Goal: Task Accomplishment & Management: Manage account settings

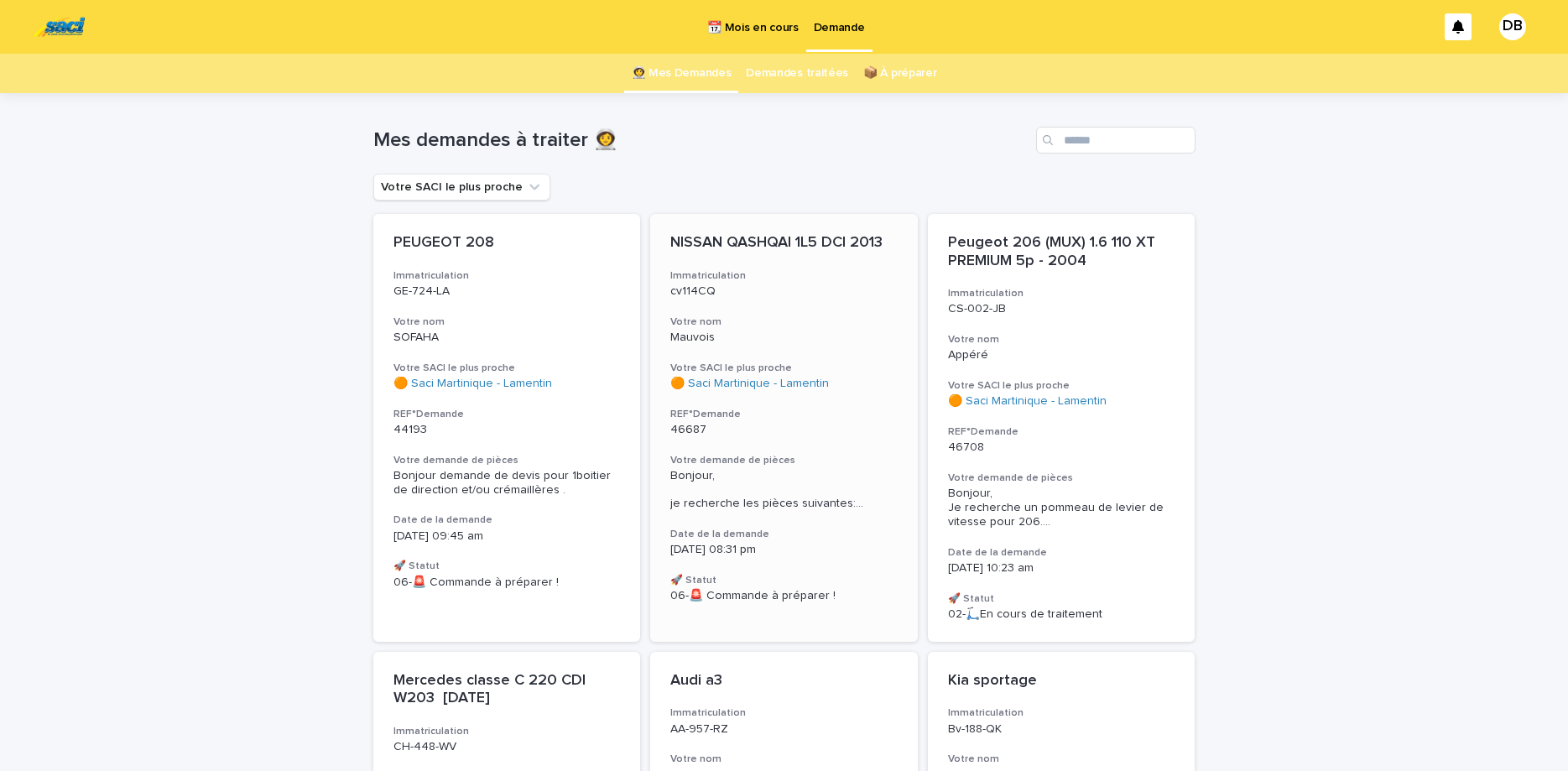
click at [752, 281] on div "cv114CQ" at bounding box center [784, 290] width 227 height 18
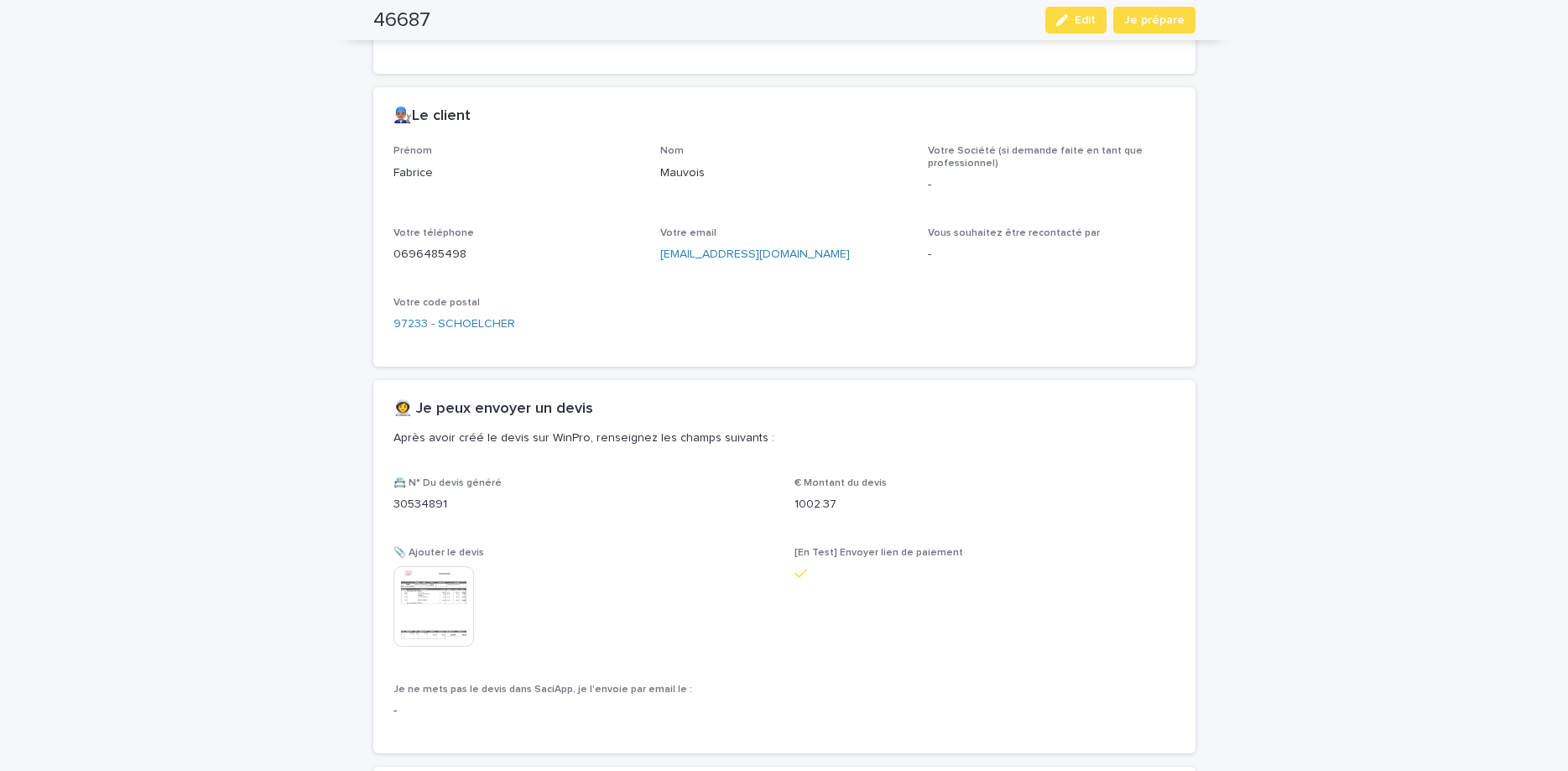
scroll to position [1058, 0]
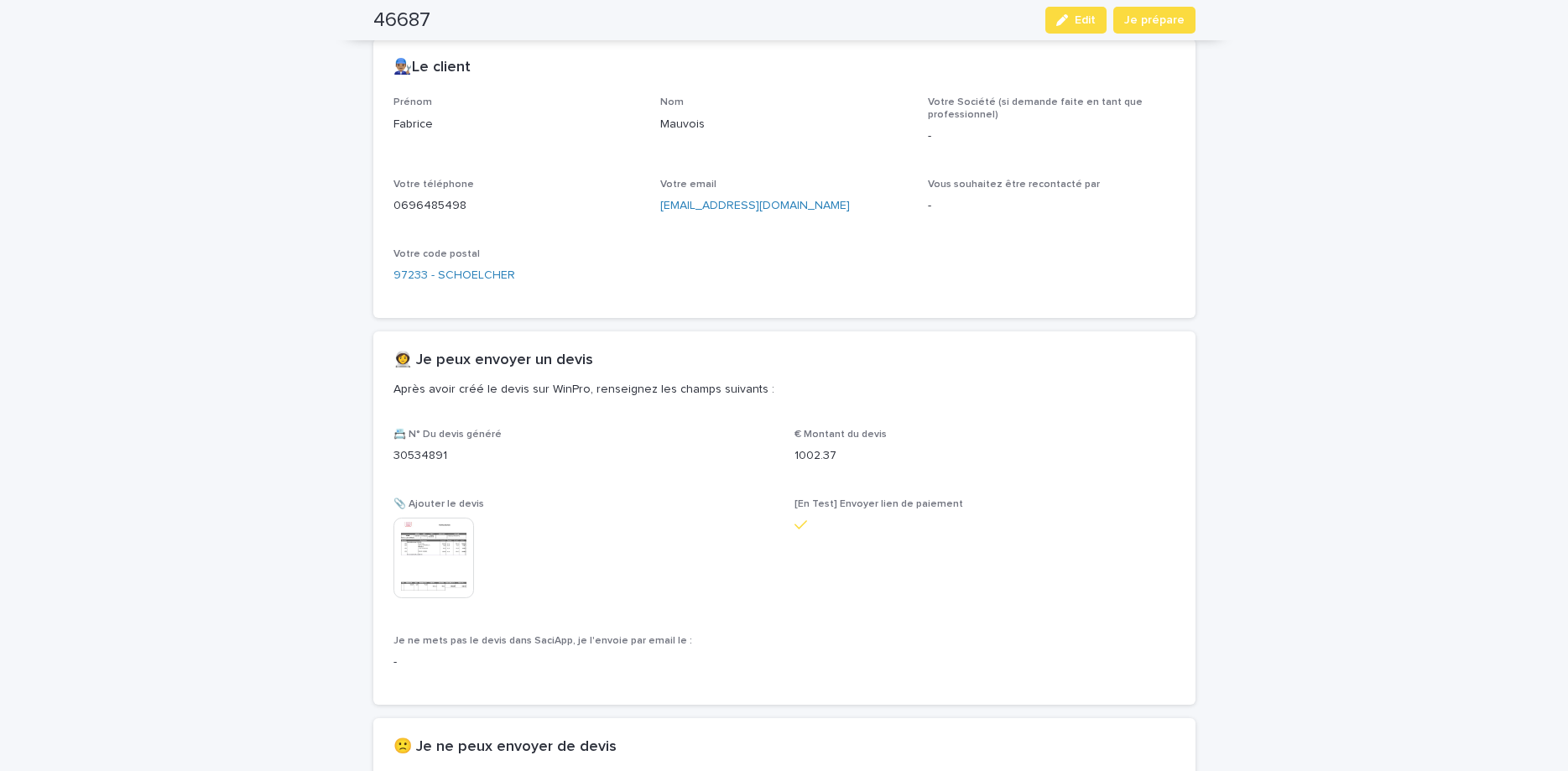
click at [462, 579] on img at bounding box center [433, 558] width 81 height 81
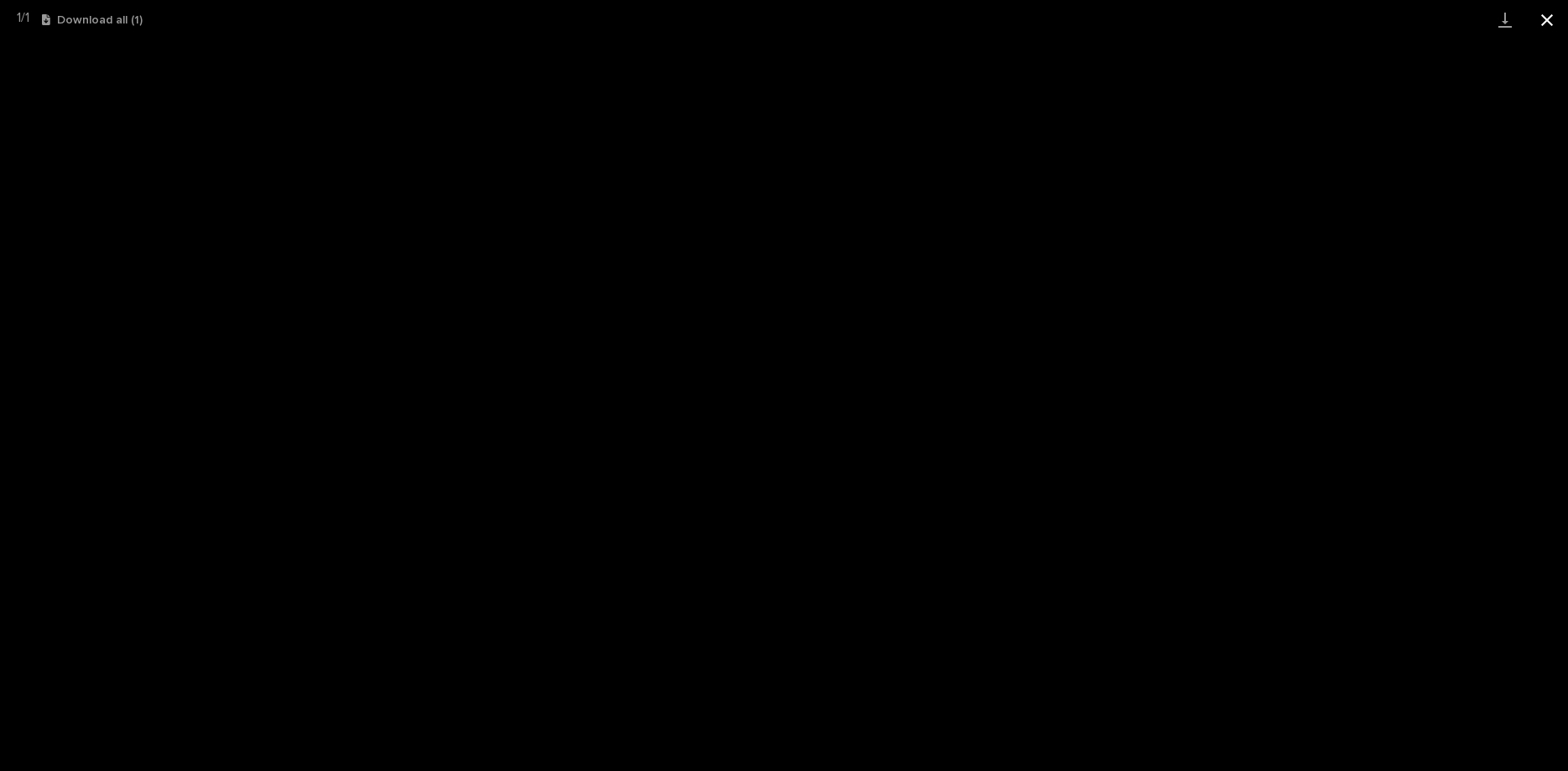
click at [1555, 9] on button "Close gallery" at bounding box center [1547, 20] width 42 height 39
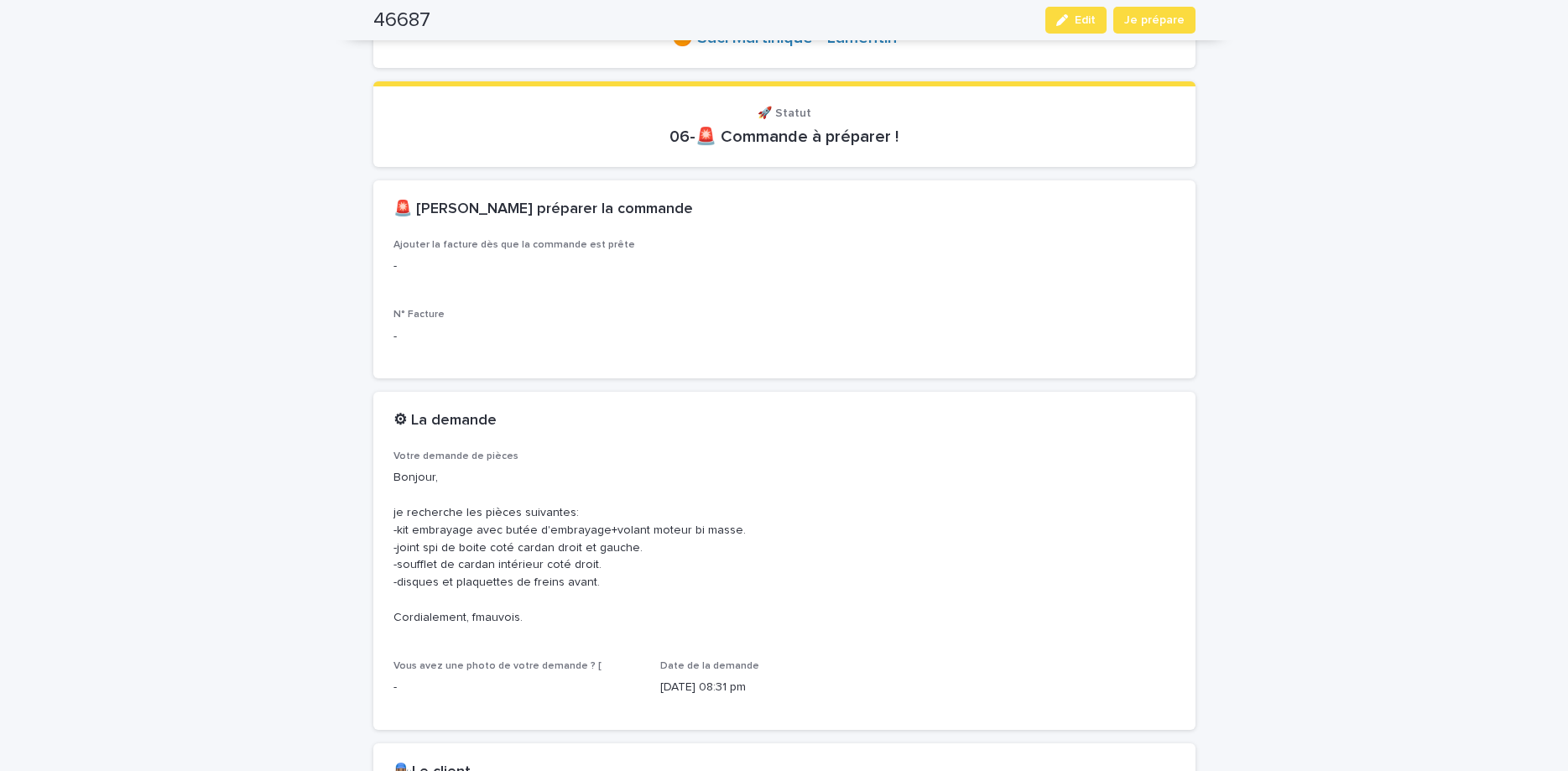
scroll to position [0, 0]
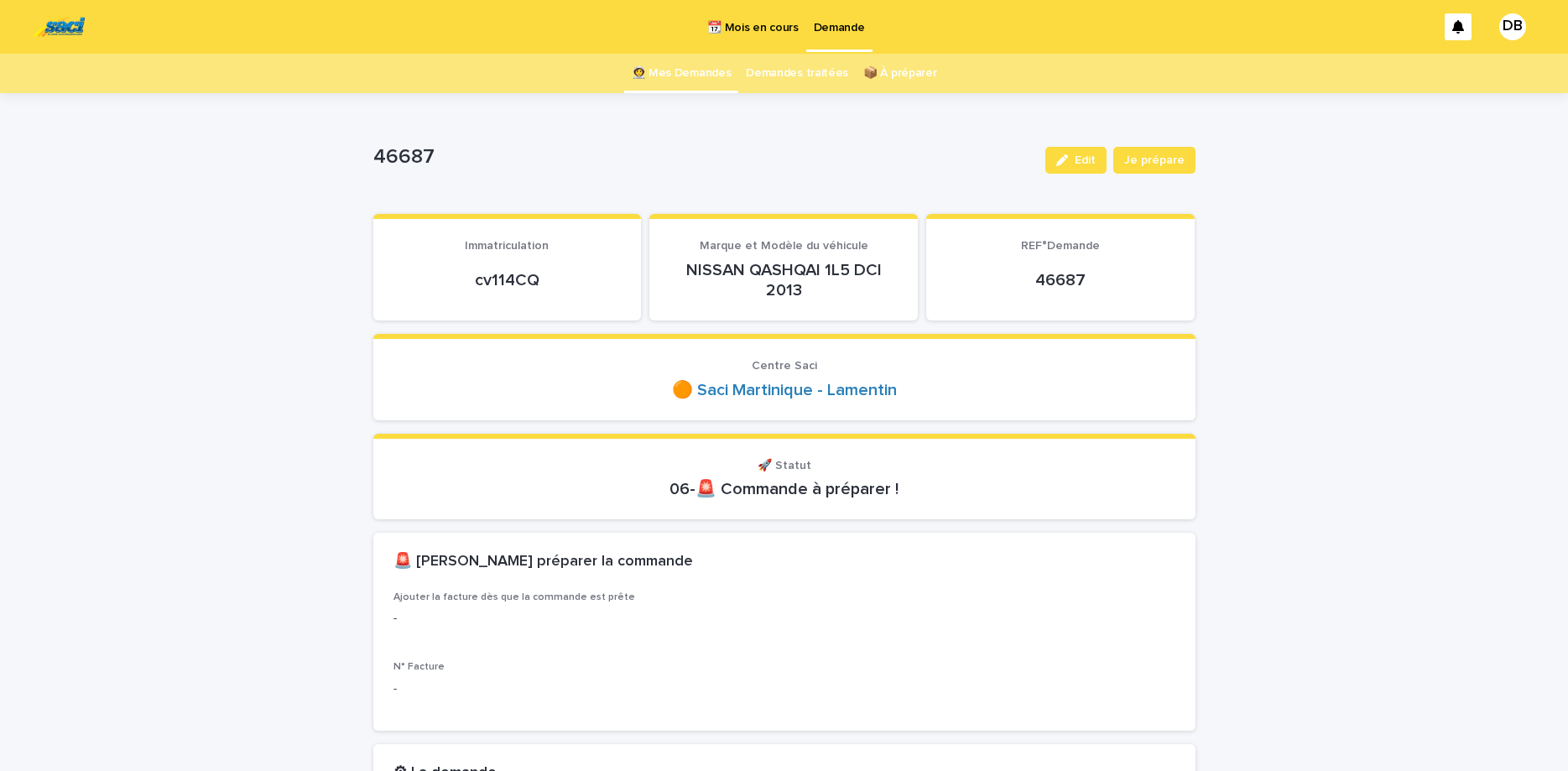
click at [692, 71] on link "👩‍🚀 Mes Demandes" at bounding box center [682, 73] width 100 height 39
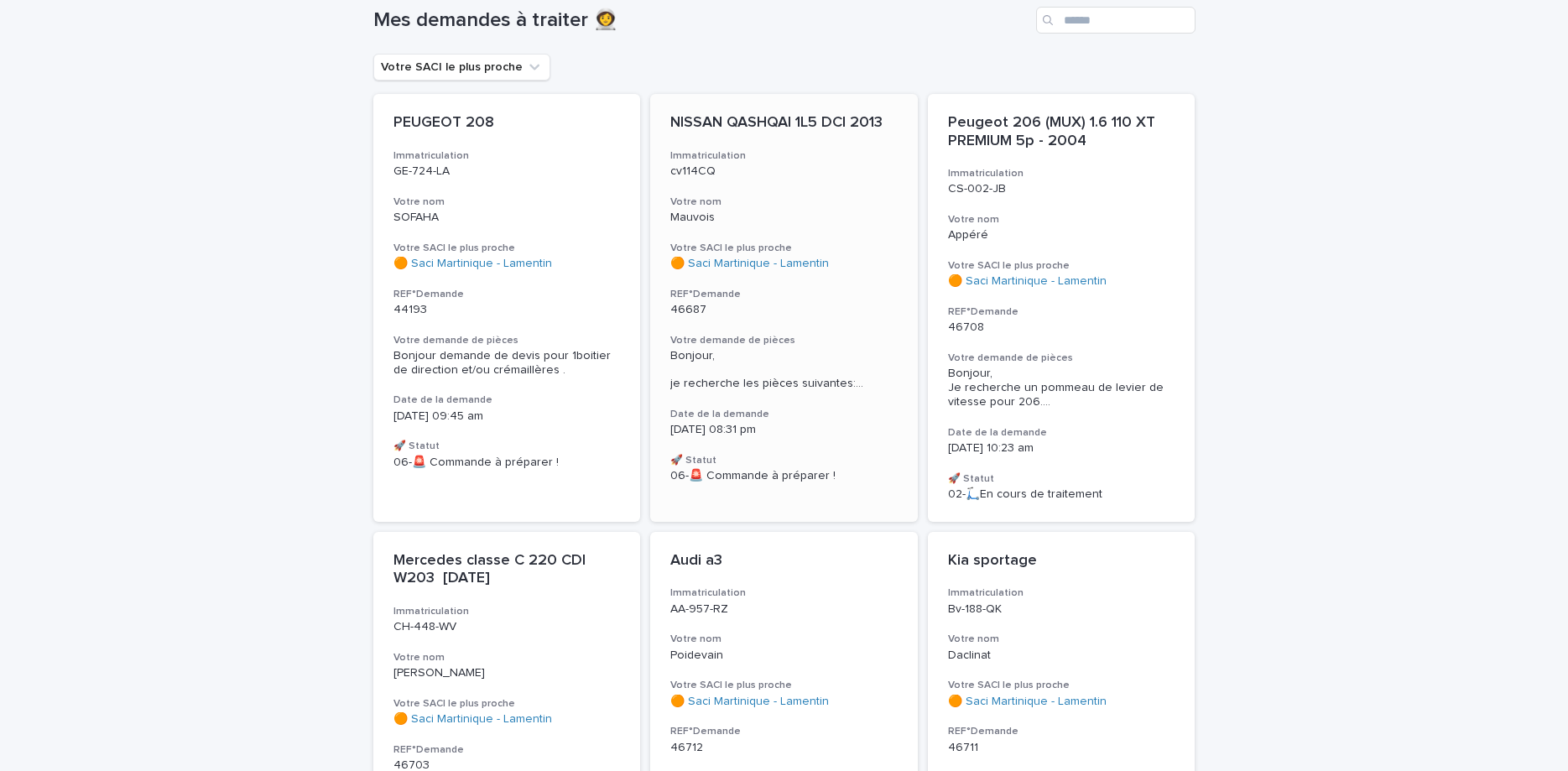
scroll to position [141, 0]
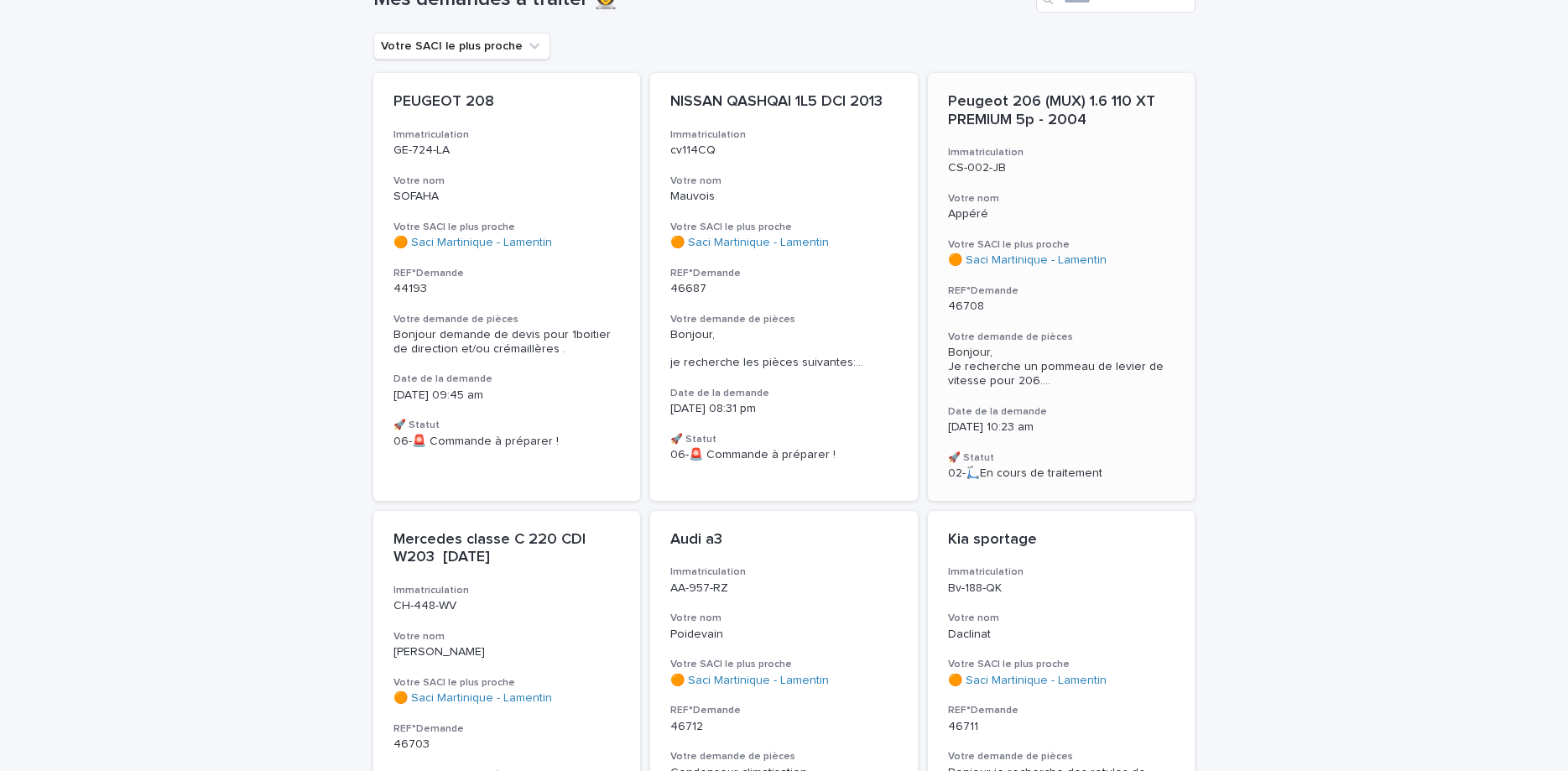
click at [1111, 211] on p "Appéré" at bounding box center [1062, 214] width 227 height 15
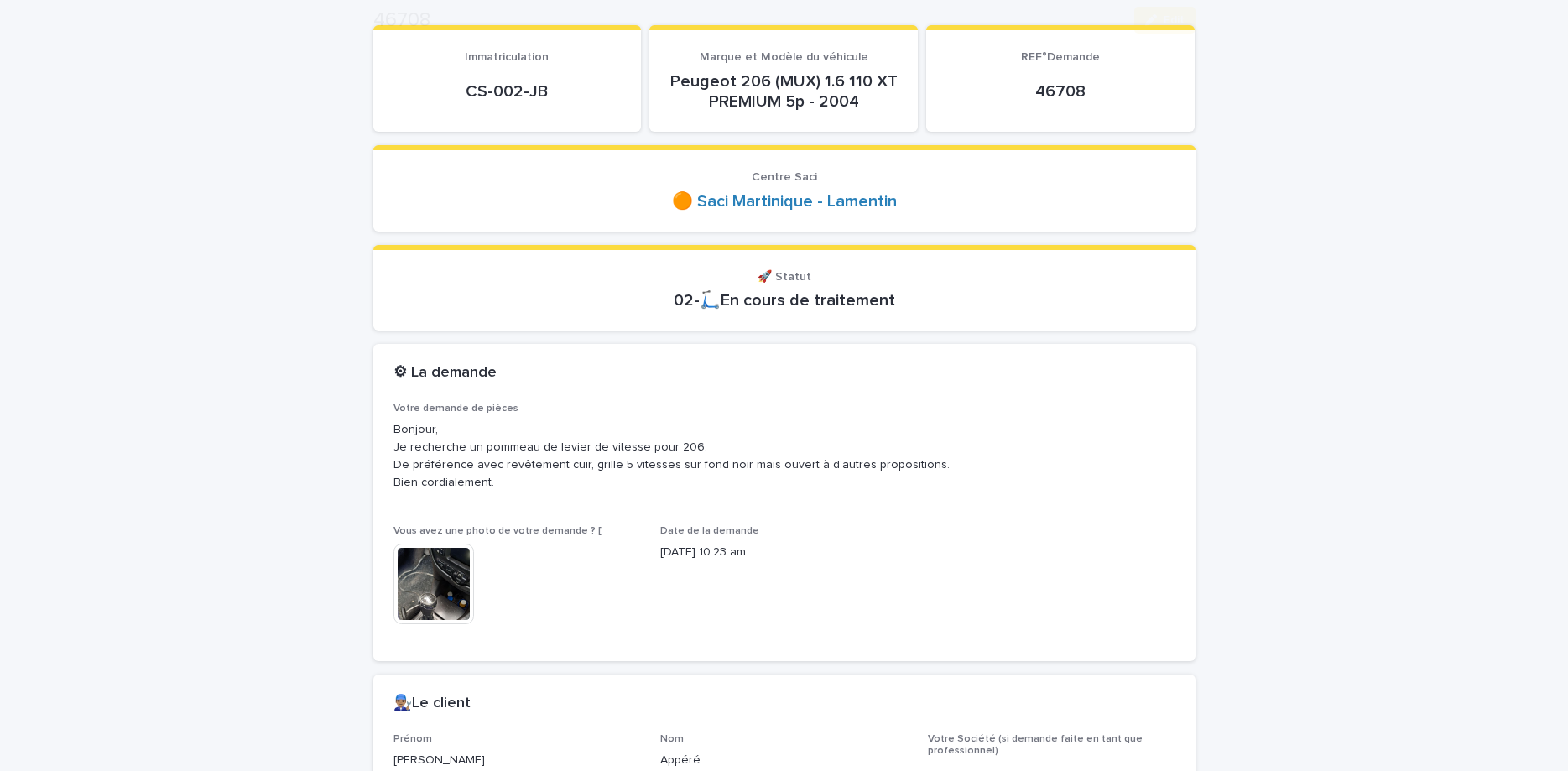
scroll to position [212, 0]
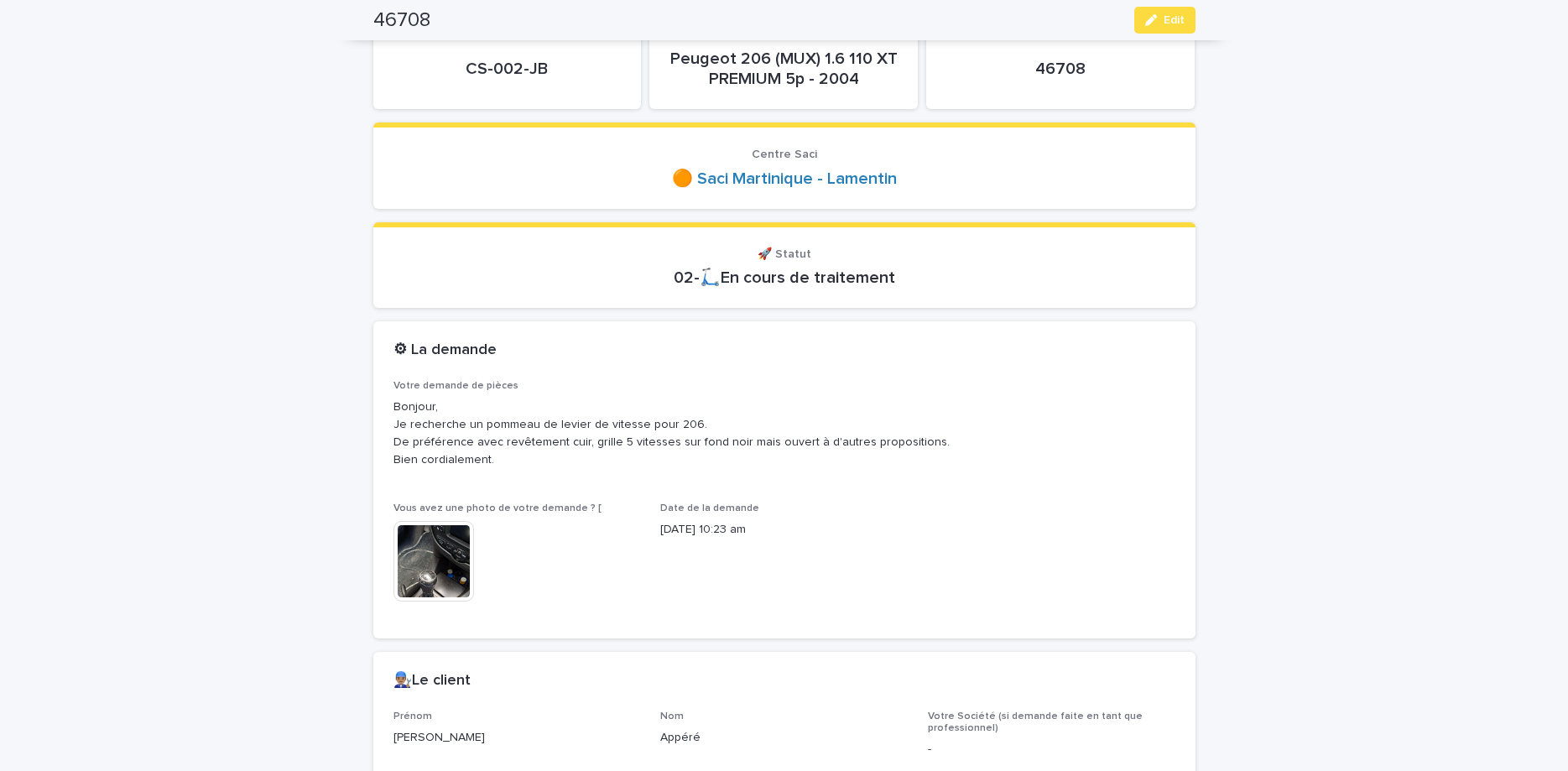
click at [398, 580] on img at bounding box center [433, 561] width 81 height 81
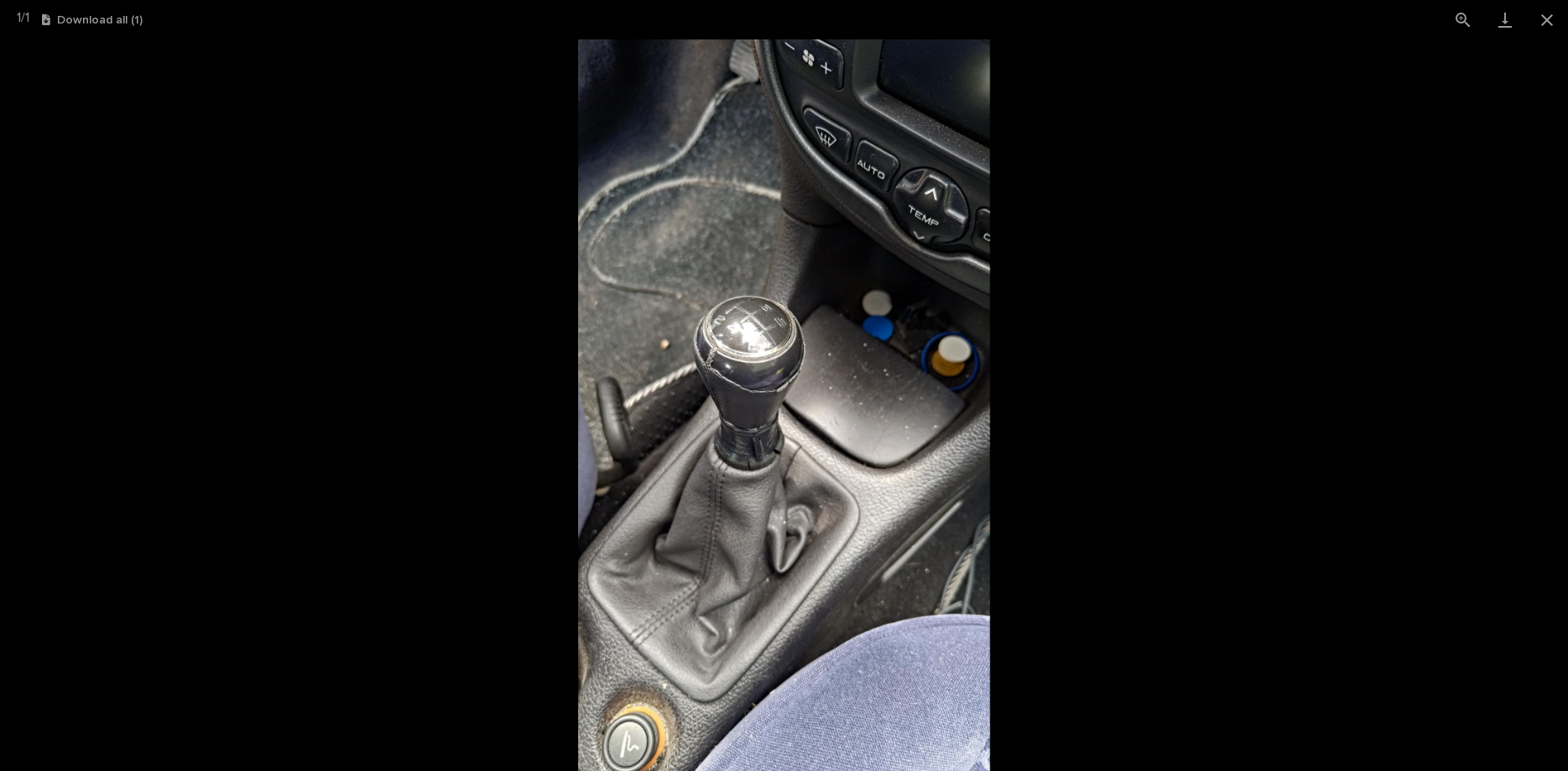
click at [1201, 429] on picture at bounding box center [784, 405] width 1568 height 732
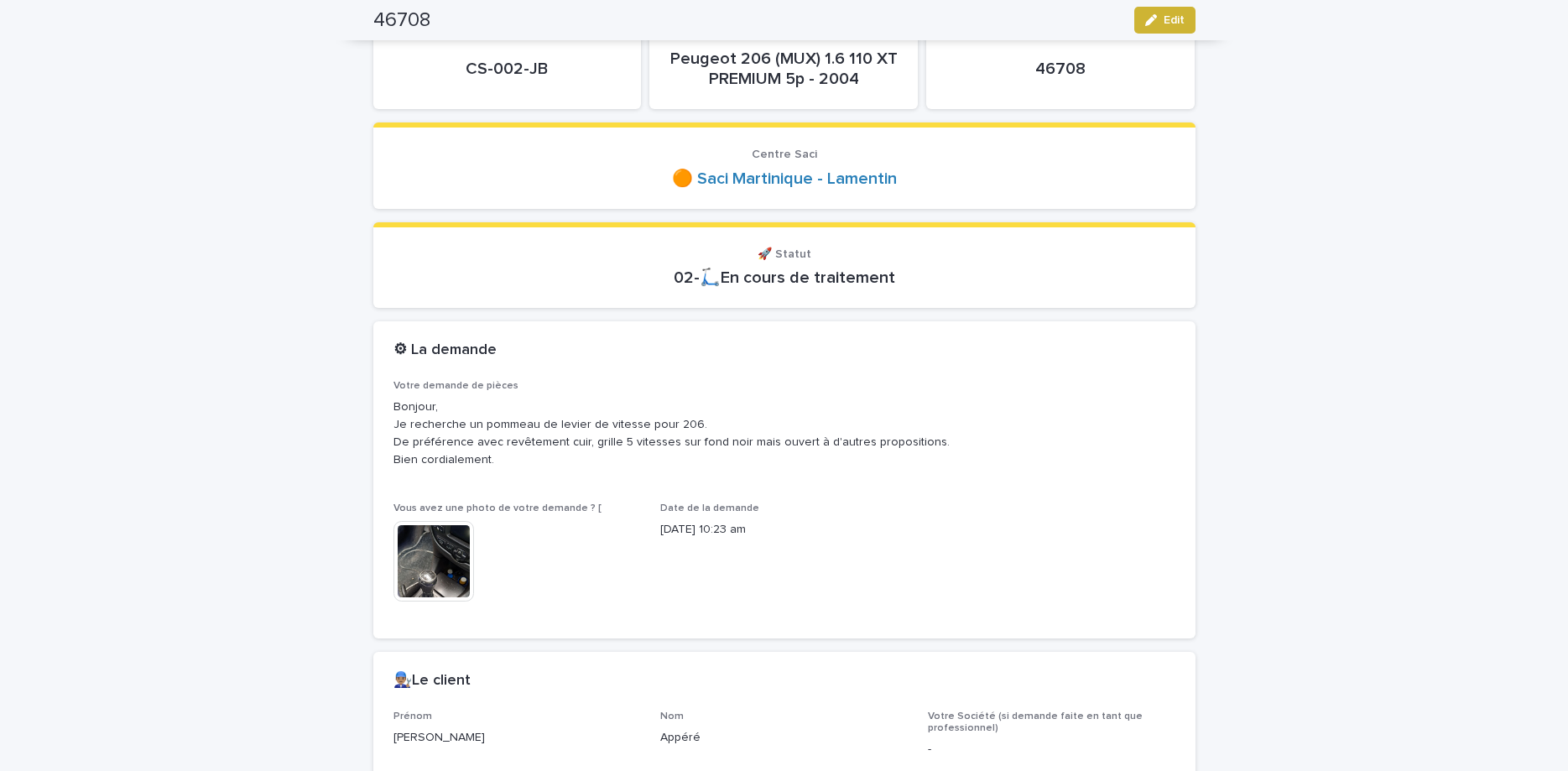
click at [1160, 26] on button "Edit" at bounding box center [1165, 20] width 61 height 27
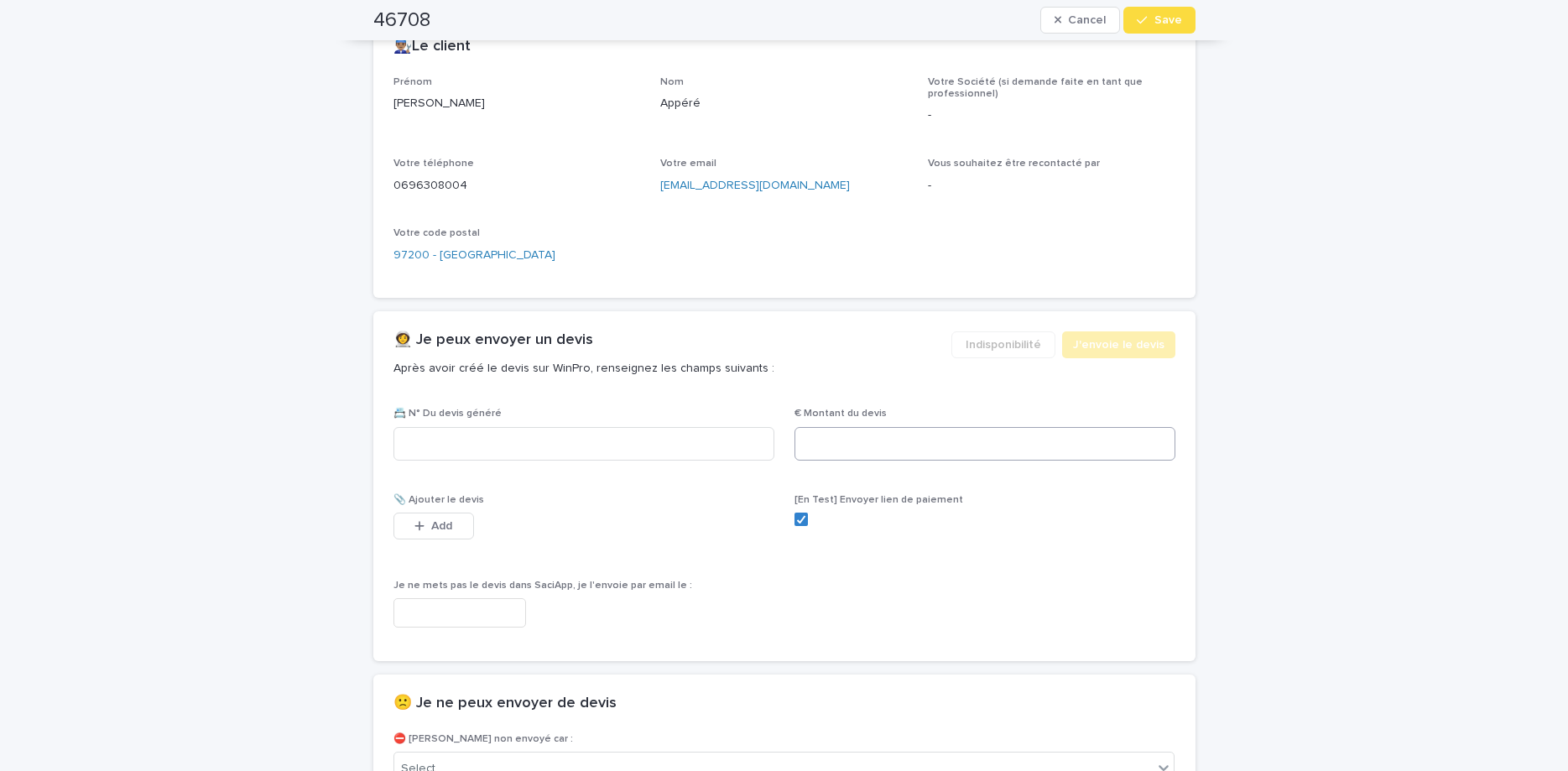
scroll to position [1128, 0]
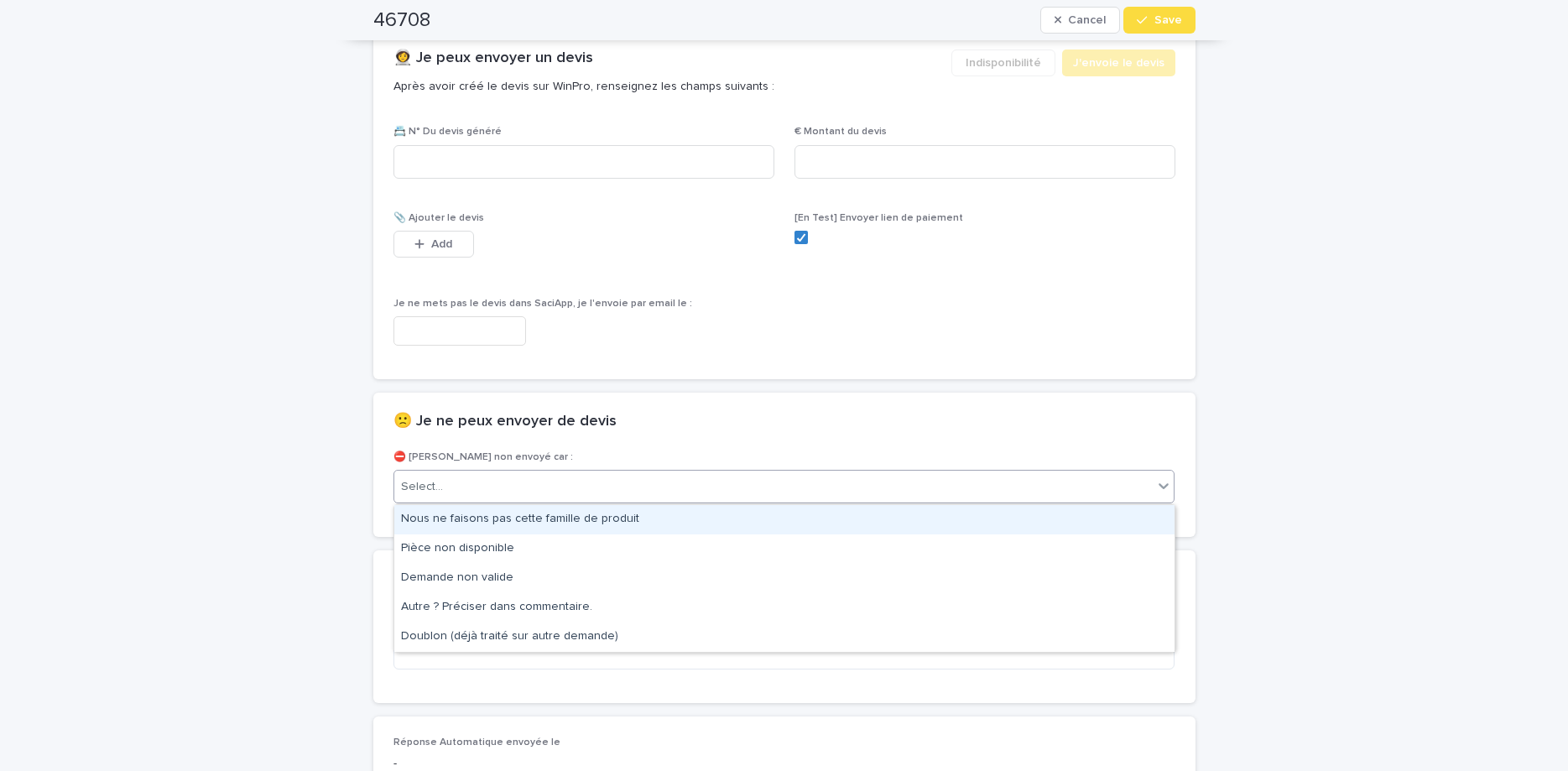
click at [858, 485] on div "Select..." at bounding box center [774, 487] width 759 height 27
click at [874, 518] on div "Nous ne faisons pas cette famille de produit" at bounding box center [784, 520] width 781 height 29
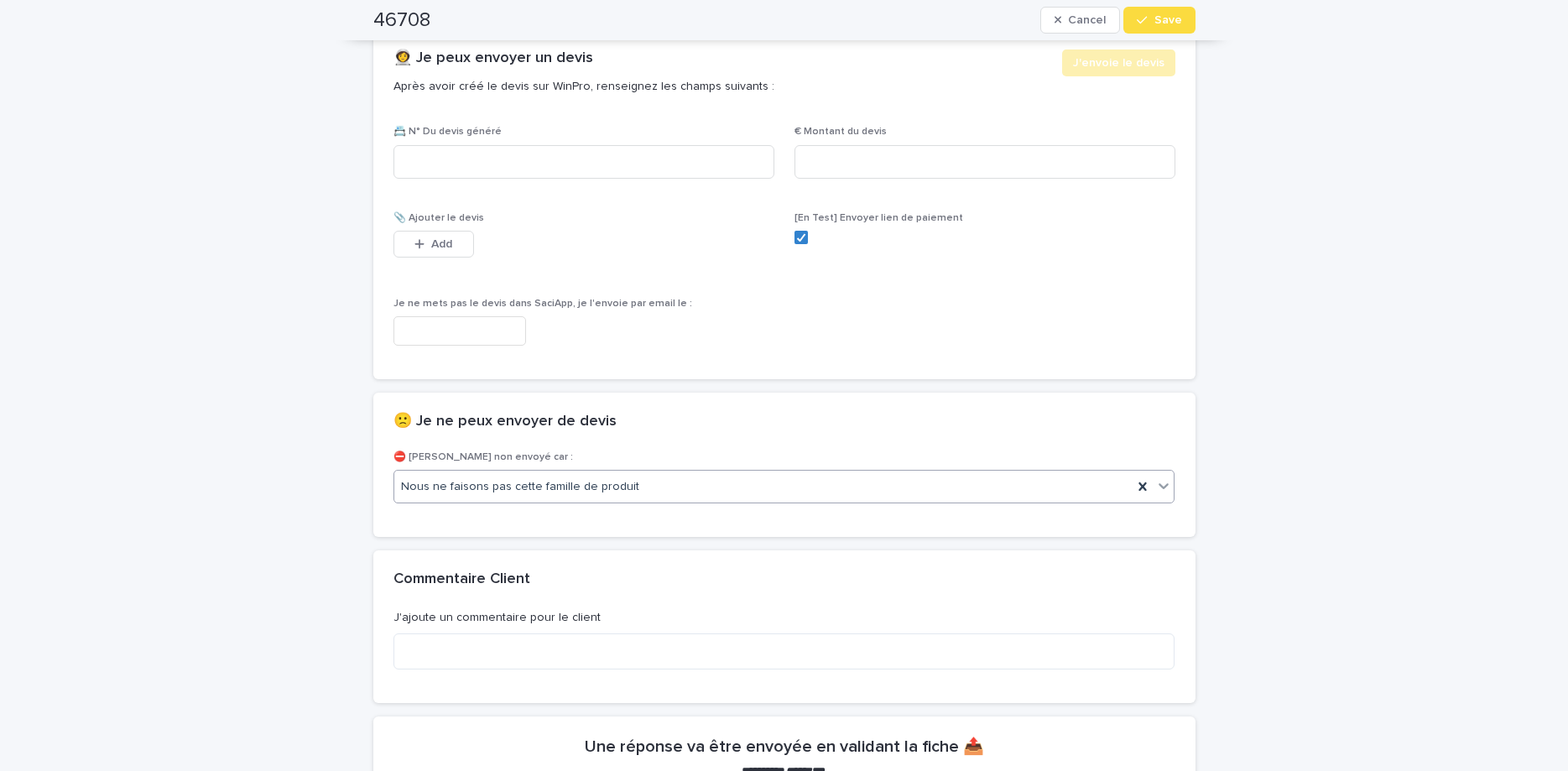
click at [871, 488] on div "Nous ne faisons pas cette famille de produit" at bounding box center [764, 487] width 740 height 27
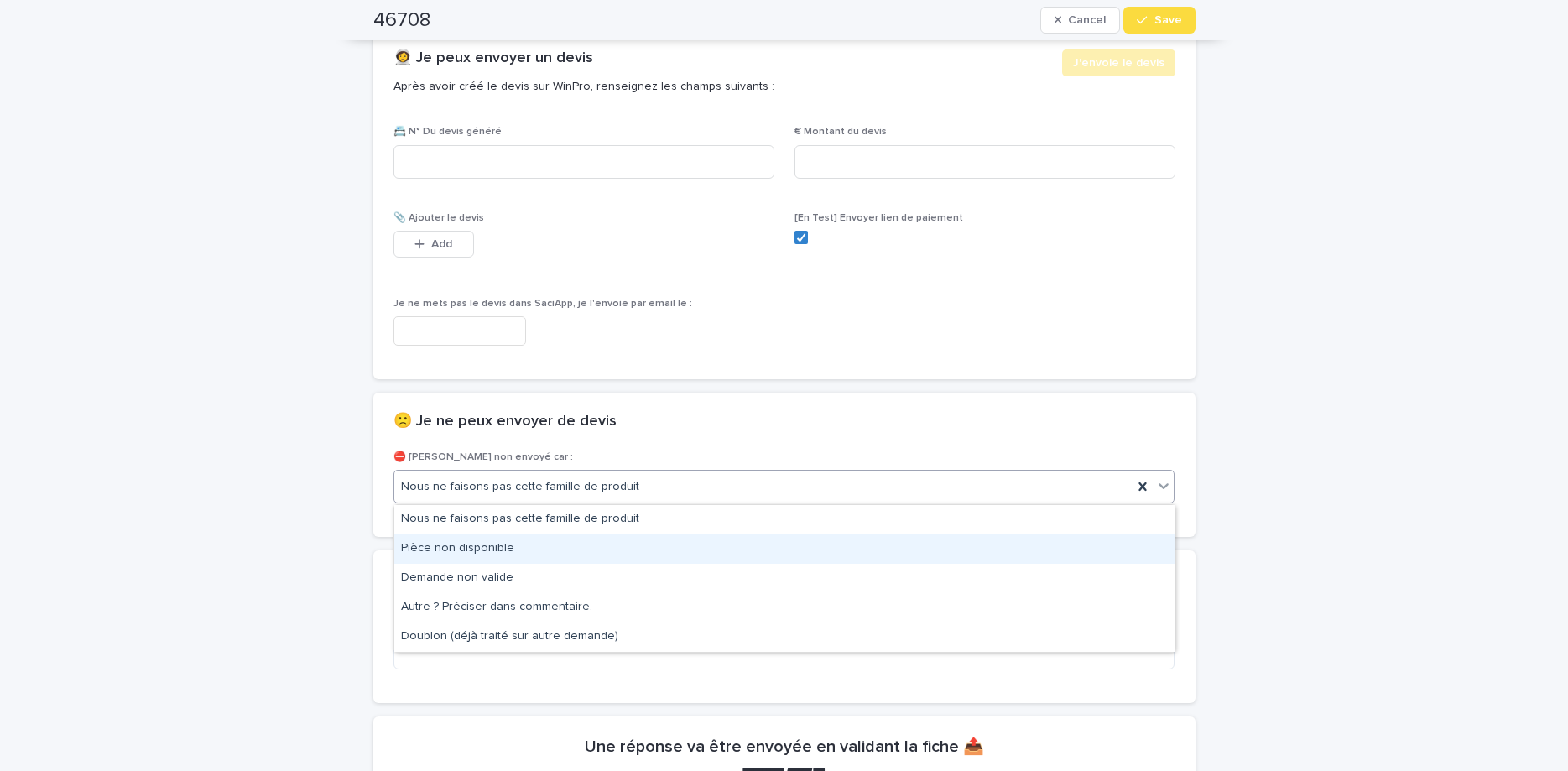
click at [865, 543] on div "Pièce non disponible" at bounding box center [784, 549] width 781 height 29
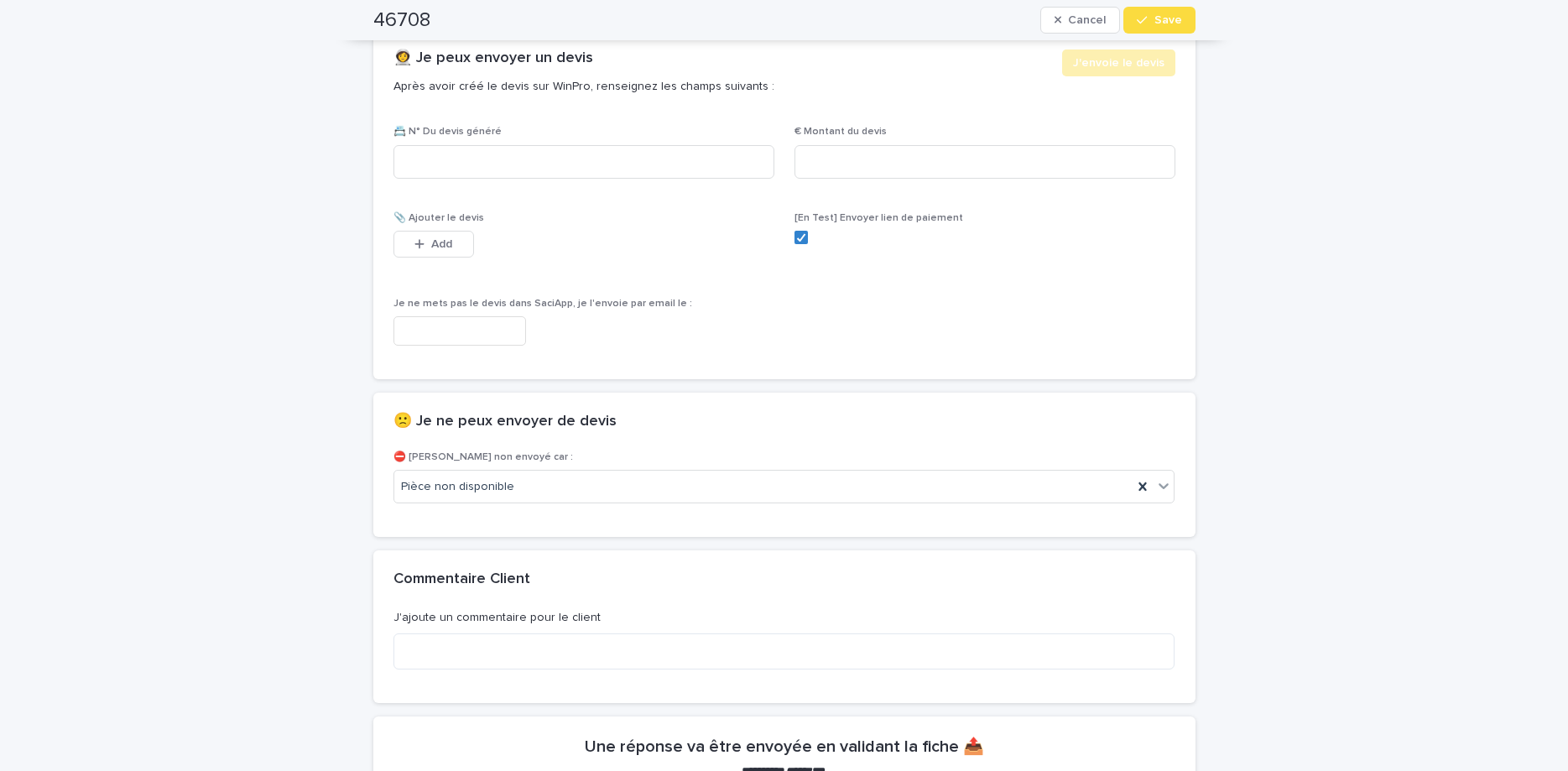
drag, startPoint x: 1183, startPoint y: 21, endPoint x: 1541, endPoint y: 196, distance: 398.5
click at [1185, 23] on button "Save" at bounding box center [1159, 20] width 71 height 27
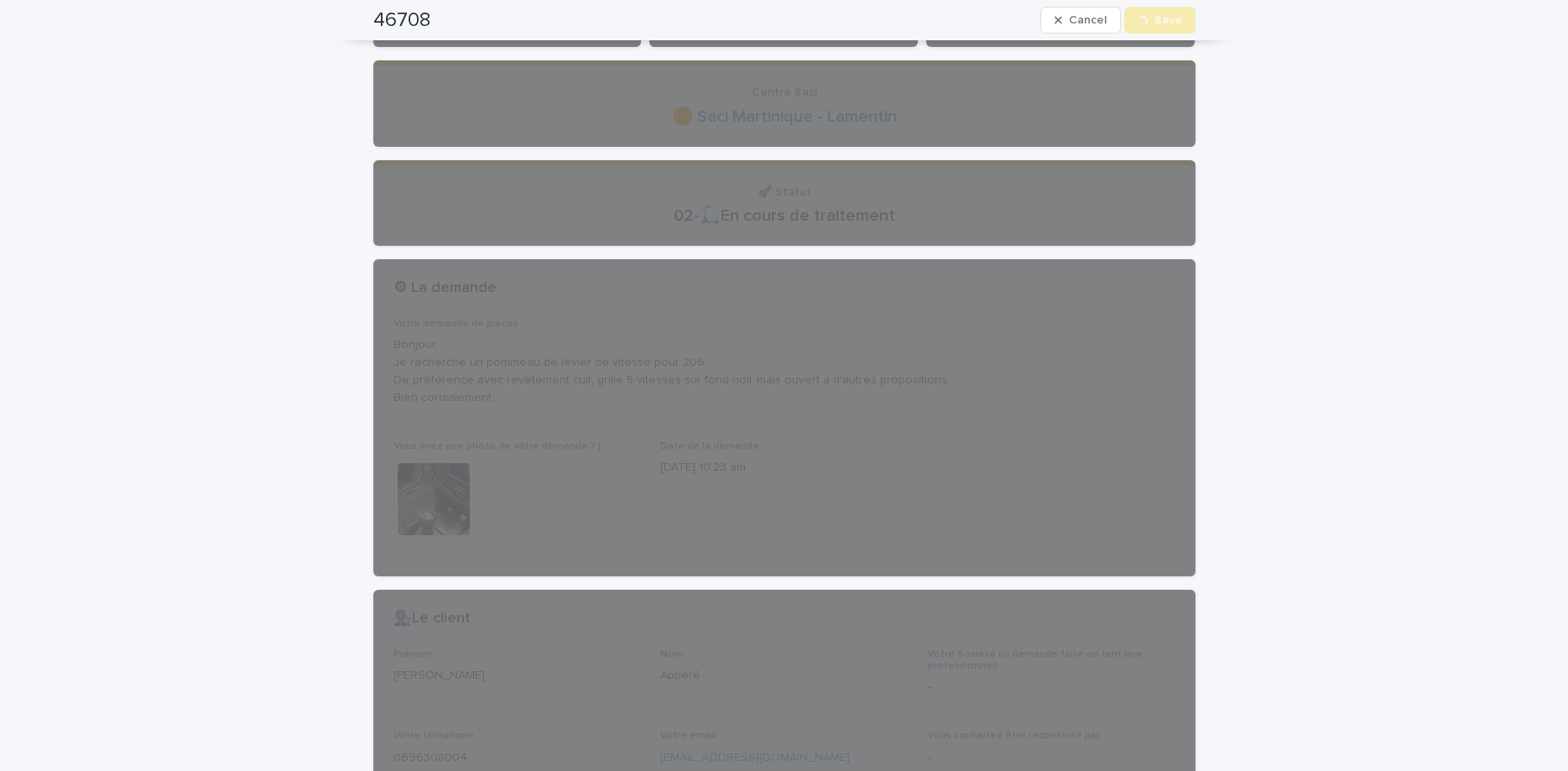
scroll to position [0, 0]
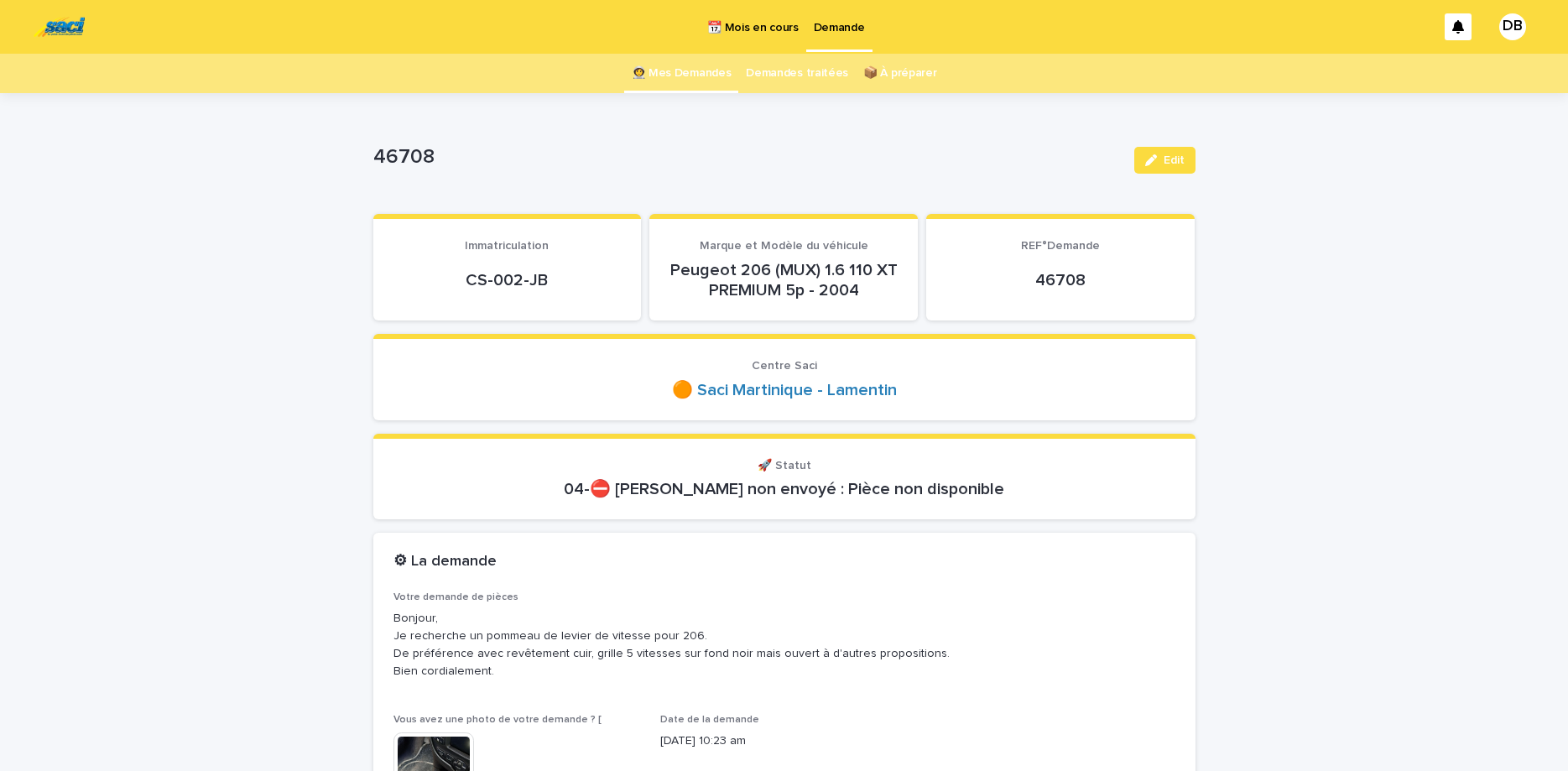
click at [674, 90] on link "👩‍🚀 Mes Demandes" at bounding box center [682, 73] width 100 height 39
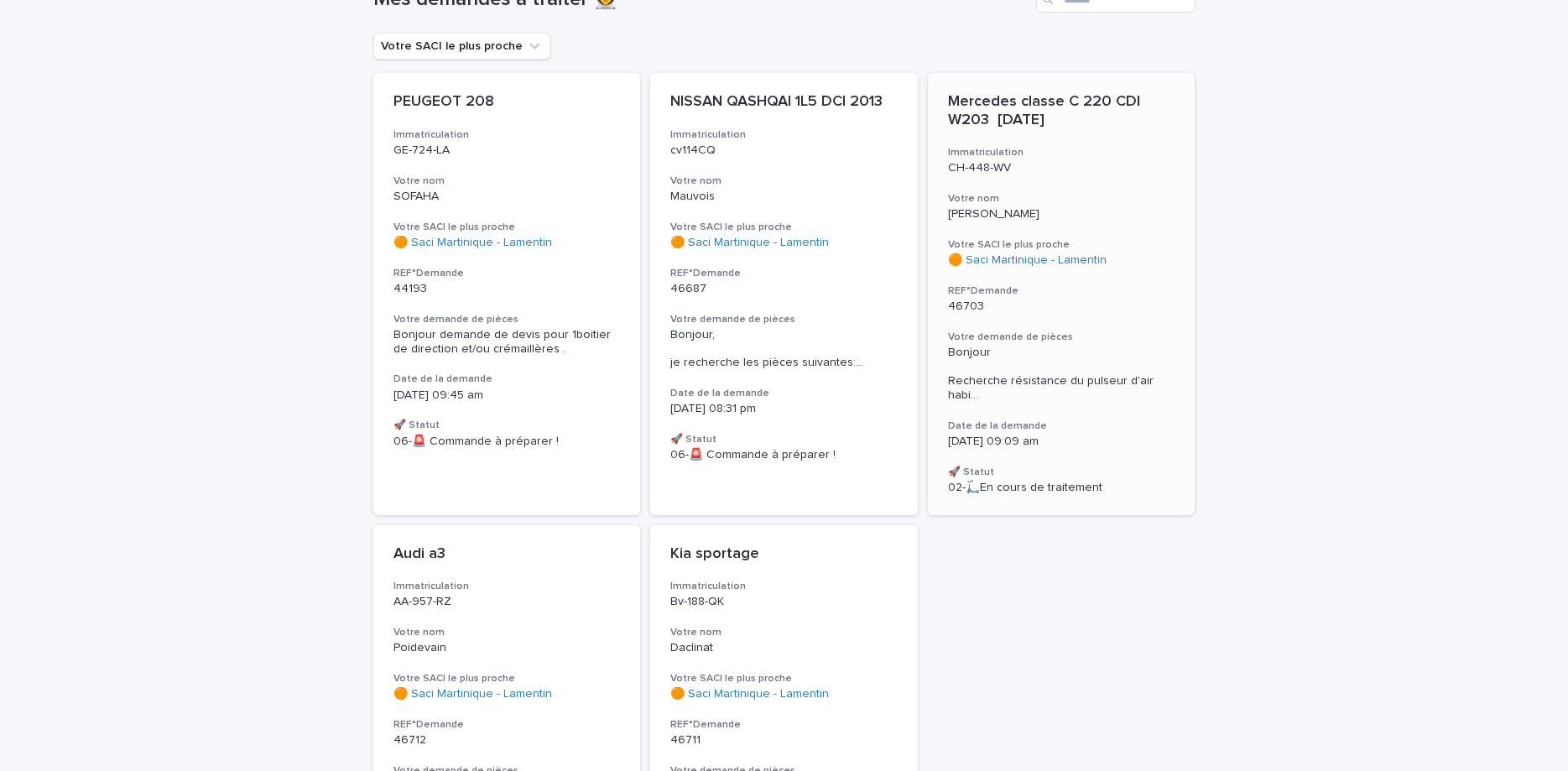
scroll to position [147, 0]
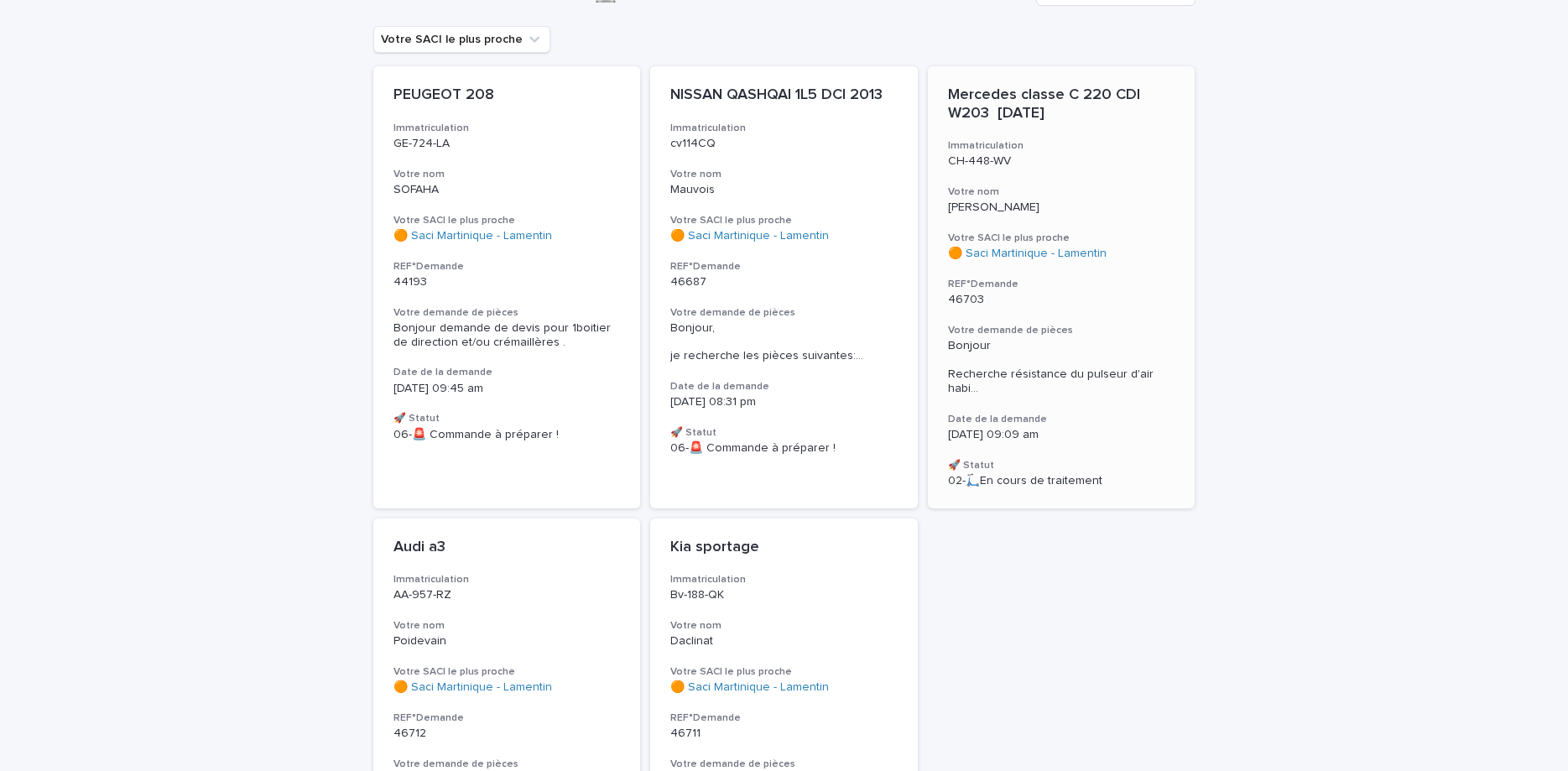
click at [1094, 145] on h3 "Immatriculation" at bounding box center [1062, 146] width 227 height 14
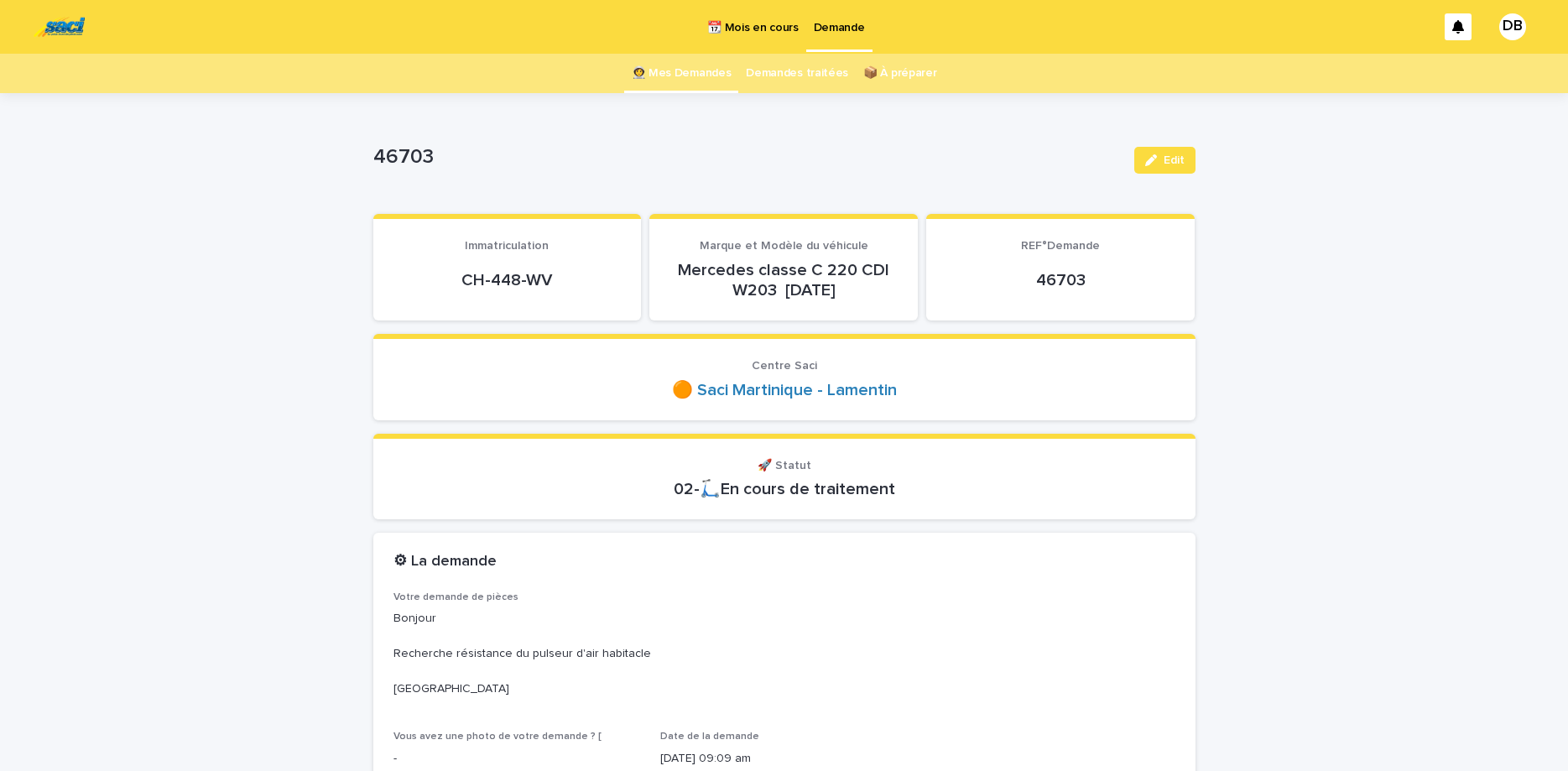
scroll to position [70, 0]
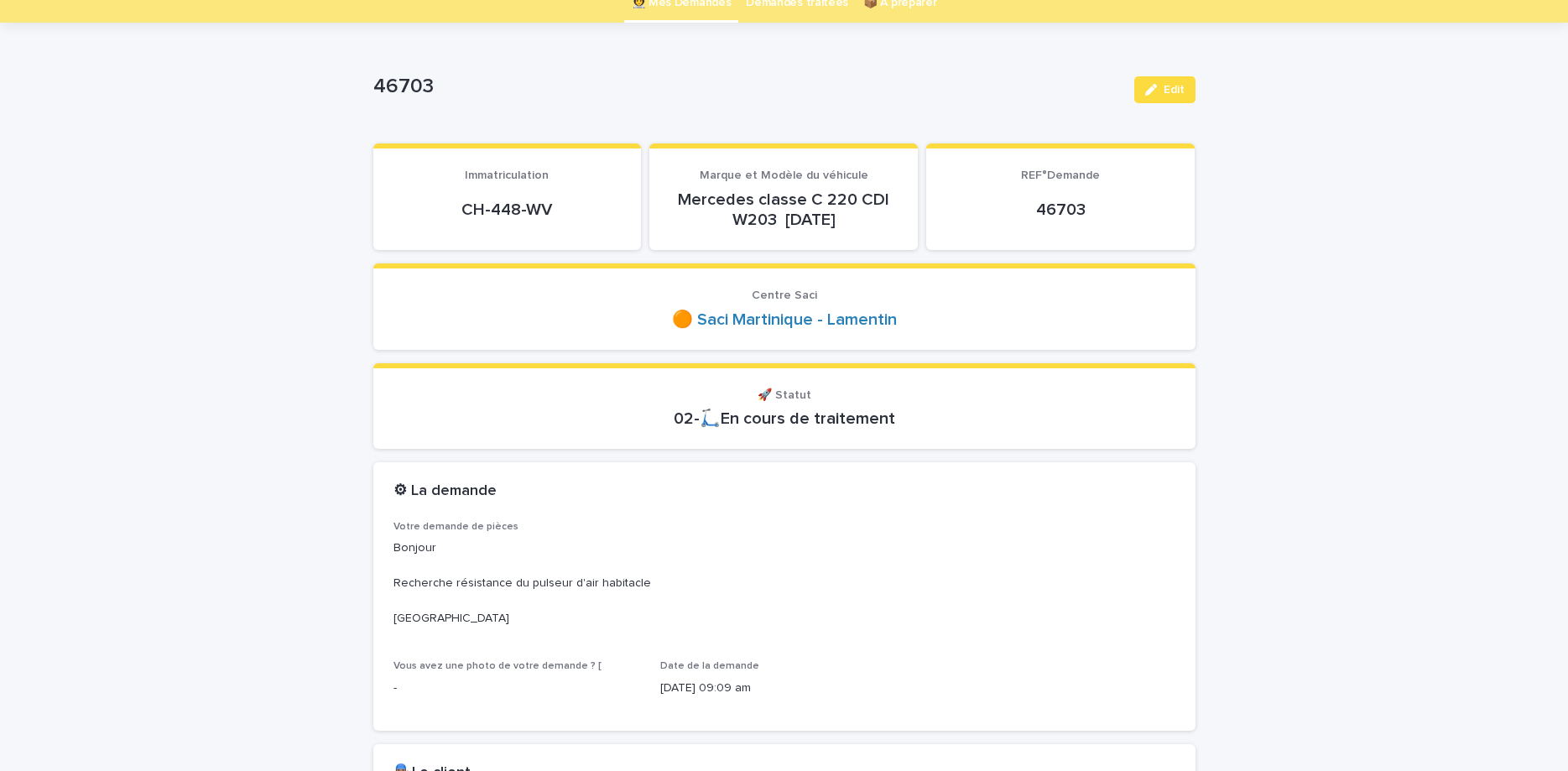
click at [494, 207] on p "CH-448-WV" at bounding box center [507, 210] width 228 height 20
click at [495, 207] on p "CH-448-WV" at bounding box center [507, 210] width 228 height 20
click at [1141, 87] on button "Edit" at bounding box center [1165, 90] width 61 height 27
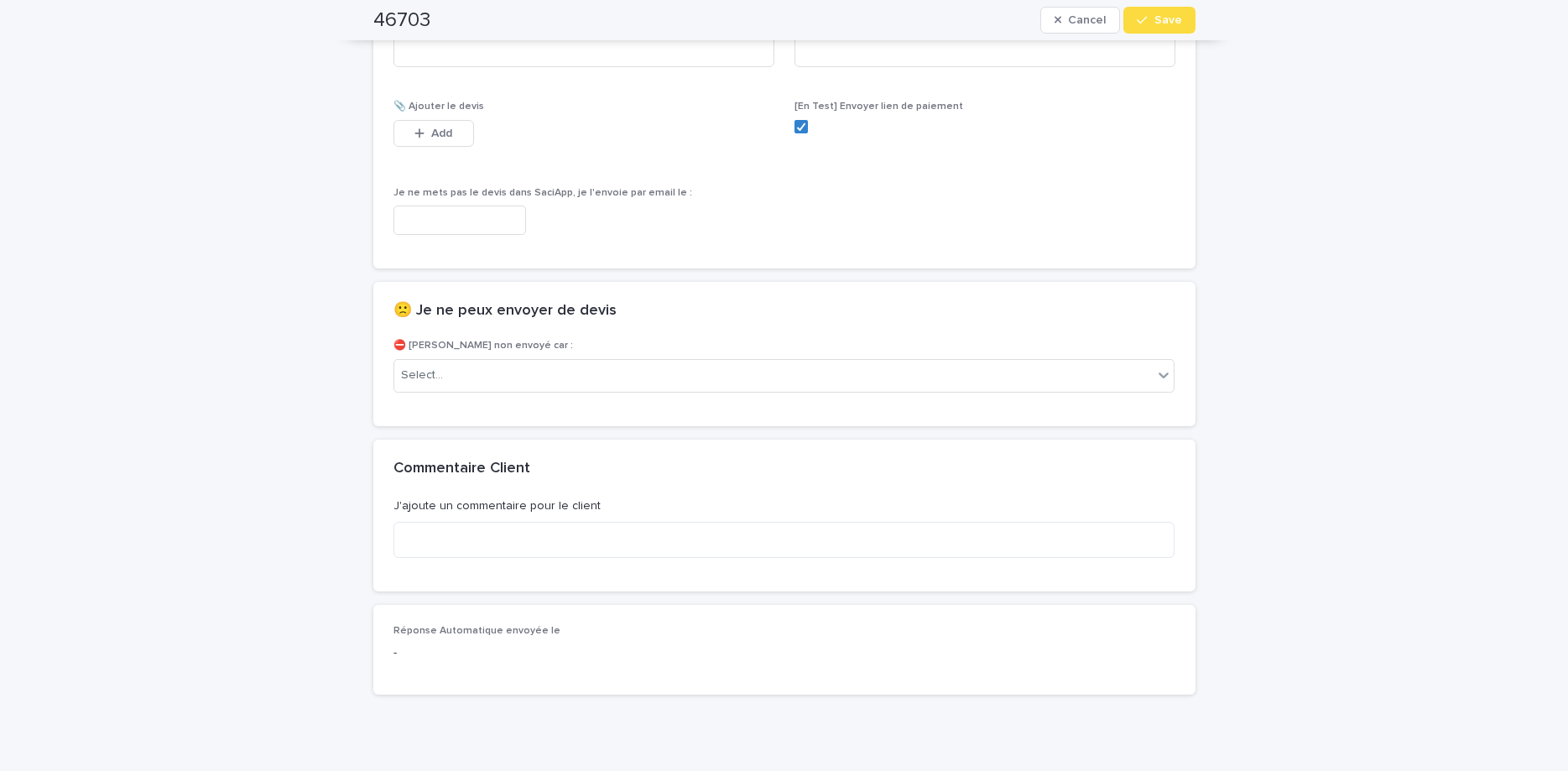
scroll to position [1212, 0]
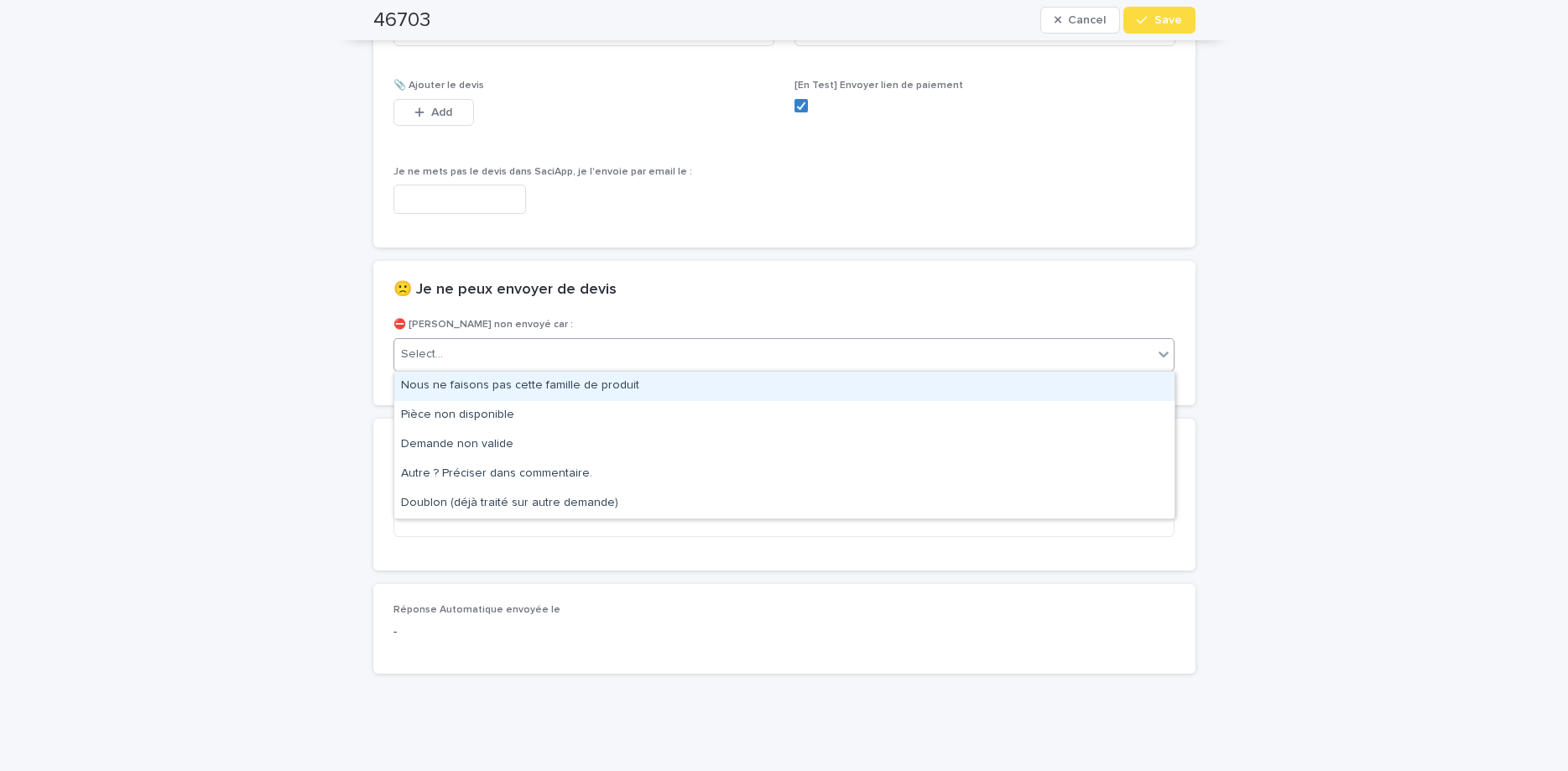
click at [883, 349] on div "Select..." at bounding box center [774, 354] width 759 height 27
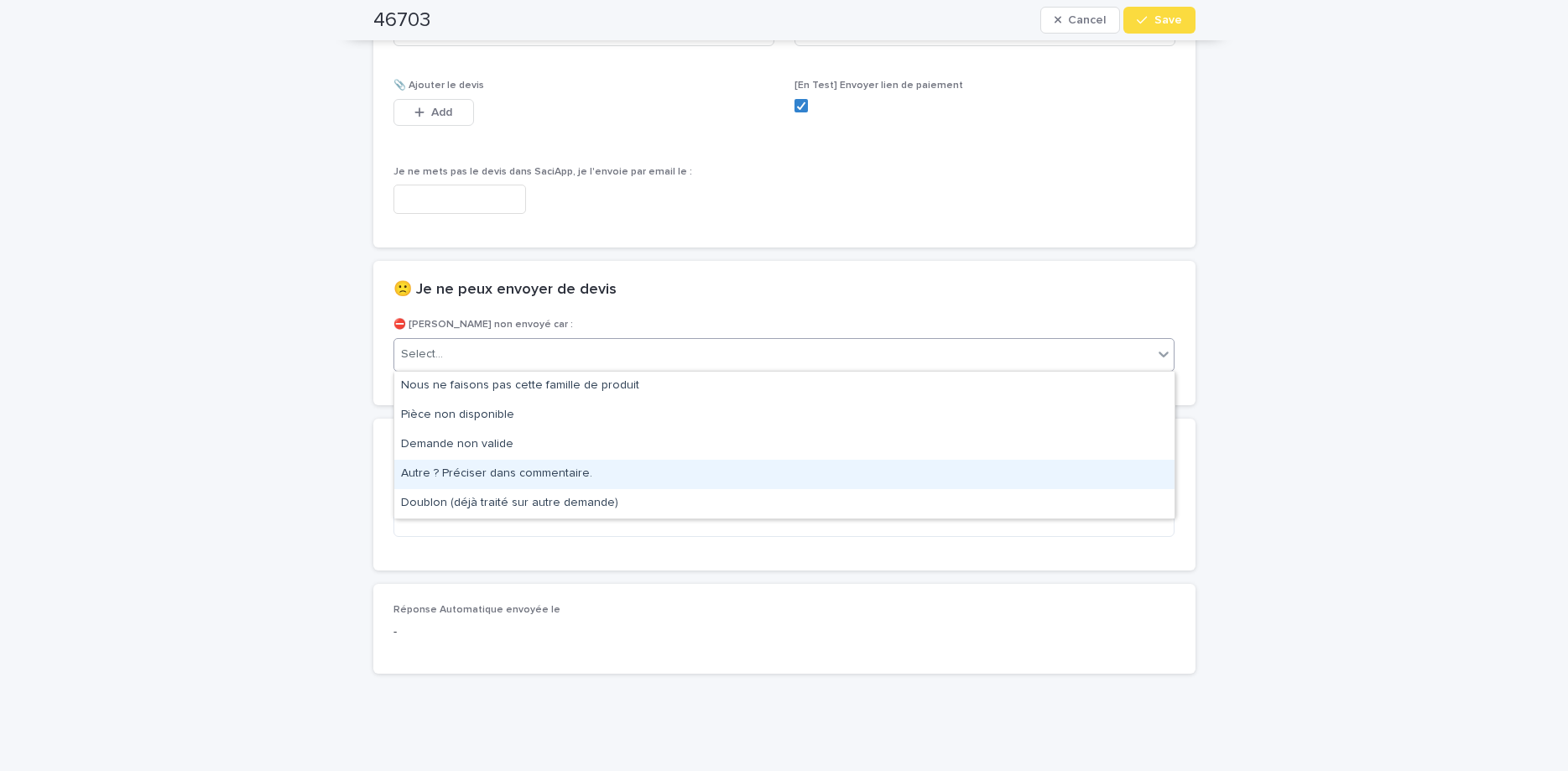
click at [851, 474] on div "Autre ? Préciser dans commentaire." at bounding box center [784, 474] width 781 height 29
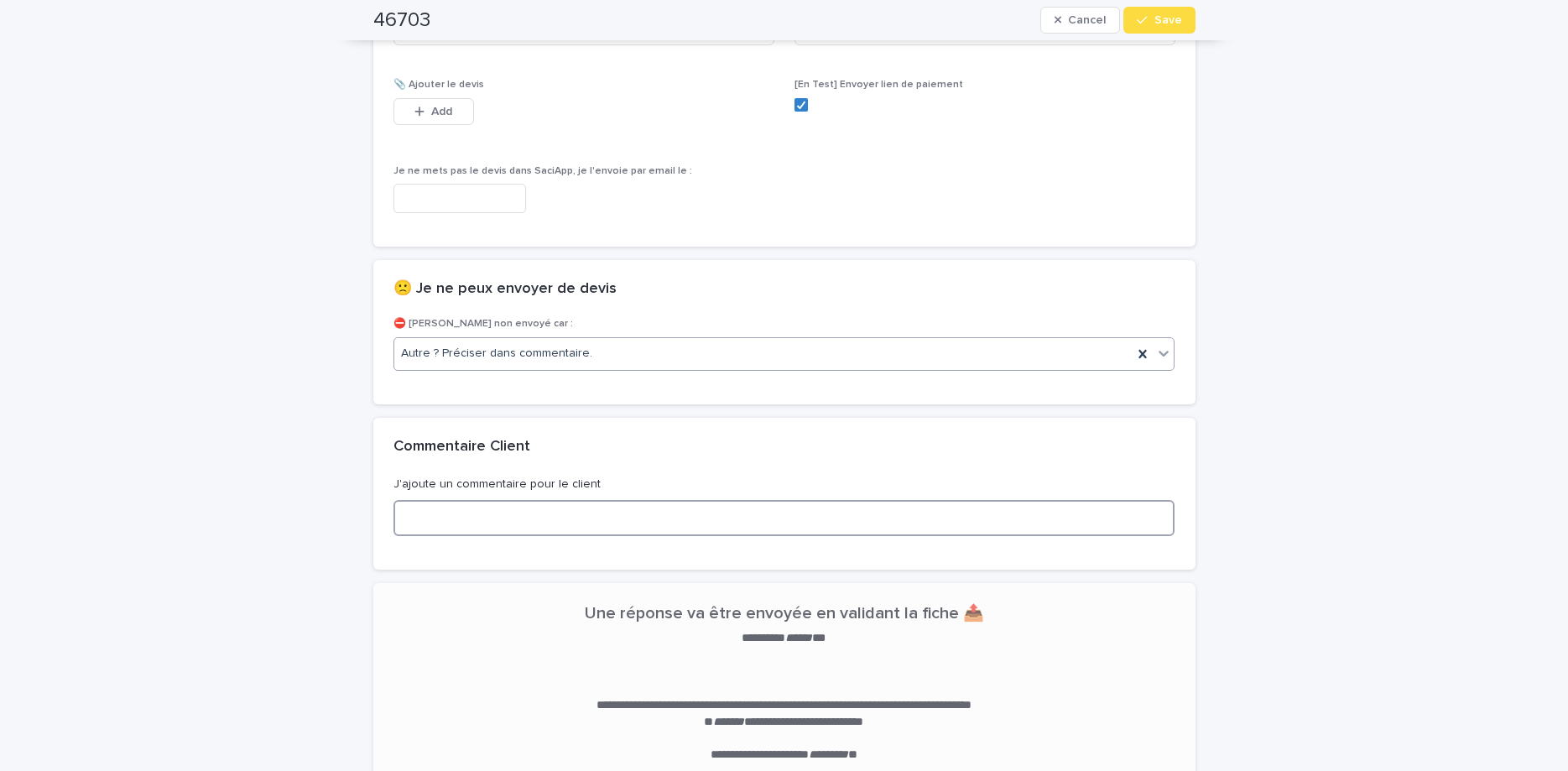
click at [855, 512] on textarea at bounding box center [784, 518] width 783 height 36
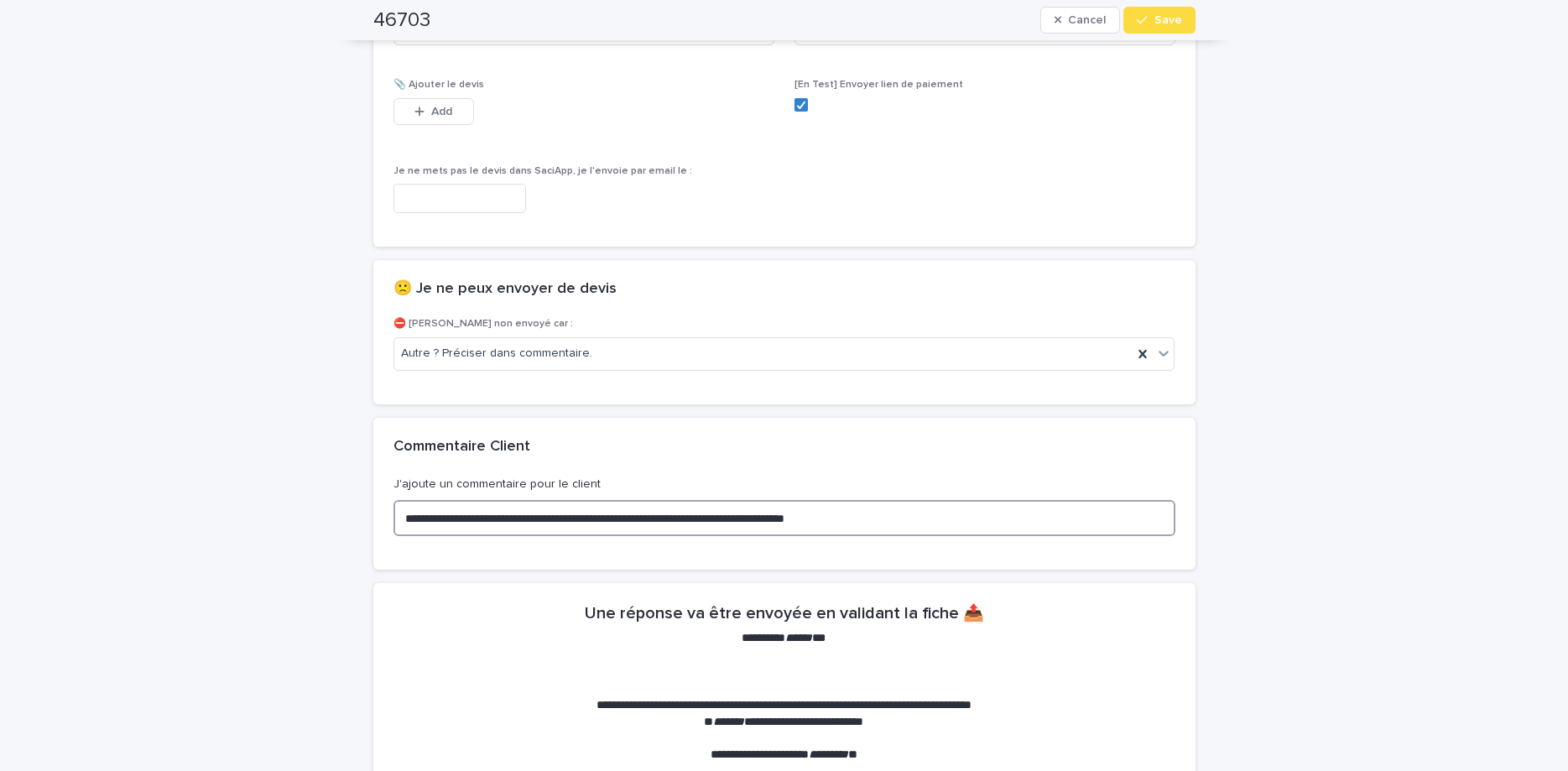
click at [762, 519] on textarea "**********" at bounding box center [784, 518] width 783 height 36
type textarea "**********"
click at [1194, 24] on button "Save" at bounding box center [1159, 20] width 71 height 27
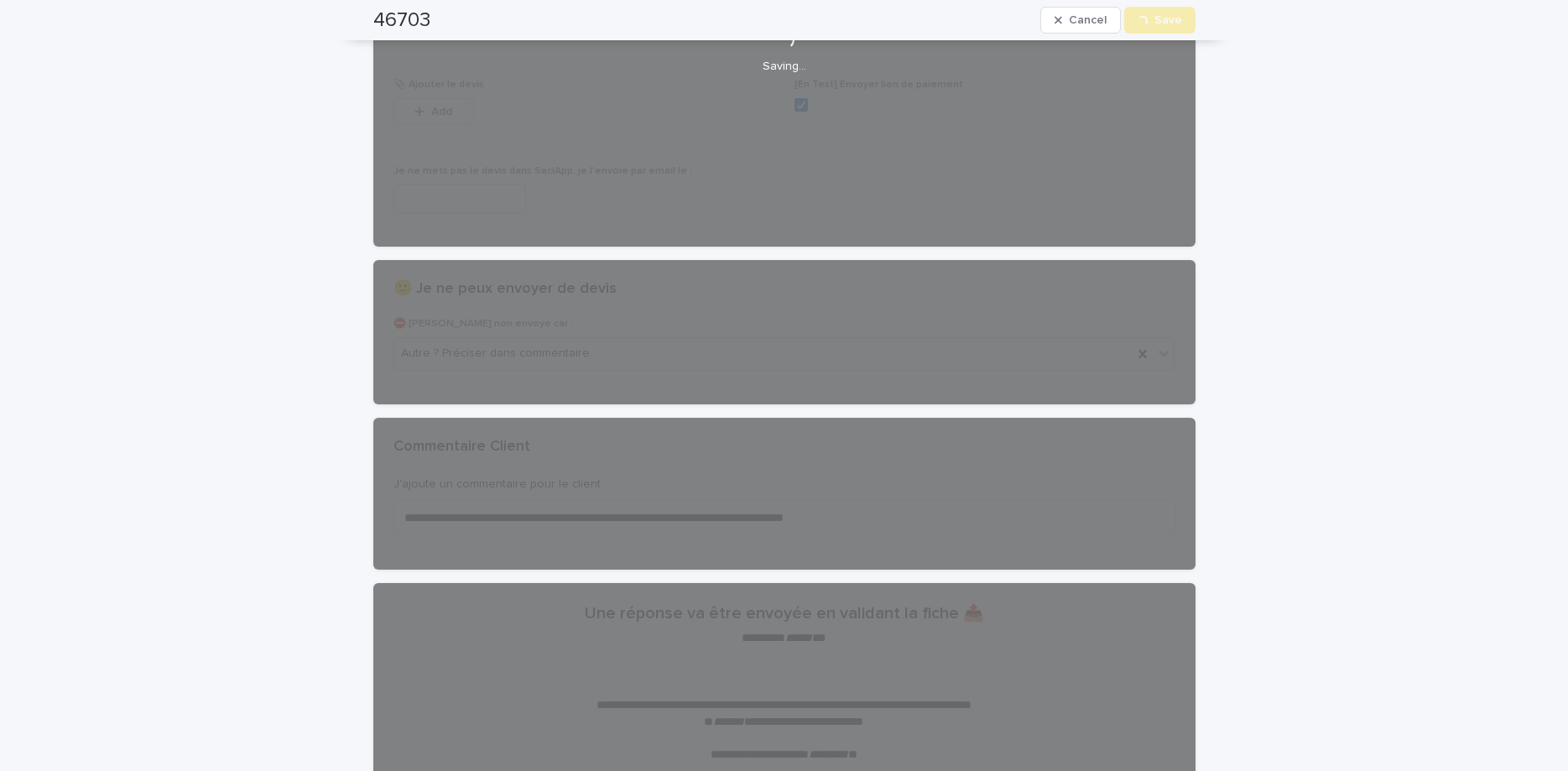
scroll to position [0, 0]
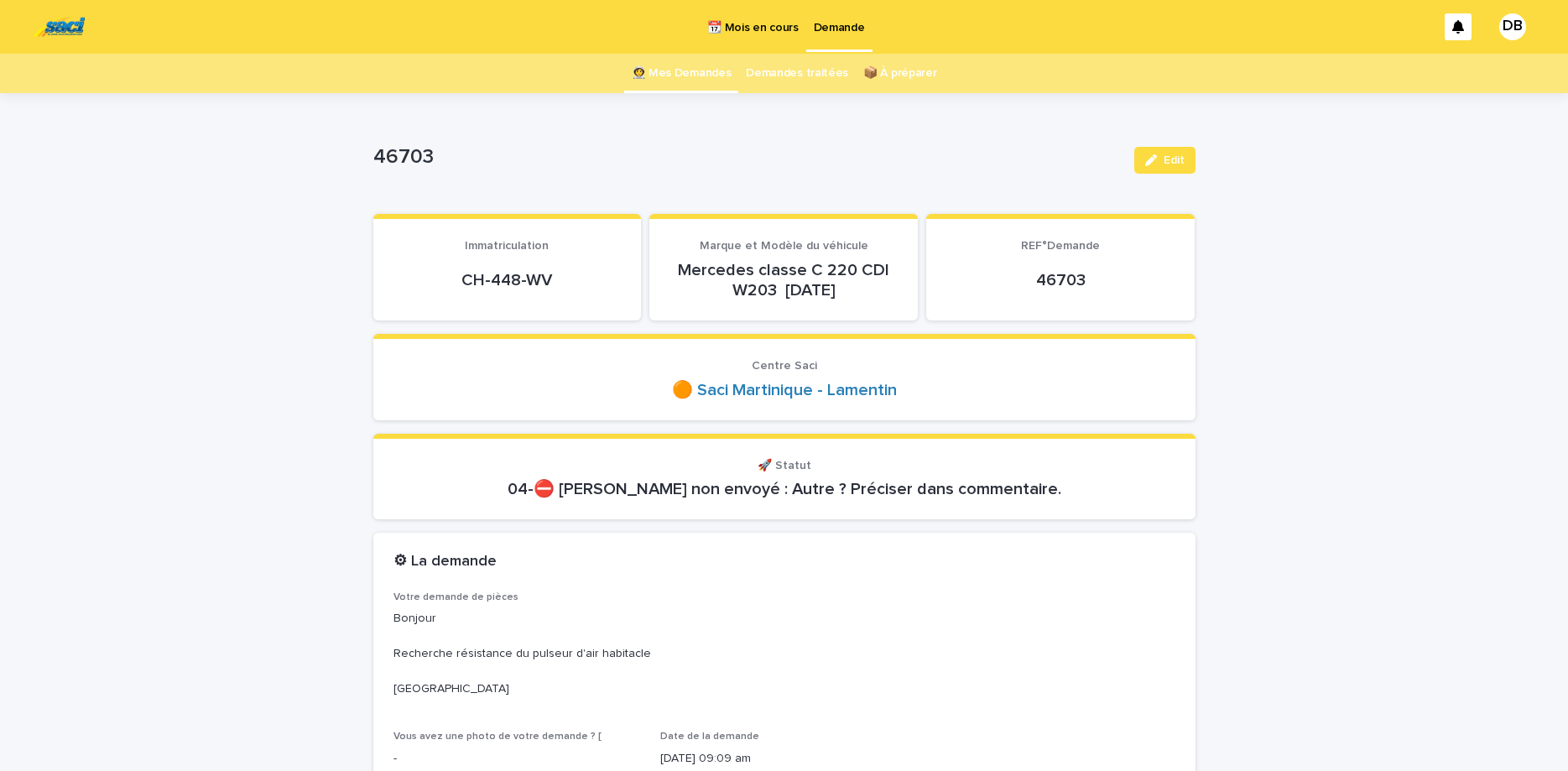
click at [713, 80] on link "👩‍🚀 Mes Demandes" at bounding box center [682, 73] width 100 height 39
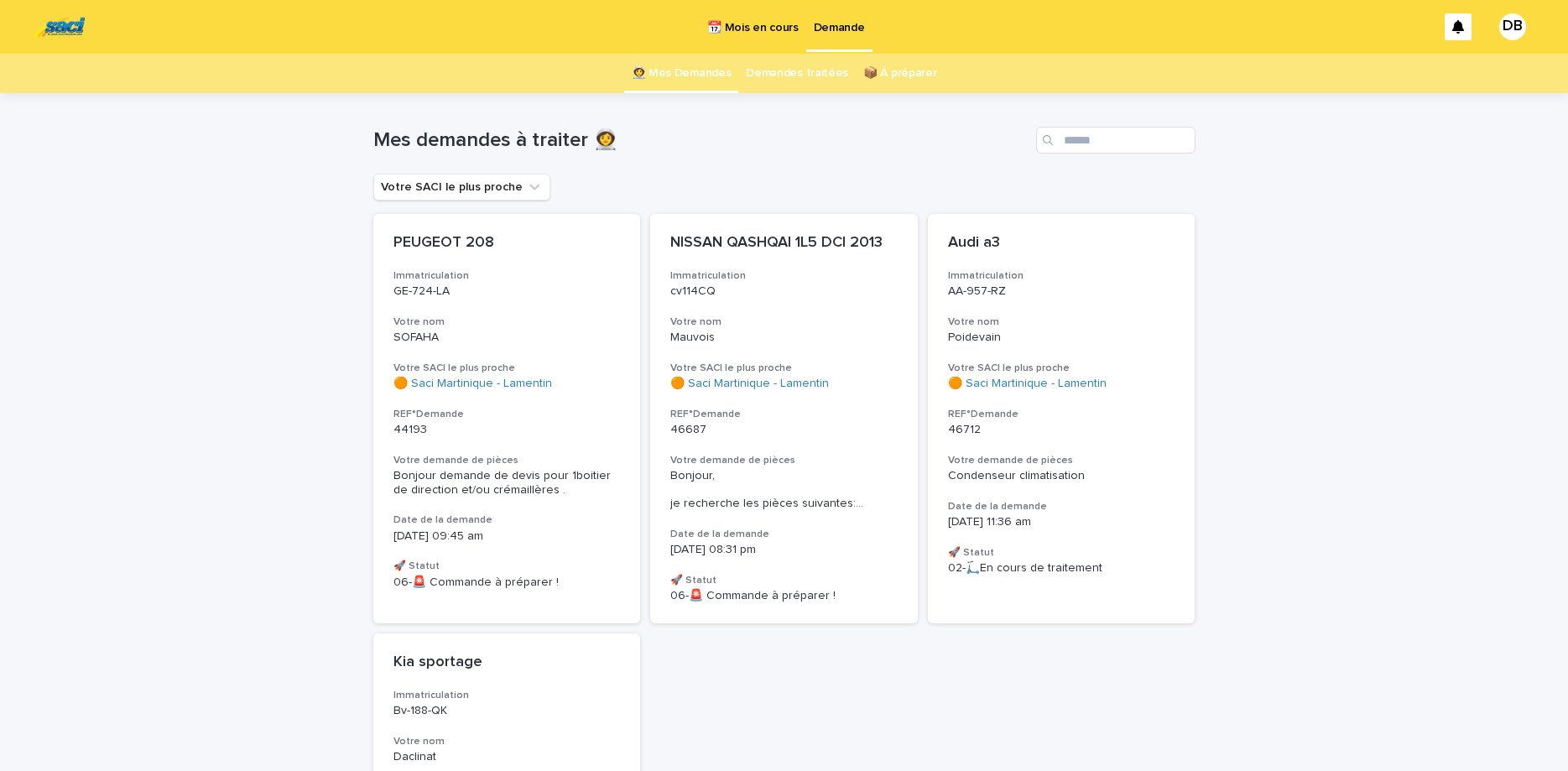
scroll to position [70, 0]
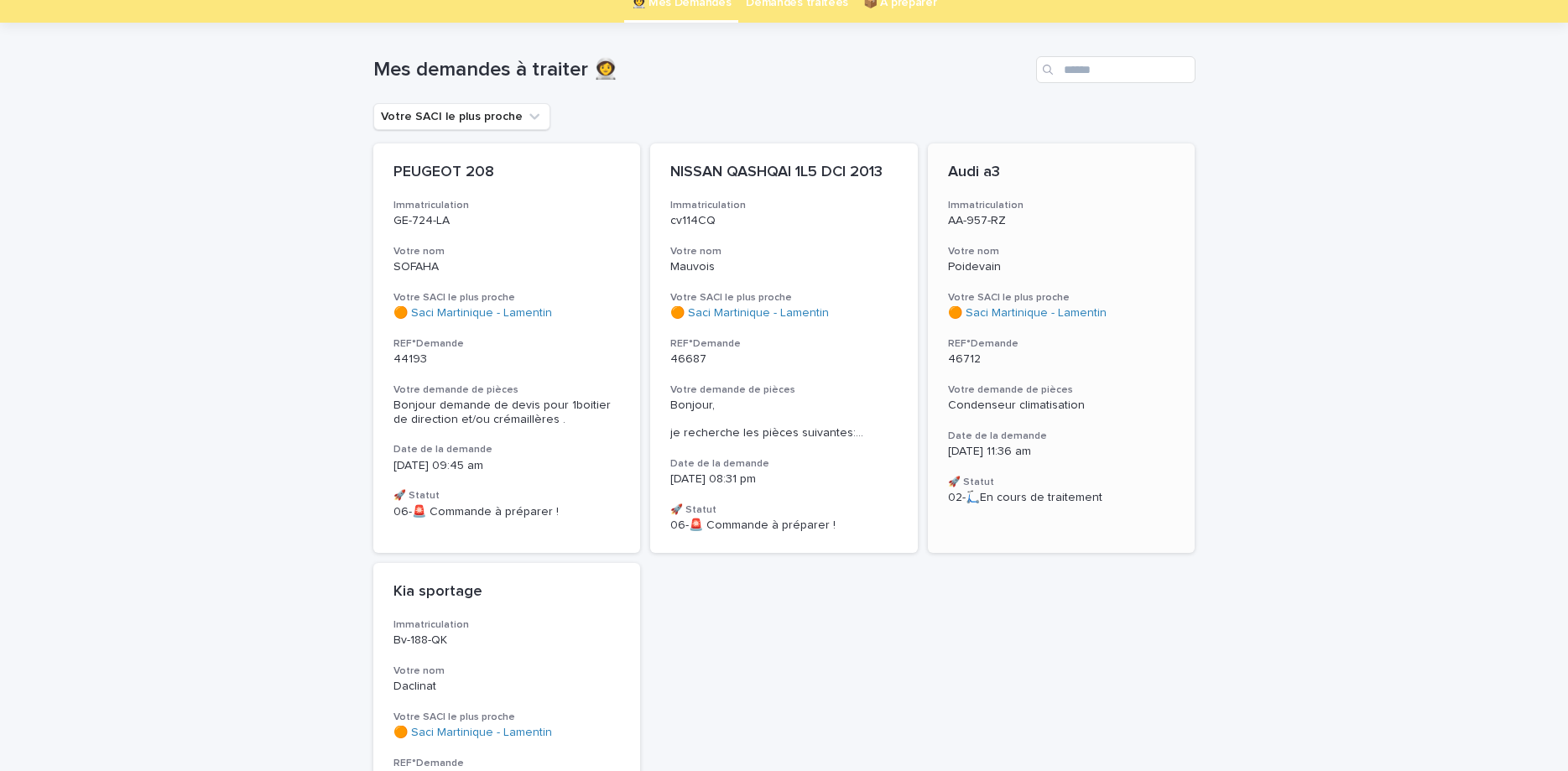
click at [1088, 251] on h3 "Votre nom" at bounding box center [1062, 252] width 227 height 14
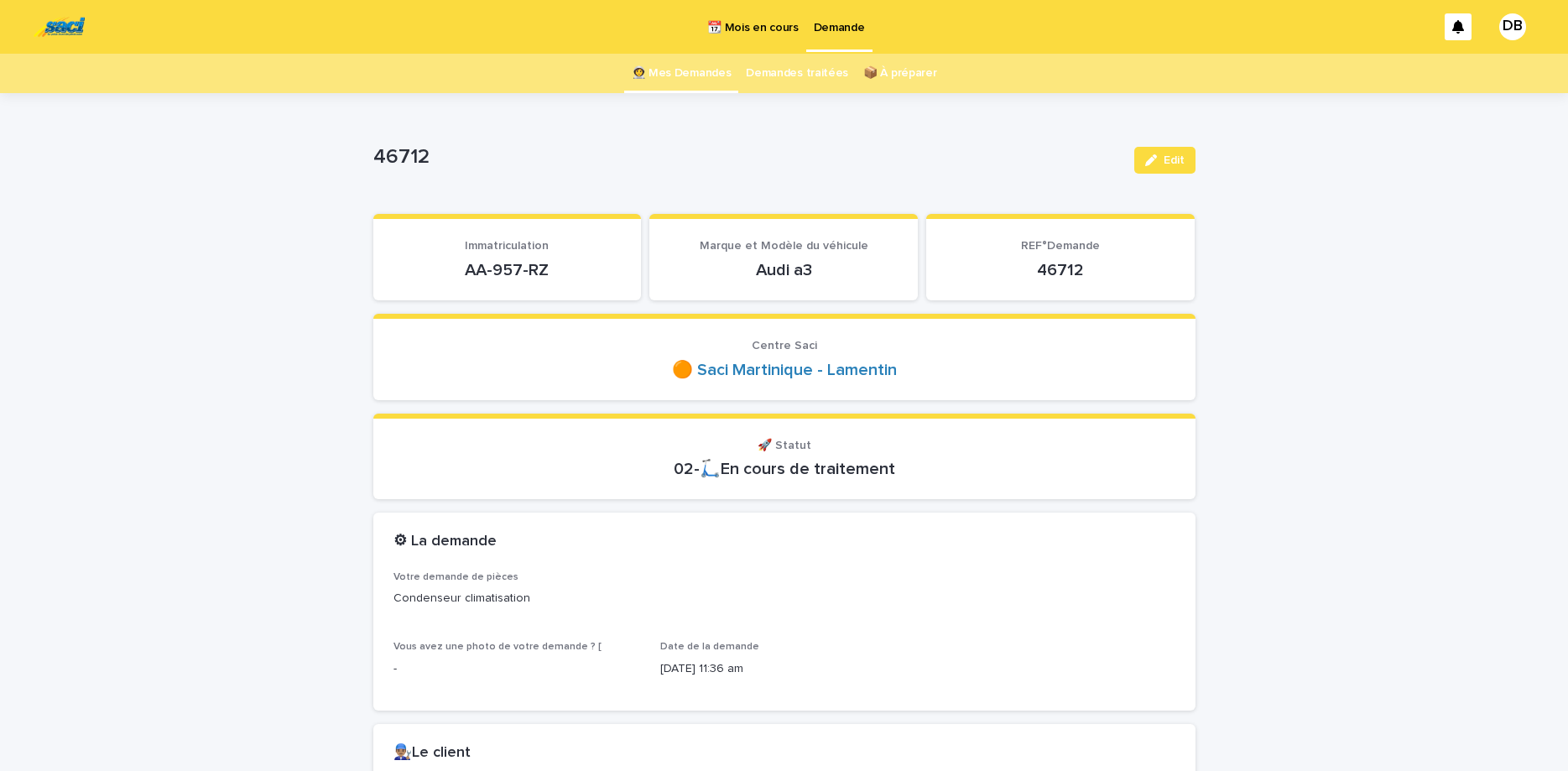
scroll to position [70, 0]
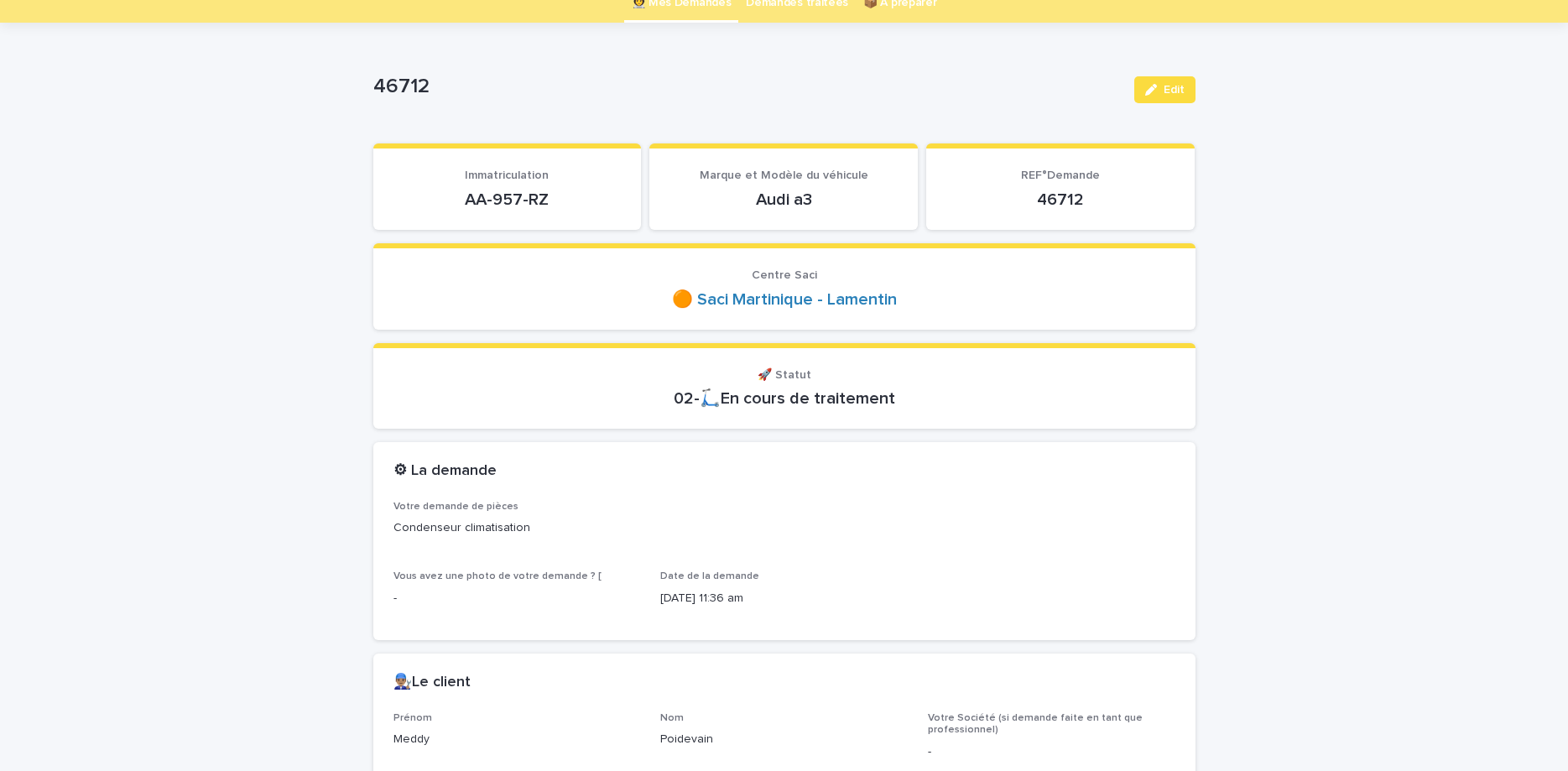
click at [501, 198] on p "AA-957-RZ" at bounding box center [507, 199] width 228 height 20
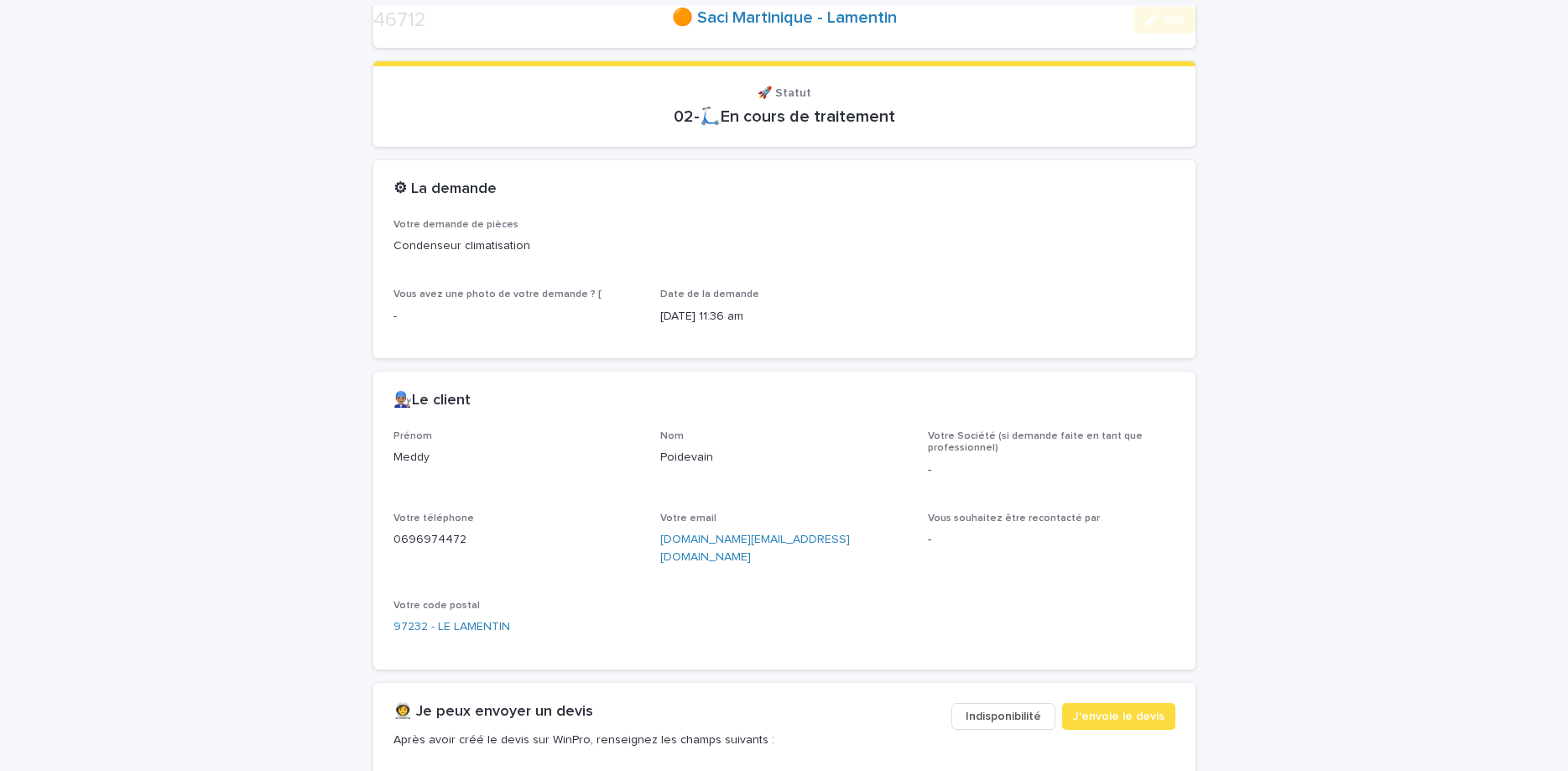
scroll to position [423, 0]
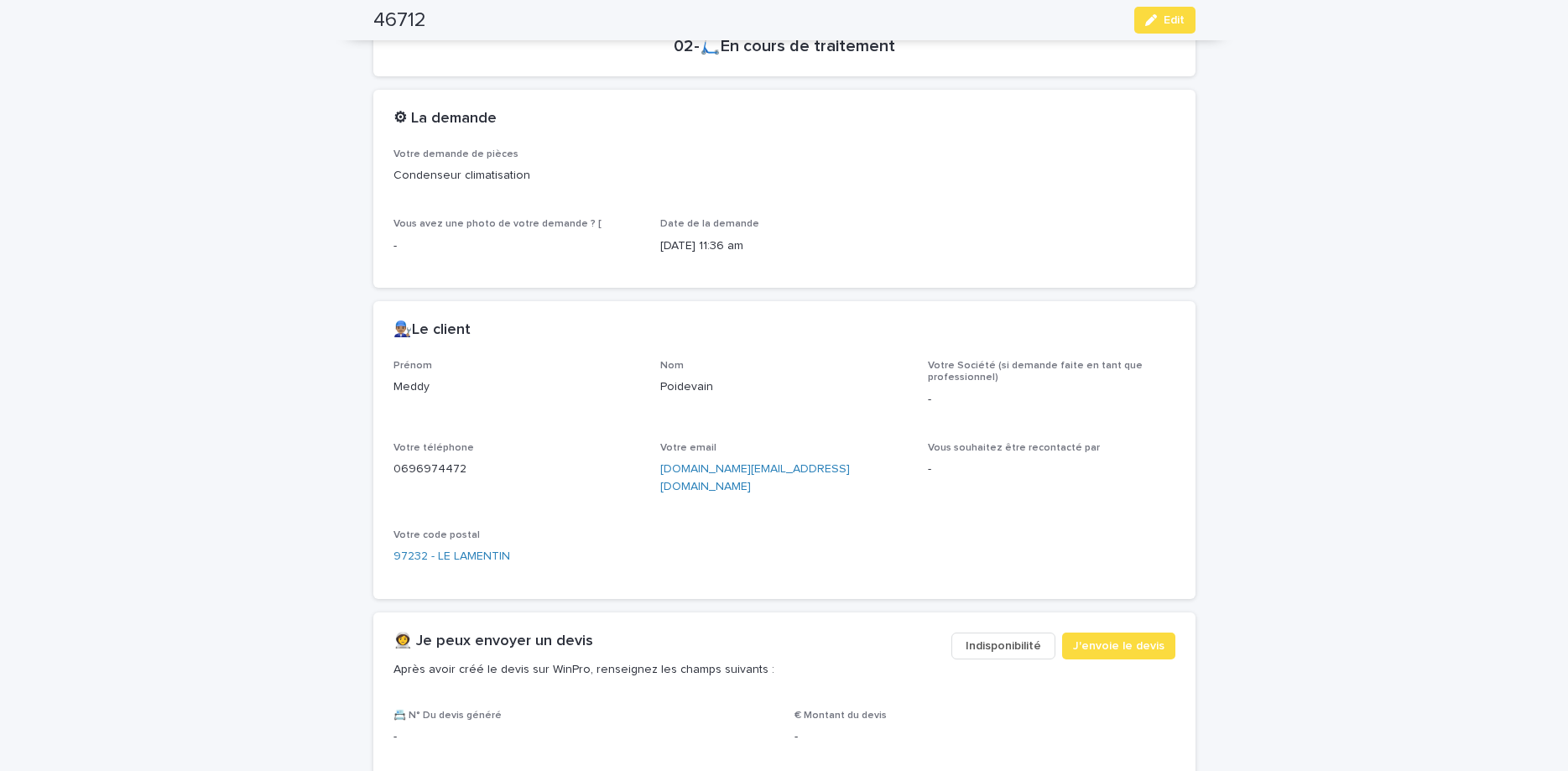
click at [424, 463] on p "0696974472" at bounding box center [517, 469] width 248 height 18
copy p "0696974472"
click at [1171, 28] on button "Edit" at bounding box center [1165, 20] width 61 height 27
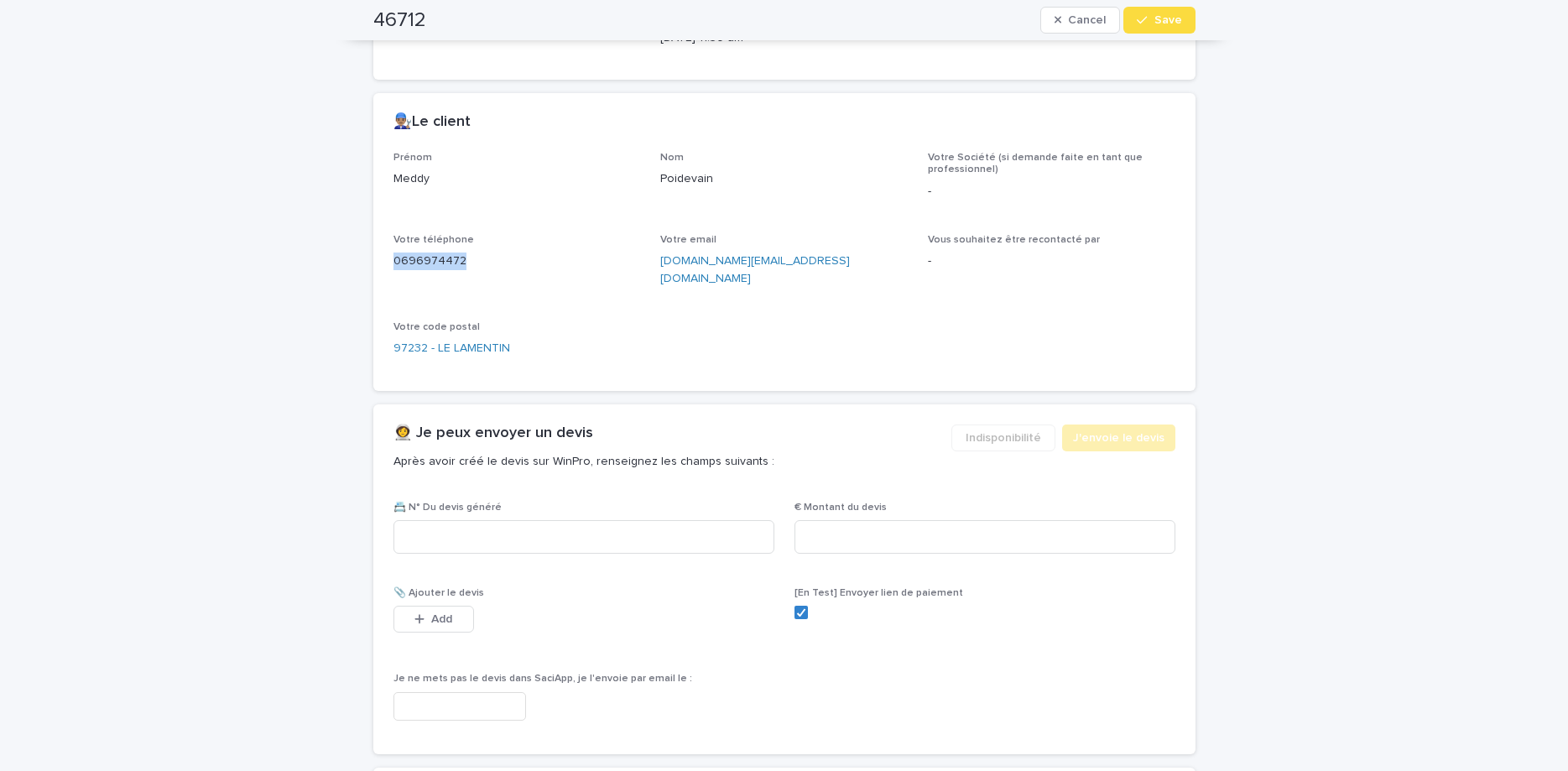
scroll to position [634, 0]
click at [649, 524] on input at bounding box center [583, 534] width 381 height 33
paste input "********"
type input "********"
click at [854, 517] on input at bounding box center [985, 534] width 381 height 33
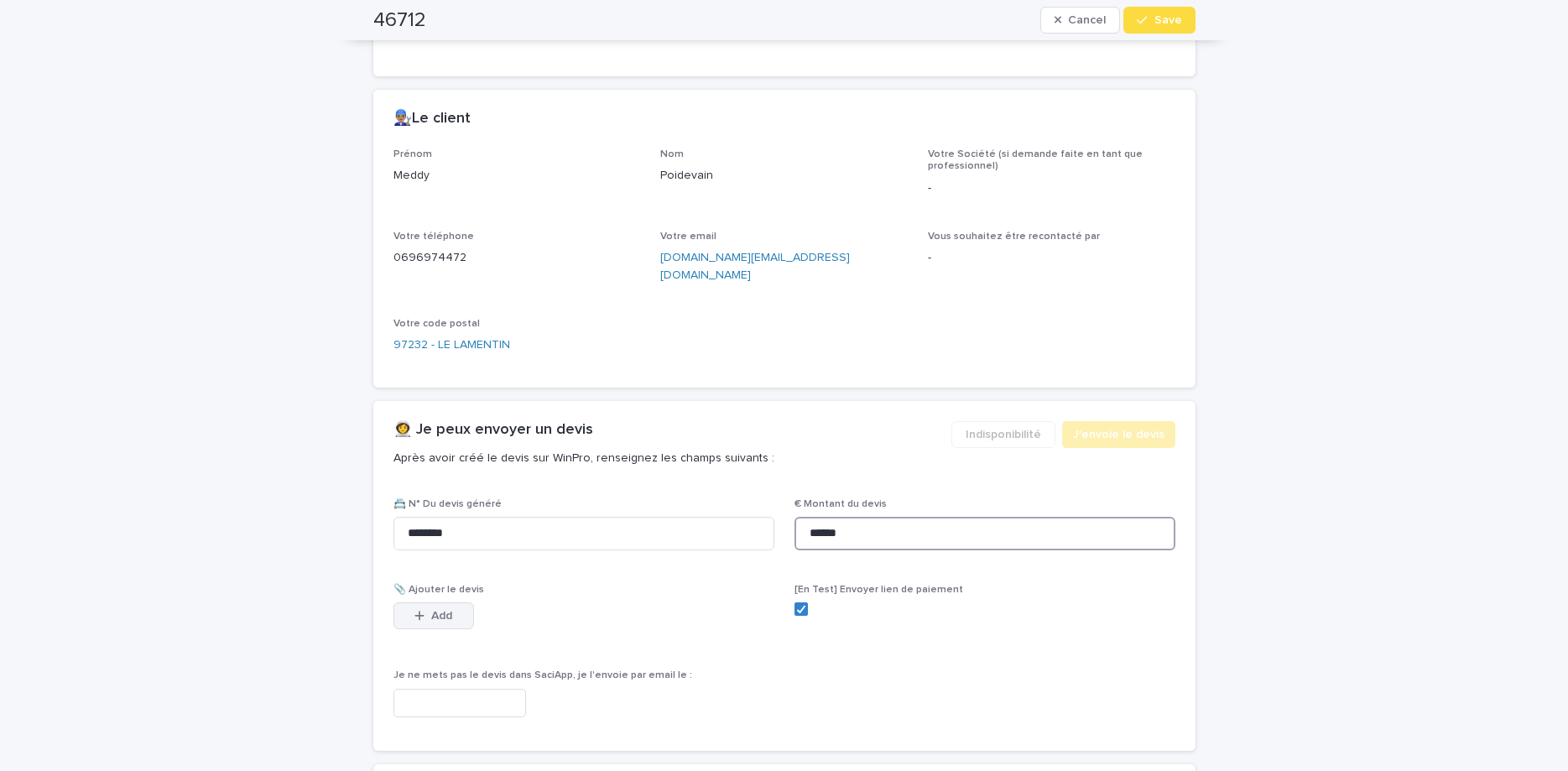
type input "******"
drag, startPoint x: 443, startPoint y: 596, endPoint x: 818, endPoint y: 397, distance: 424.5
click at [442, 610] on span "Add" at bounding box center [441, 616] width 20 height 12
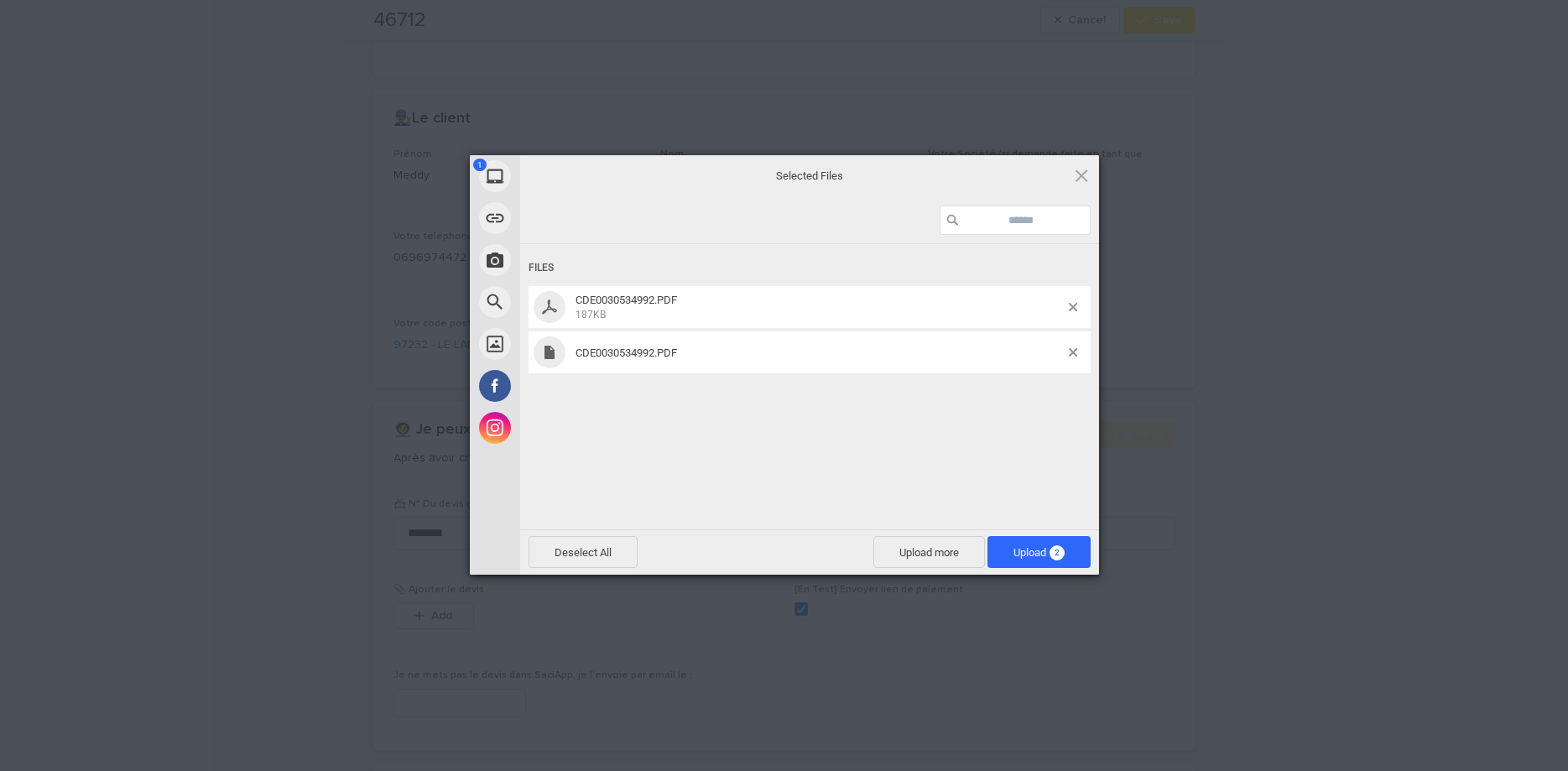
drag, startPoint x: 946, startPoint y: 393, endPoint x: 1037, endPoint y: 389, distance: 91.1
click at [951, 400] on div "Files CDE0030534992.PDF 187KB CDE0030534992.PDF" at bounding box center [809, 385] width 579 height 282
drag, startPoint x: 1075, startPoint y: 350, endPoint x: 1012, endPoint y: 496, distance: 159.0
click at [1075, 351] on span at bounding box center [1073, 352] width 9 height 9
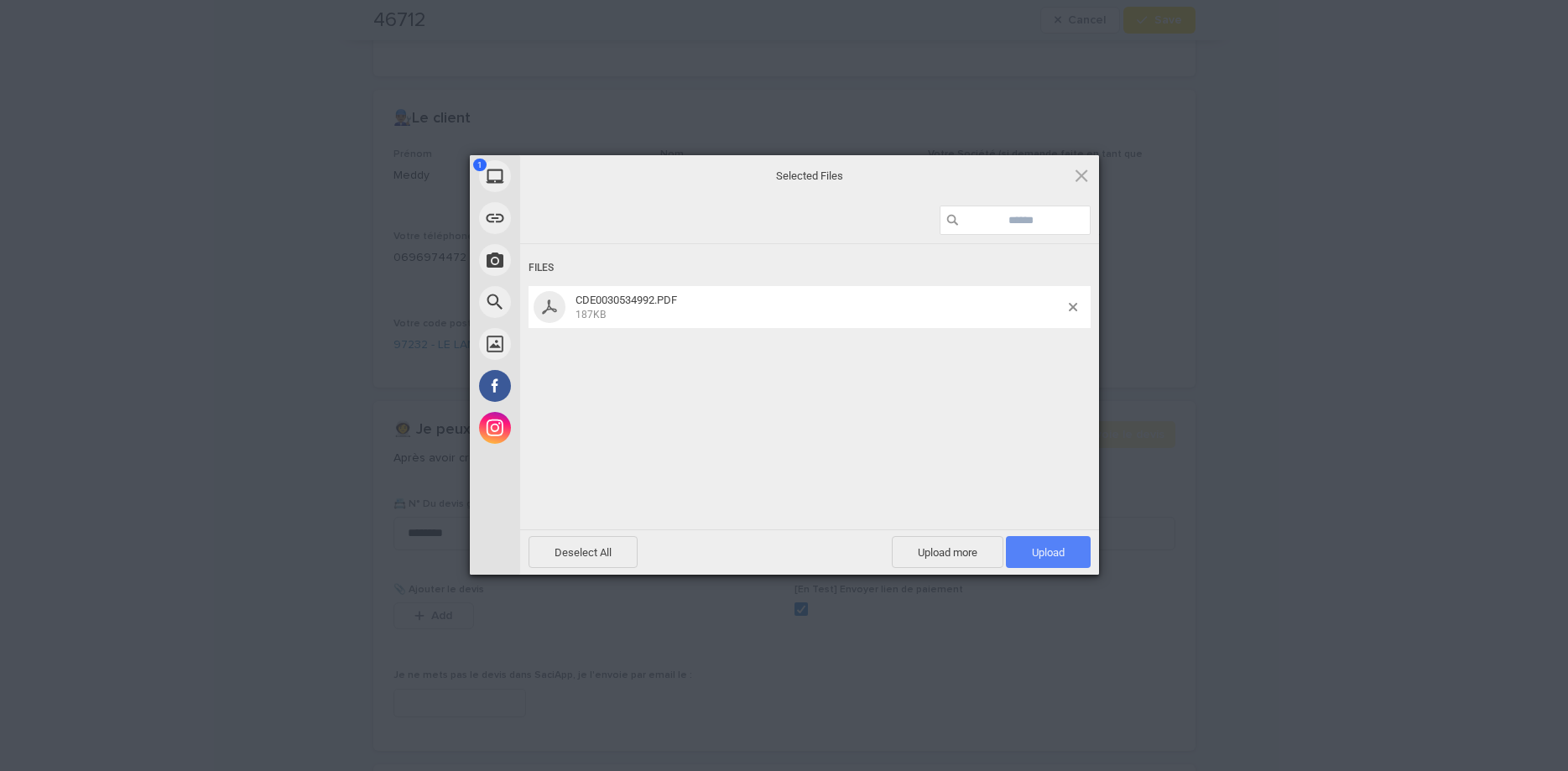
click at [1038, 548] on span "Upload 1" at bounding box center [1049, 552] width 33 height 13
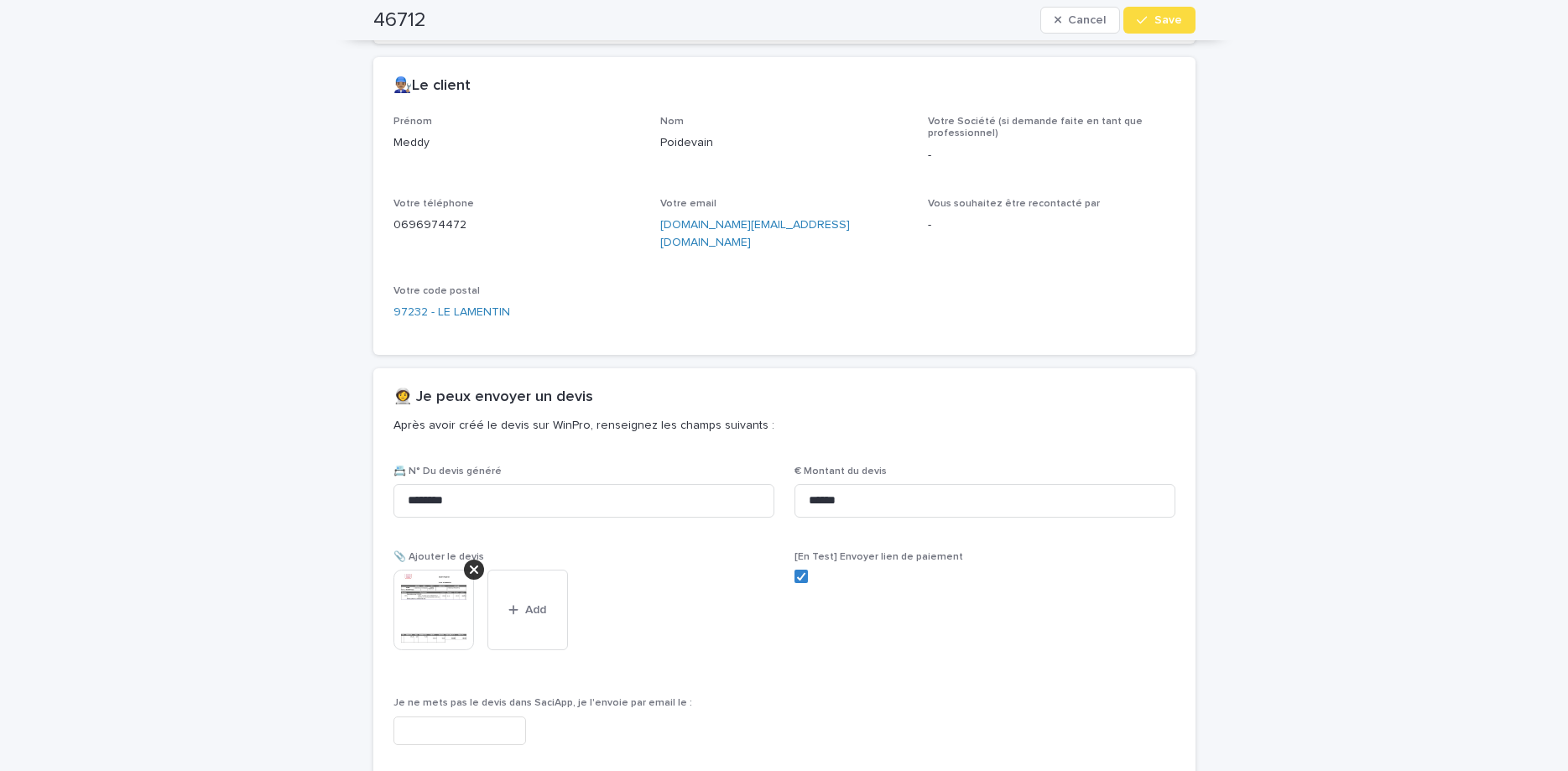
click at [1176, 17] on span "Save" at bounding box center [1168, 20] width 27 height 12
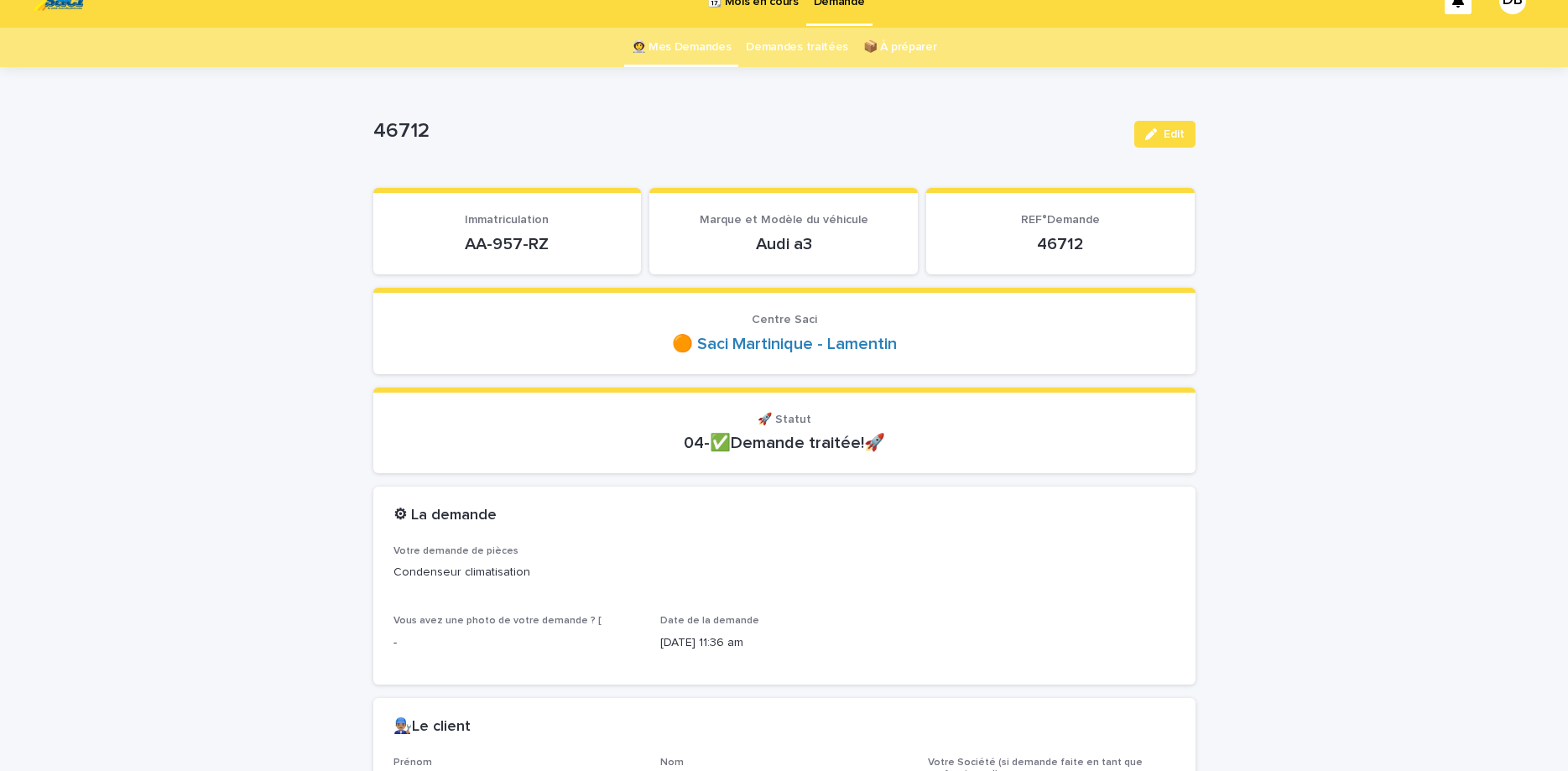
scroll to position [0, 0]
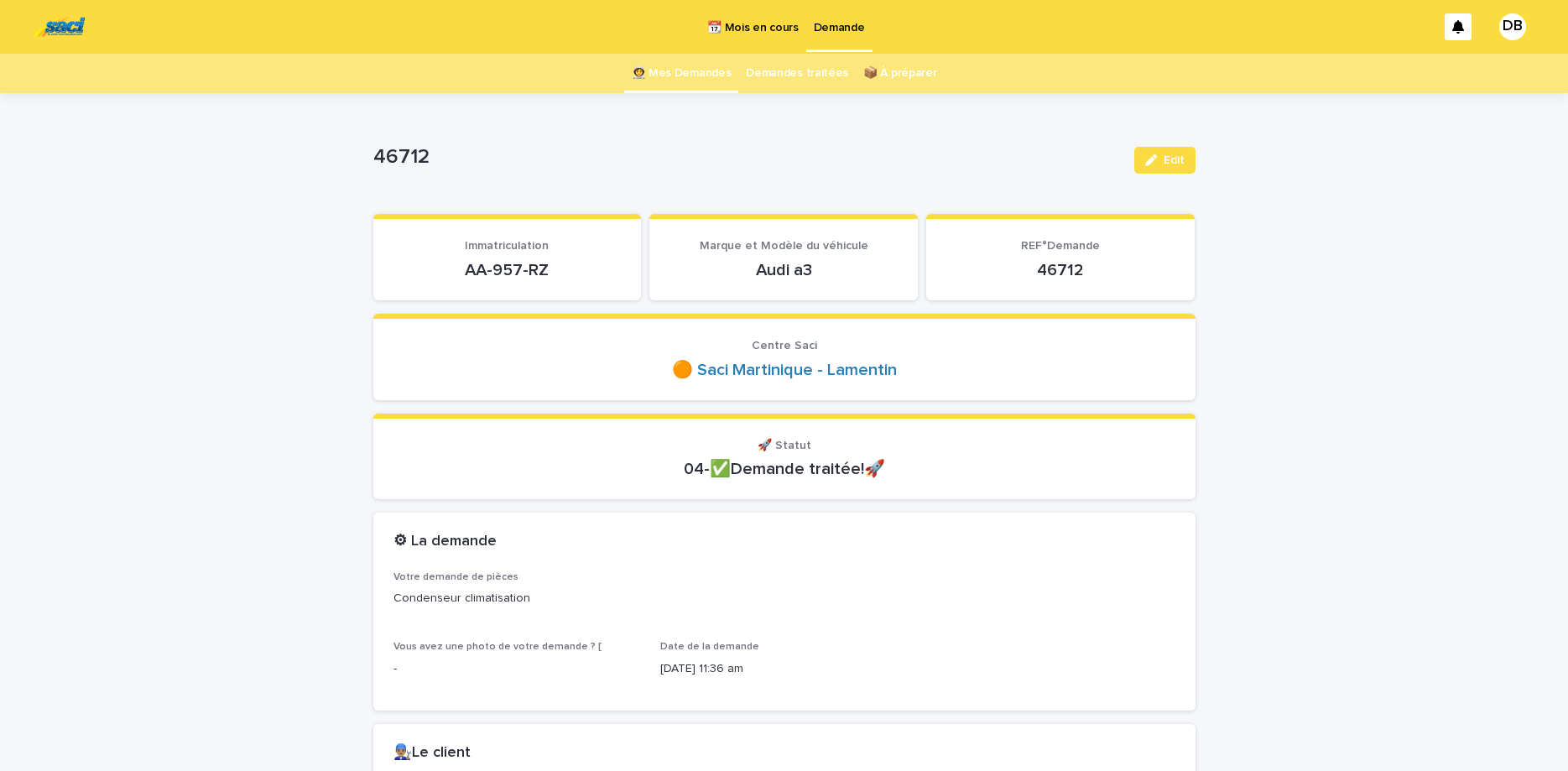
click at [663, 81] on link "👩‍🚀 Mes Demandes" at bounding box center [682, 73] width 100 height 39
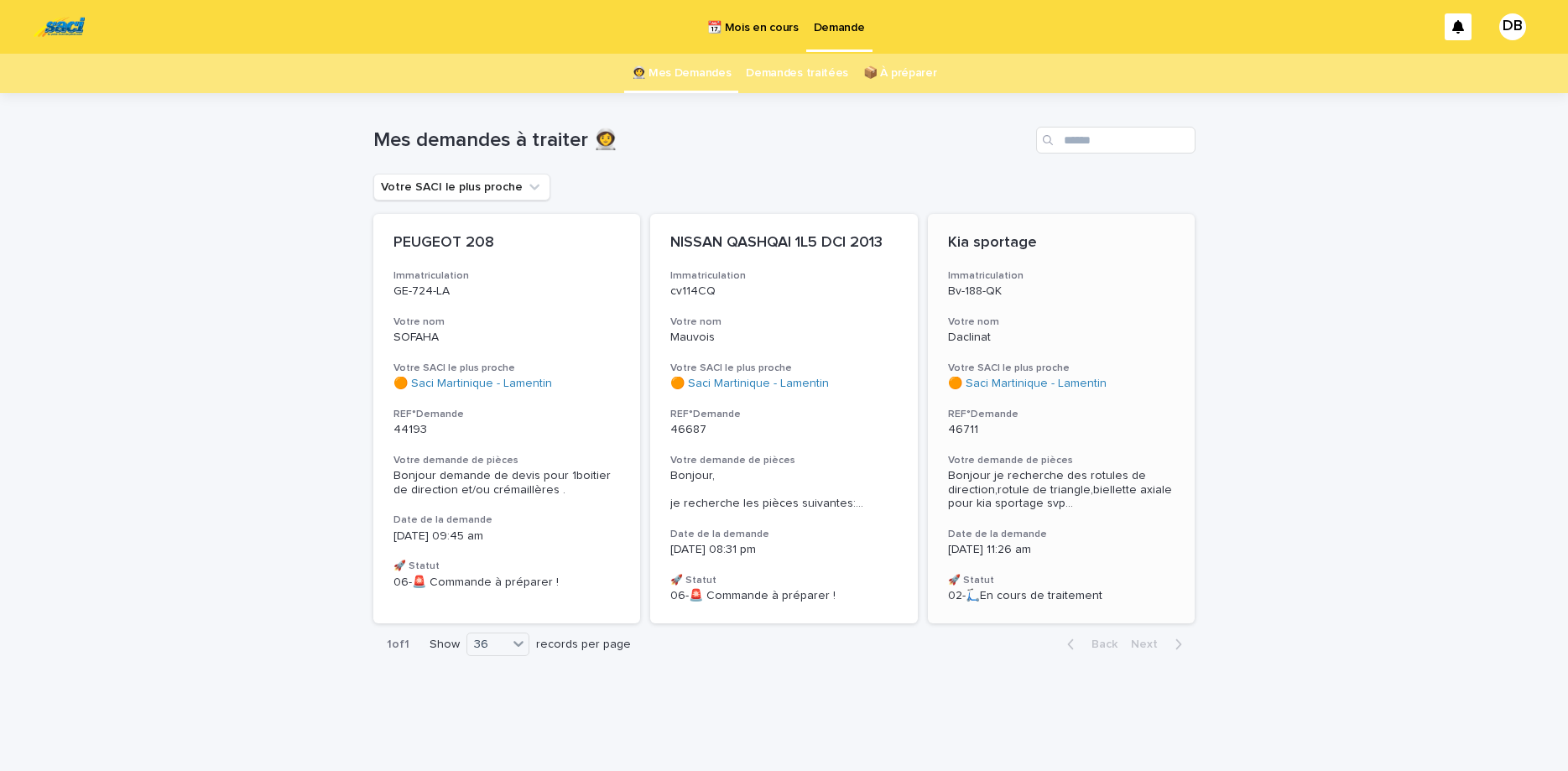
click at [1112, 287] on p "Bv-188-QK" at bounding box center [1062, 292] width 227 height 15
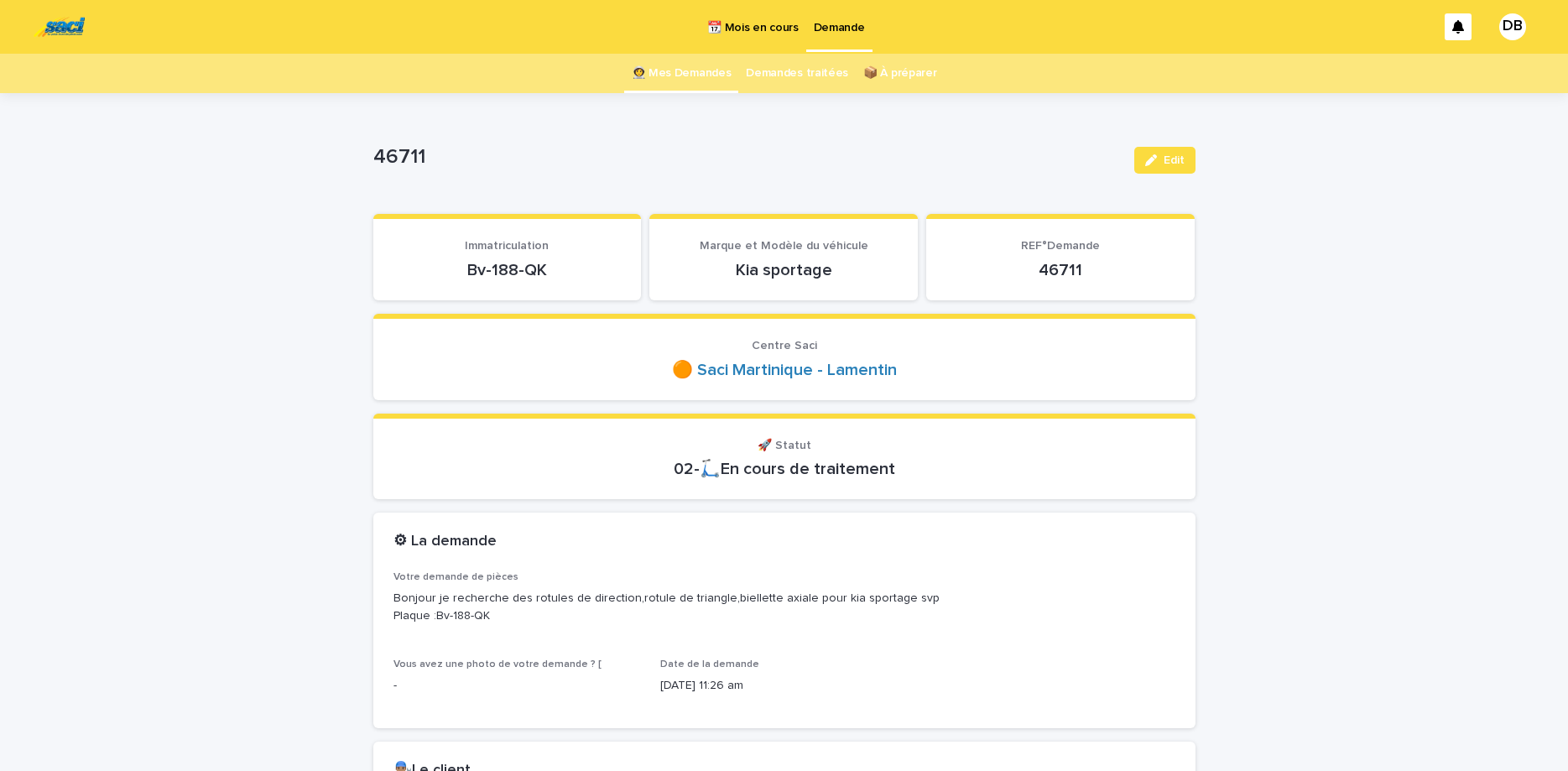
scroll to position [70, 0]
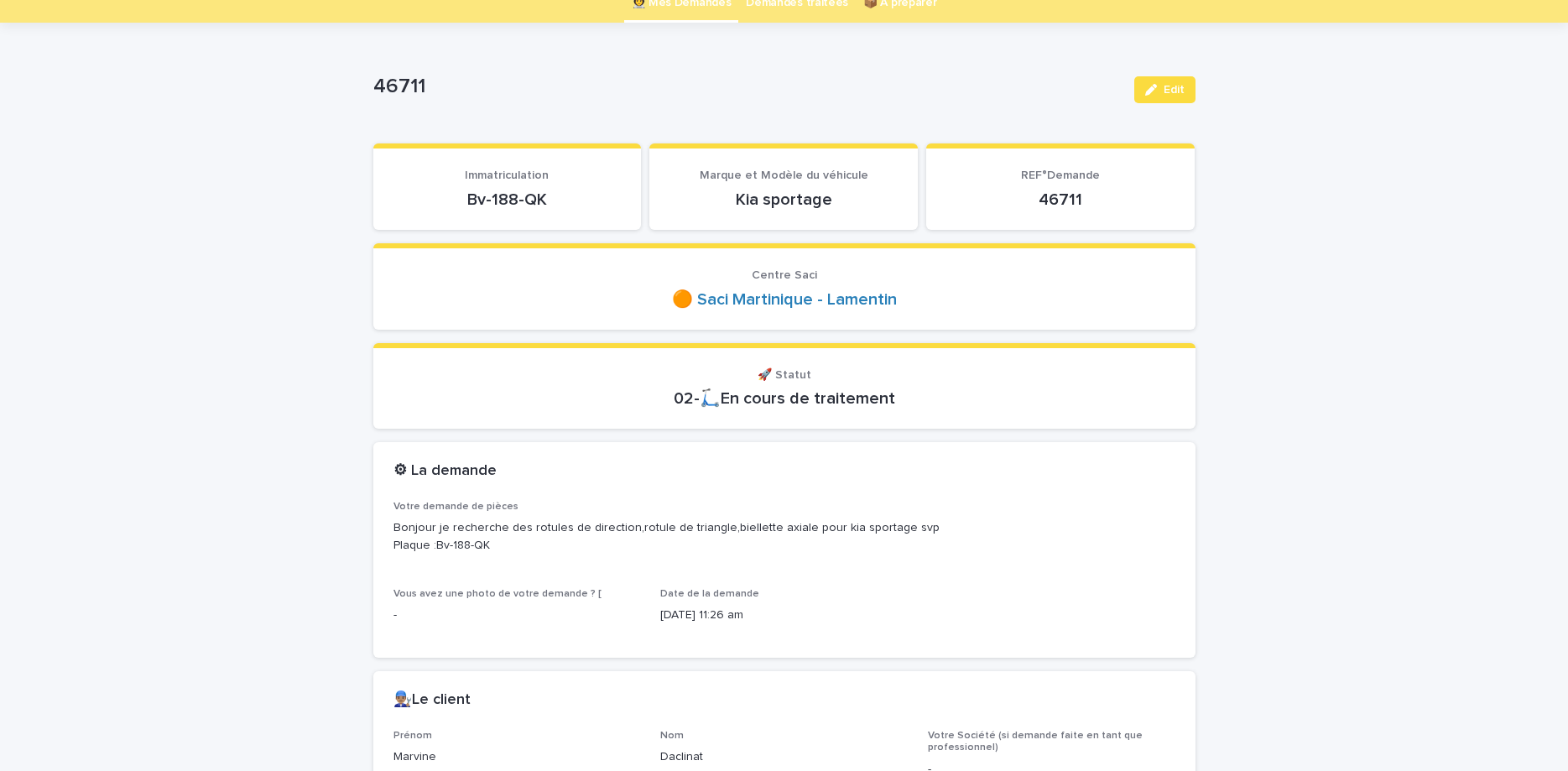
click at [487, 194] on p "Bv-188-QK" at bounding box center [507, 199] width 228 height 20
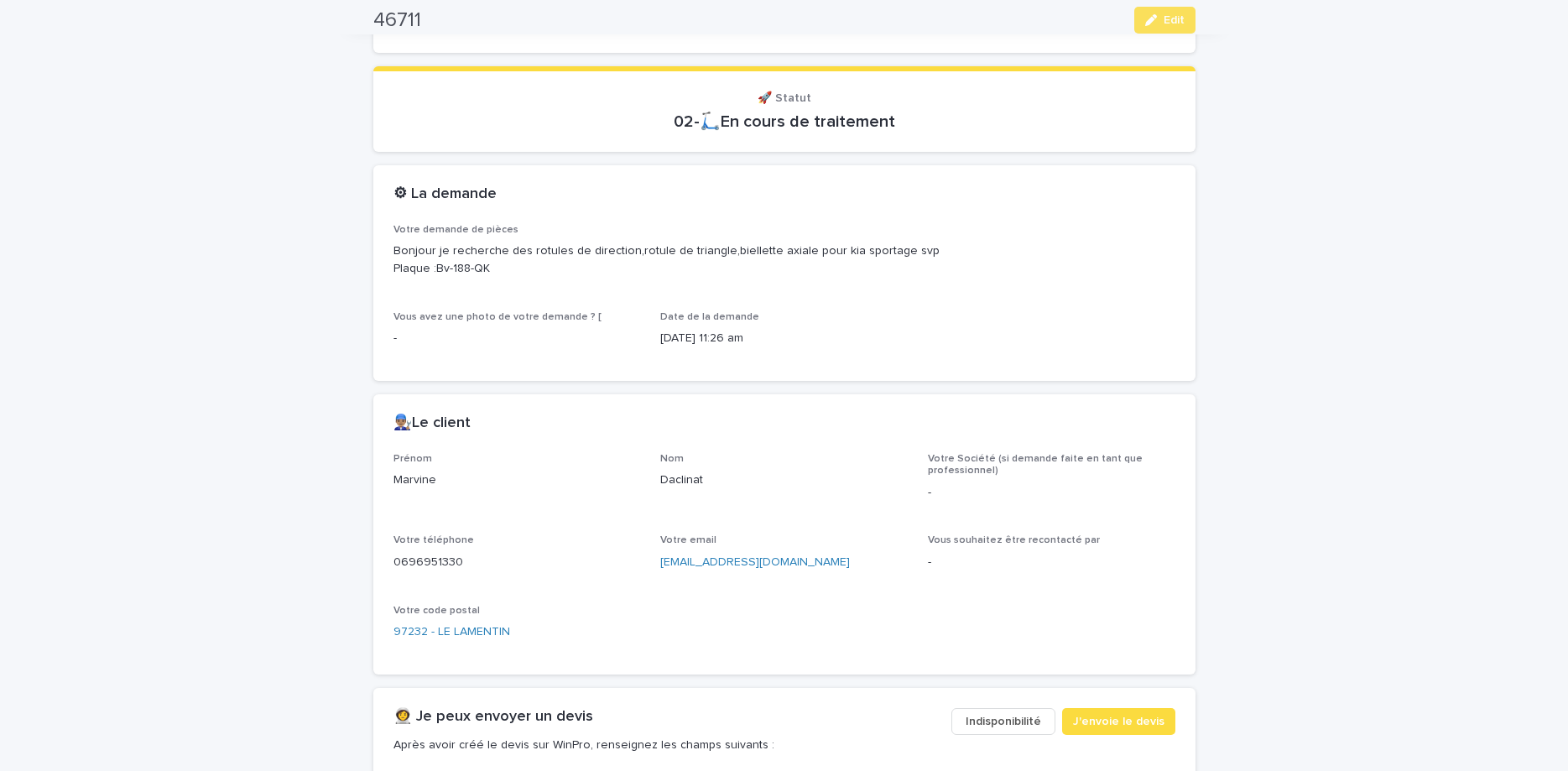
scroll to position [352, 0]
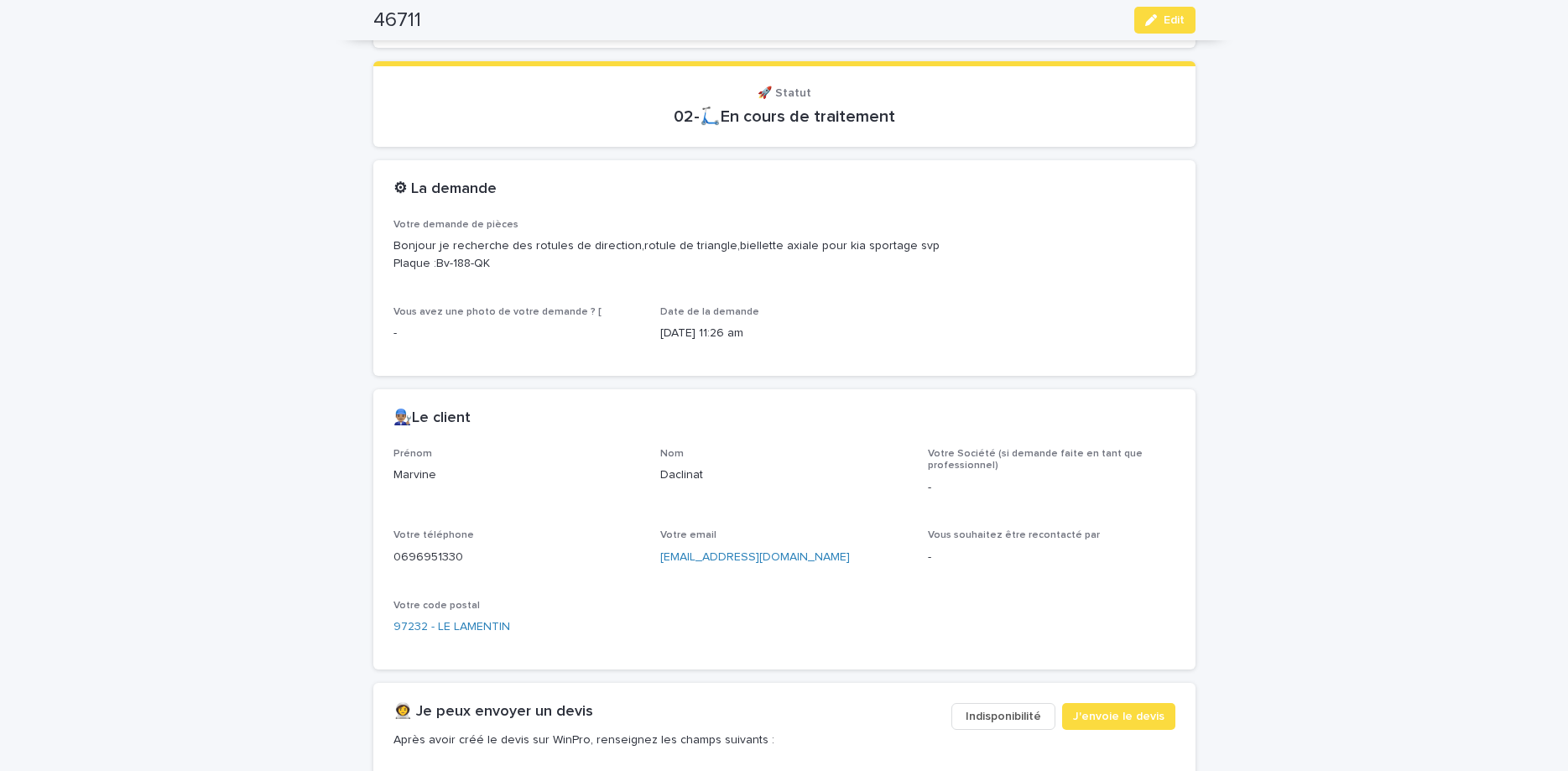
click at [429, 553] on p "0696951330" at bounding box center [517, 557] width 248 height 18
copy p "0696951330"
click at [1153, 15] on icon "button" at bounding box center [1151, 20] width 12 height 12
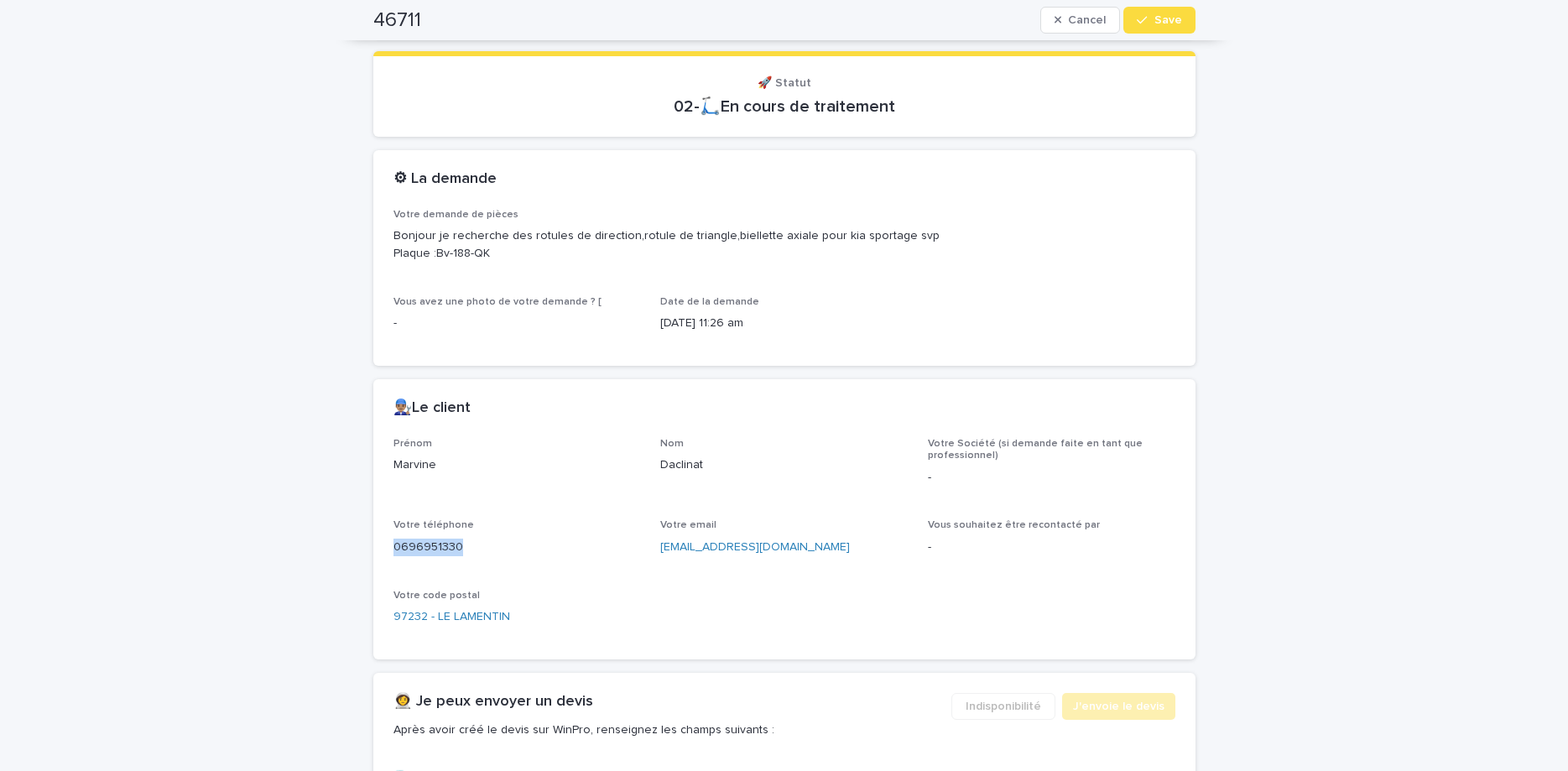
scroll to position [644, 0]
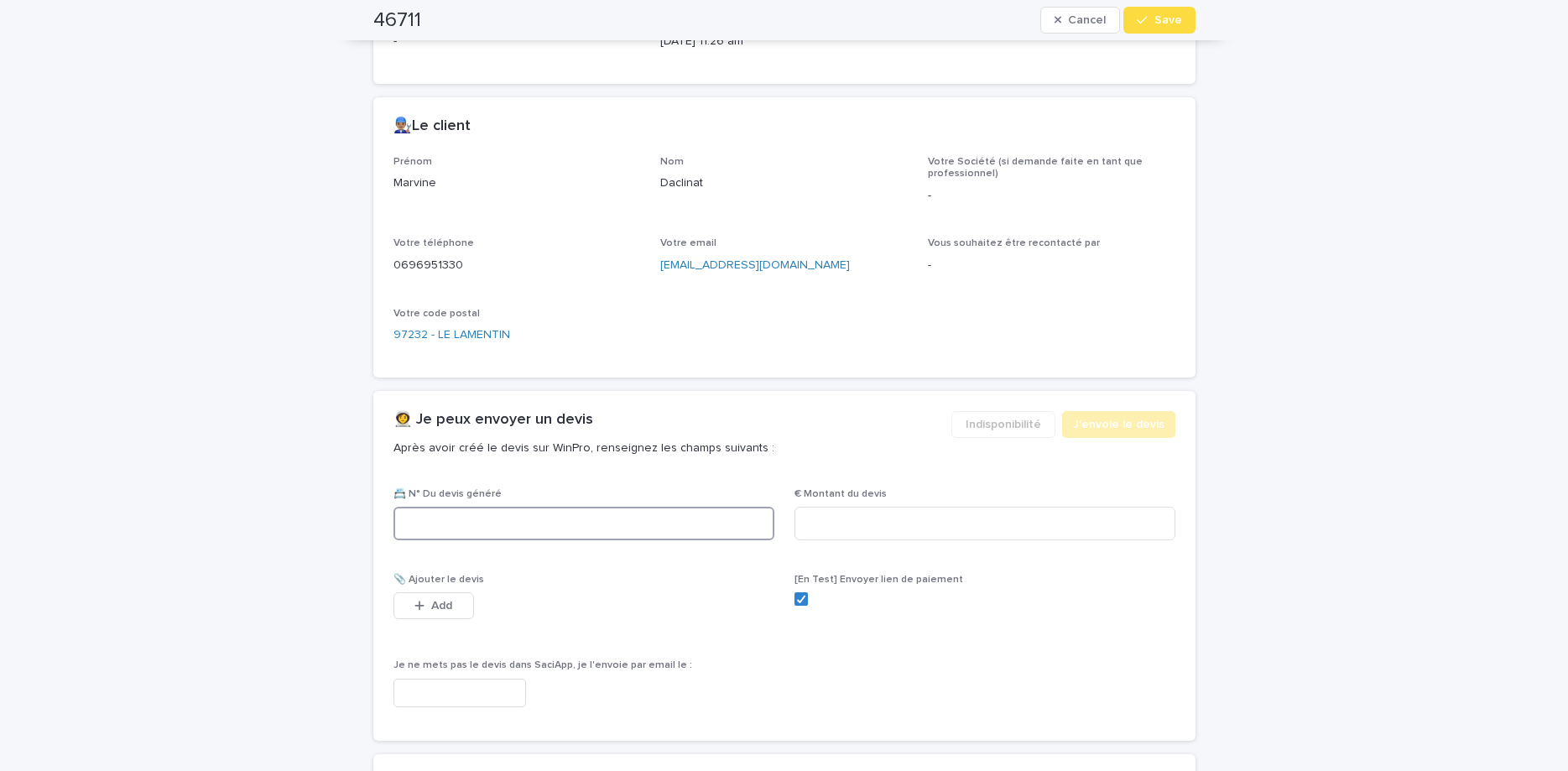
click at [626, 538] on input at bounding box center [583, 523] width 381 height 33
paste input "********"
type input "********"
click at [808, 529] on input at bounding box center [985, 523] width 381 height 33
type input "******"
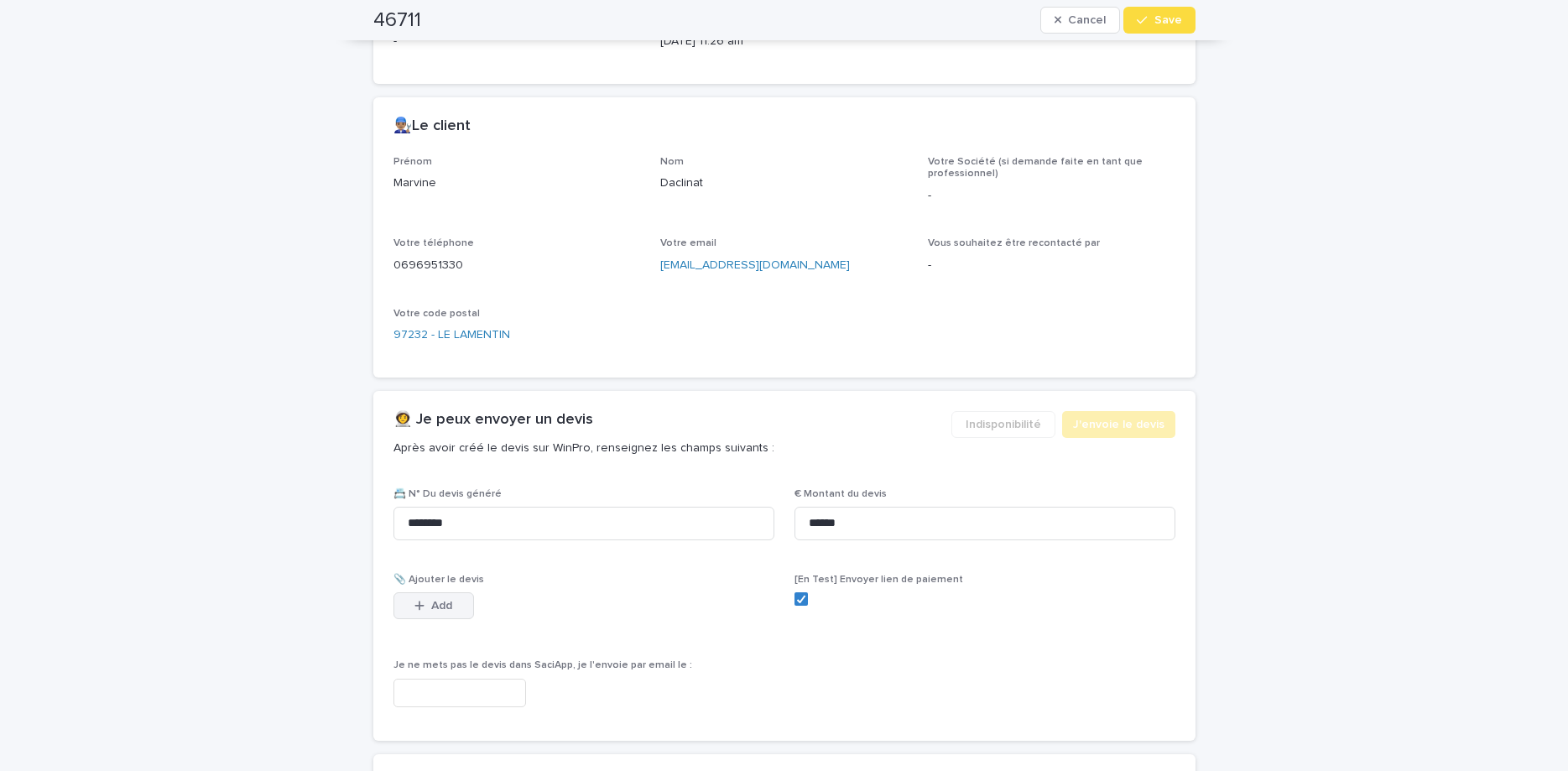
click at [451, 609] on span "Add" at bounding box center [441, 606] width 20 height 12
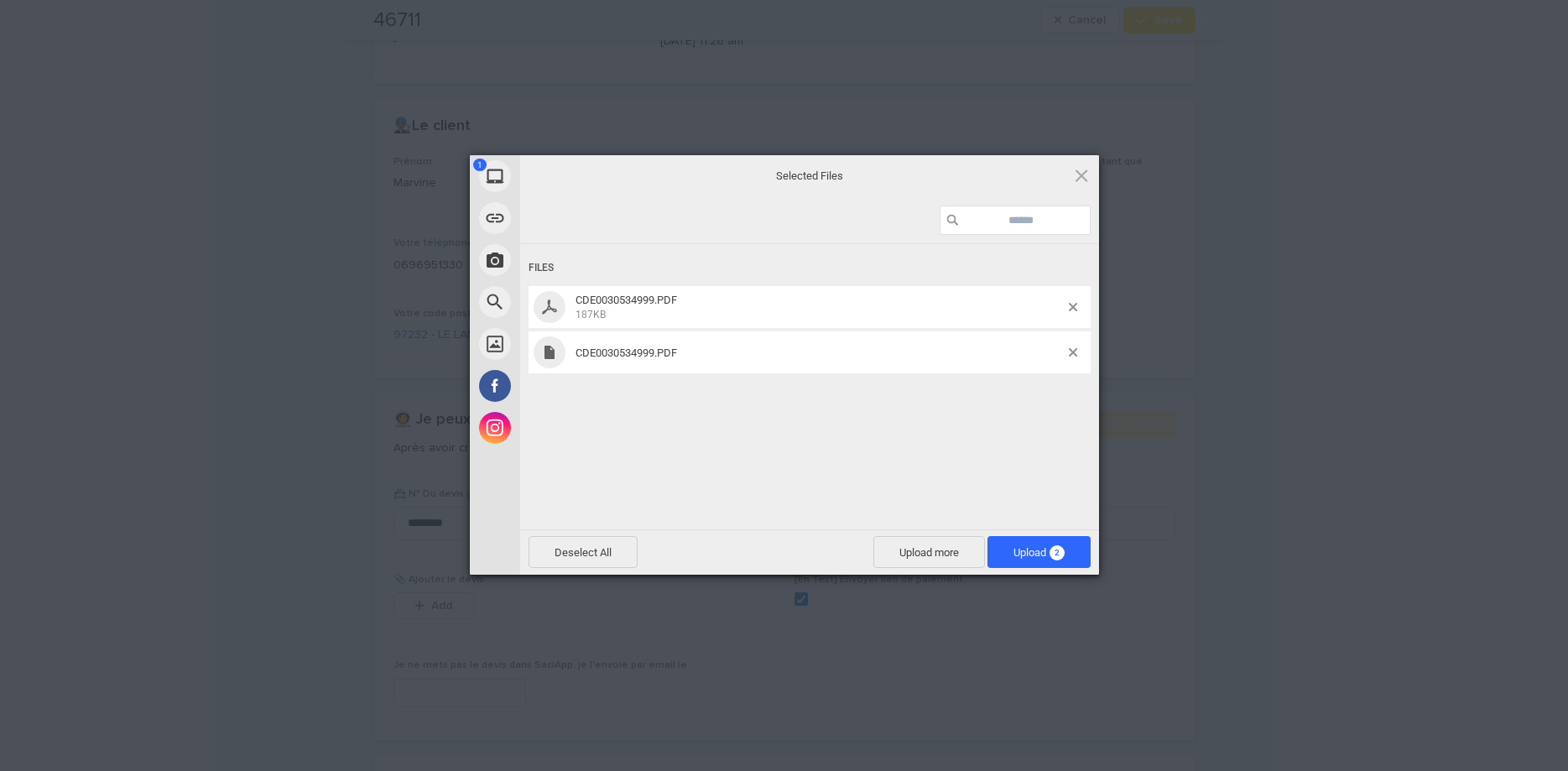
drag, startPoint x: 852, startPoint y: 416, endPoint x: 907, endPoint y: 427, distance: 56.1
click at [907, 427] on div "Files CDE0030534999.PDF 187KB CDE0030534999.PDF" at bounding box center [809, 385] width 579 height 282
click at [1074, 354] on span at bounding box center [1073, 352] width 9 height 9
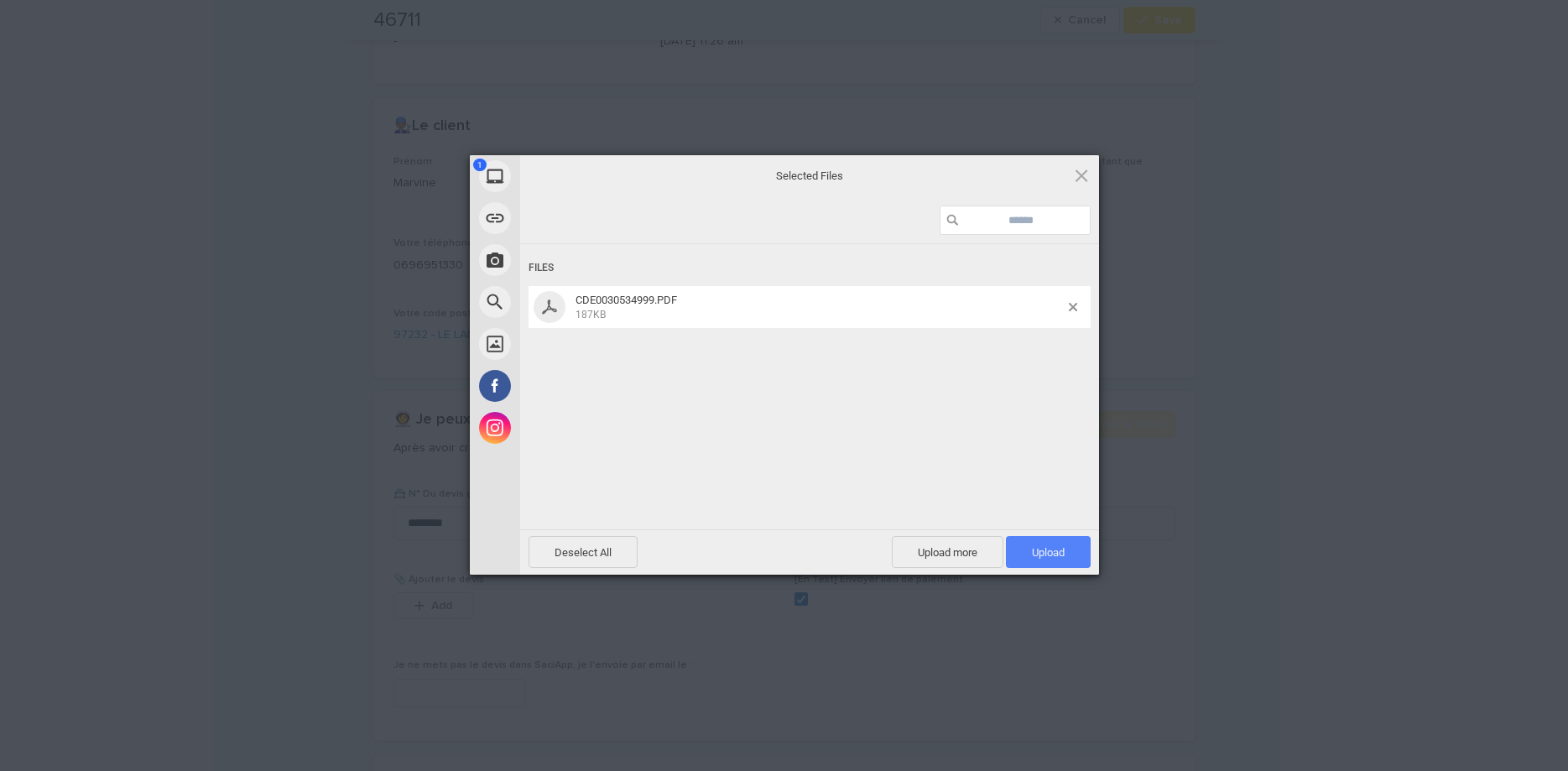
click at [1043, 554] on span "Upload 1" at bounding box center [1049, 552] width 33 height 13
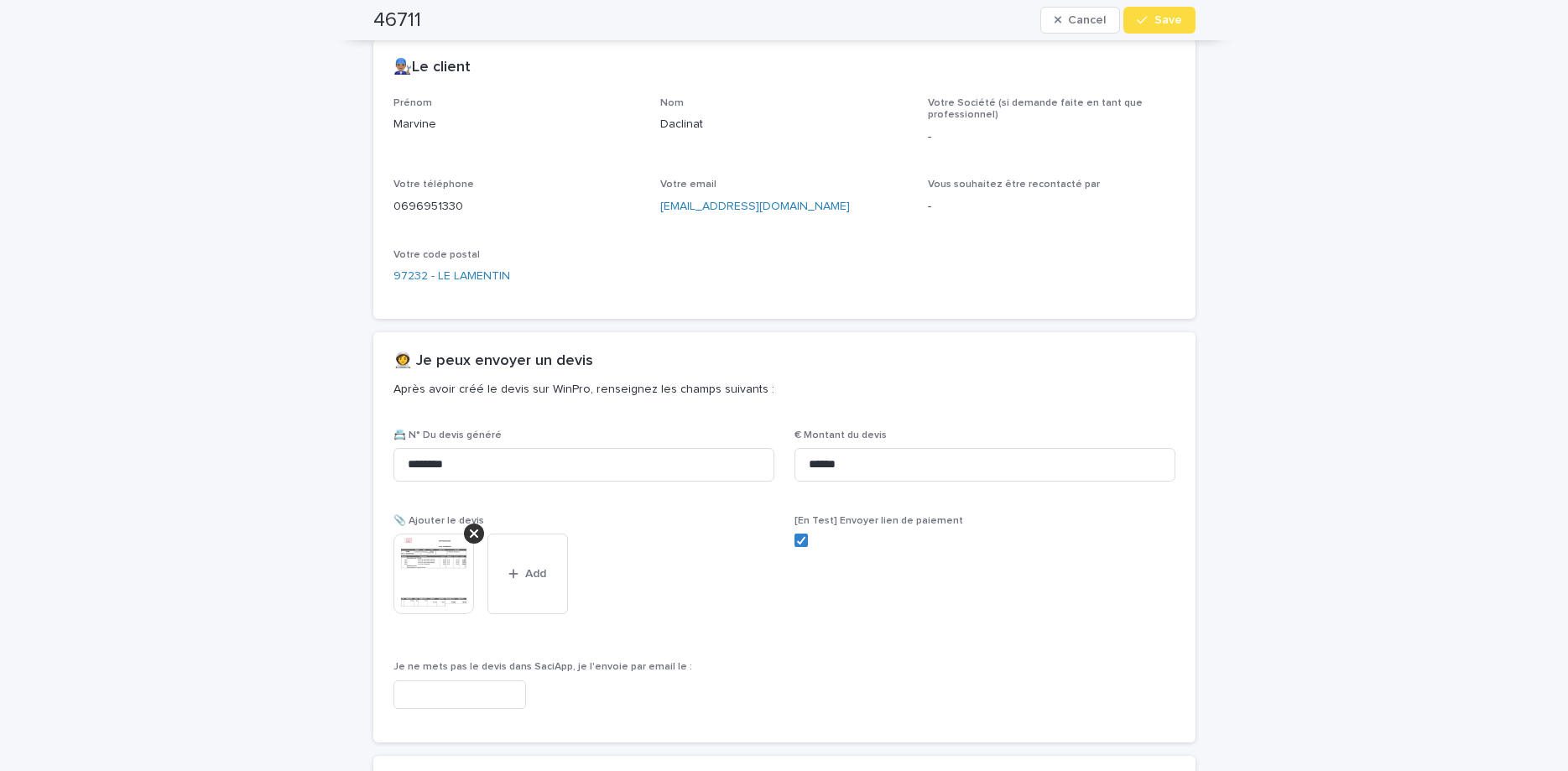
click at [1165, 24] on span "Save" at bounding box center [1168, 20] width 27 height 12
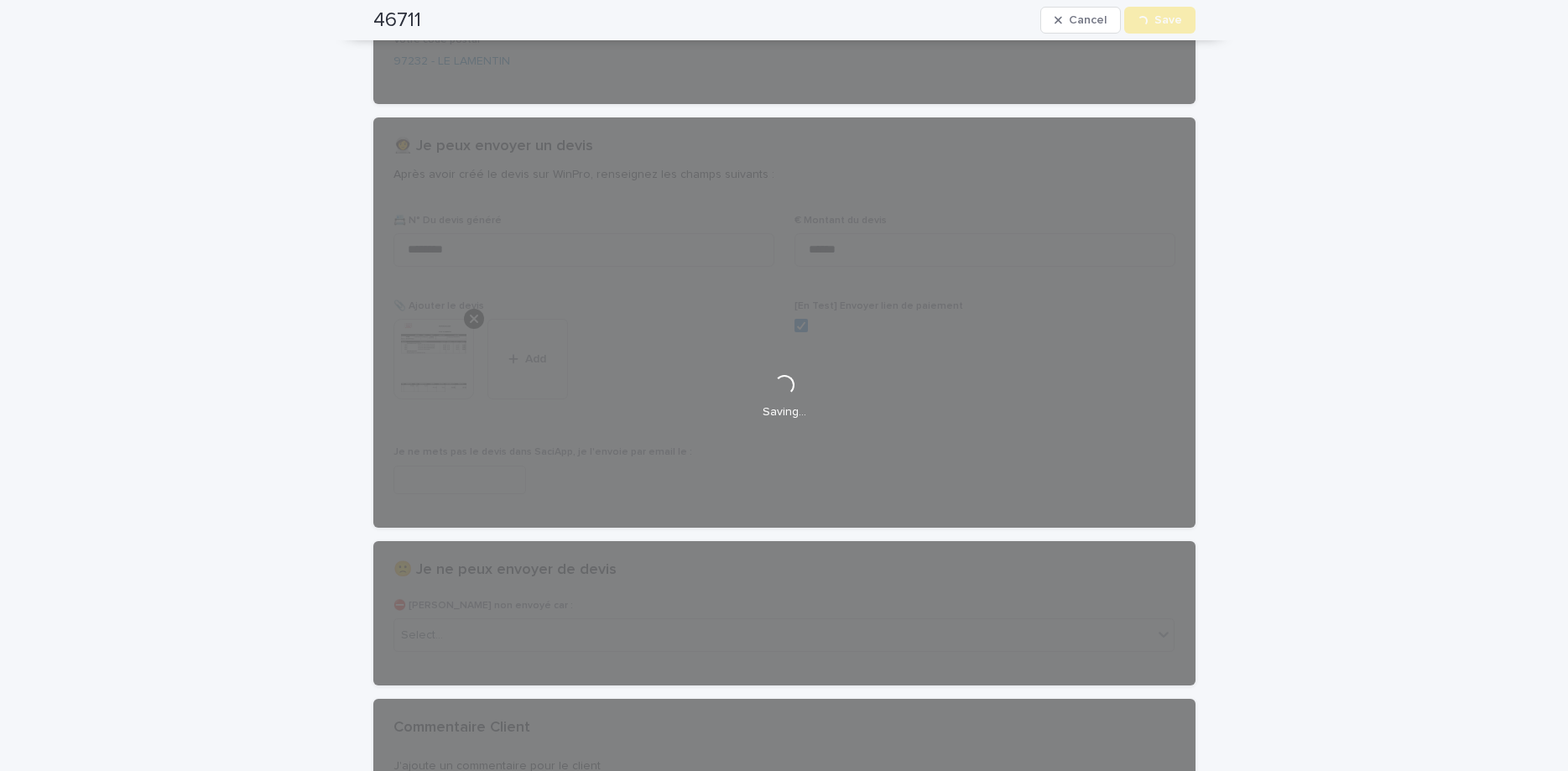
scroll to position [0, 0]
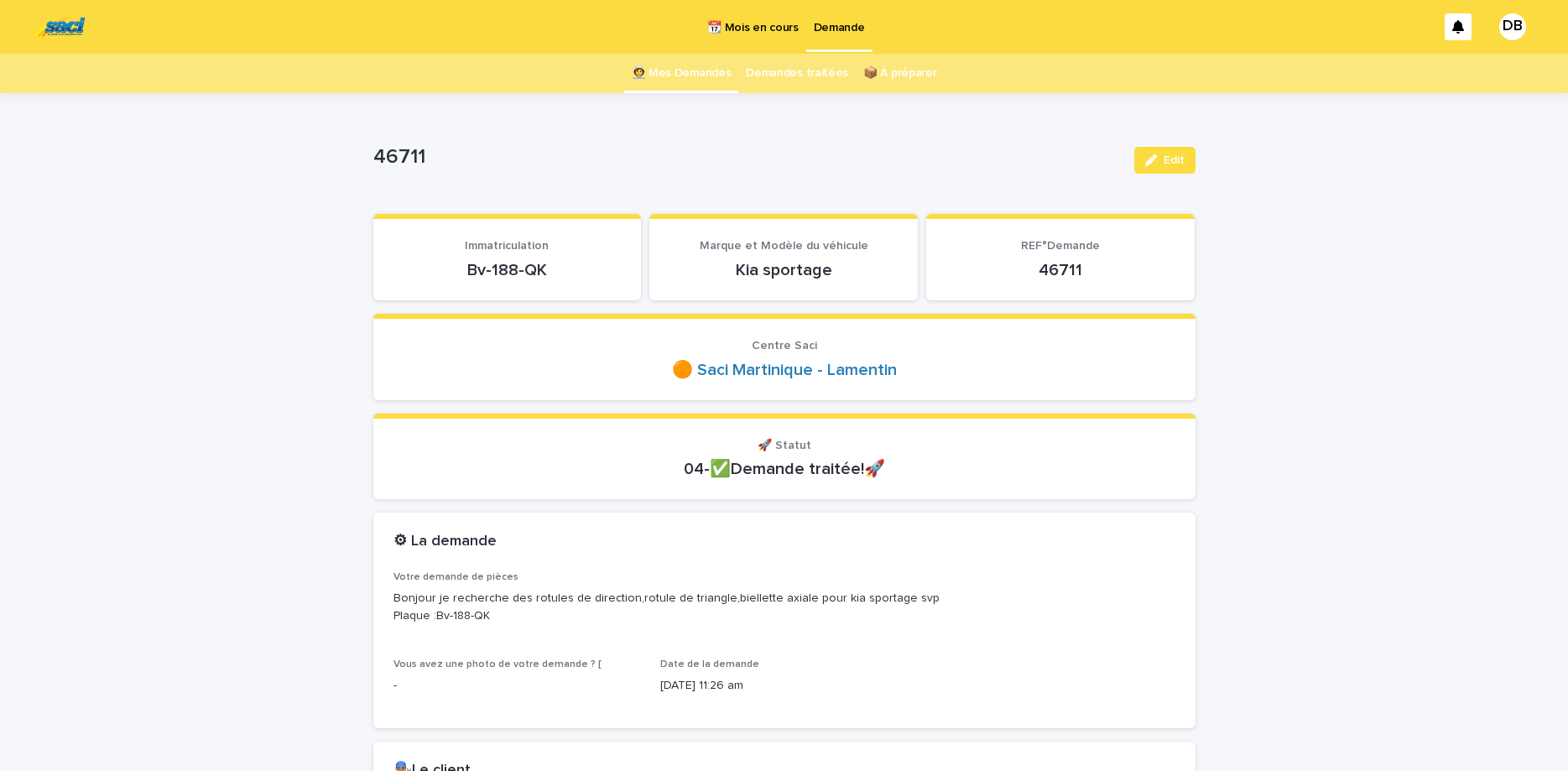
click at [678, 65] on link "👩‍🚀 Mes Demandes" at bounding box center [682, 73] width 100 height 39
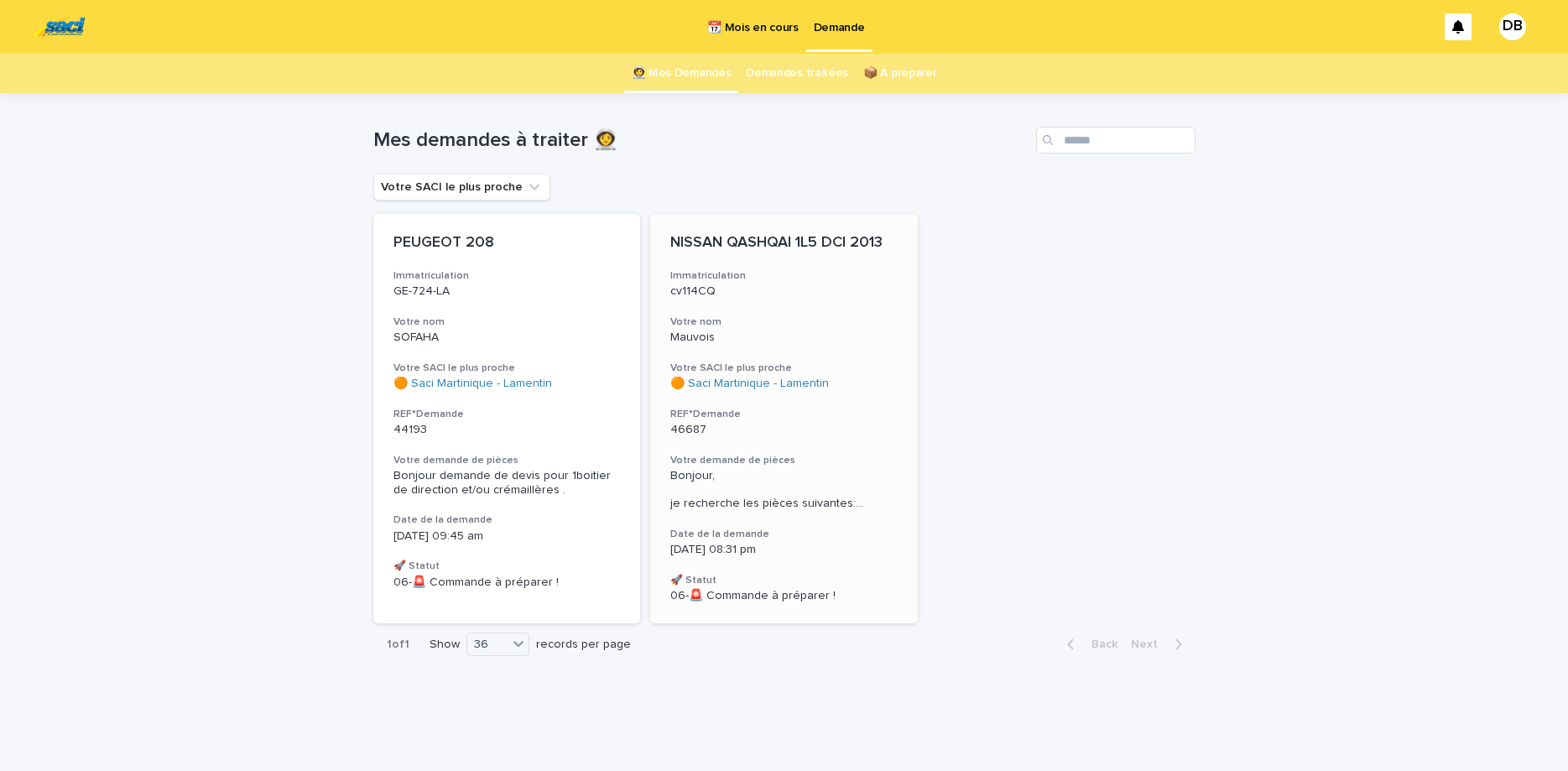
click at [812, 340] on p "Mauvois" at bounding box center [784, 338] width 227 height 15
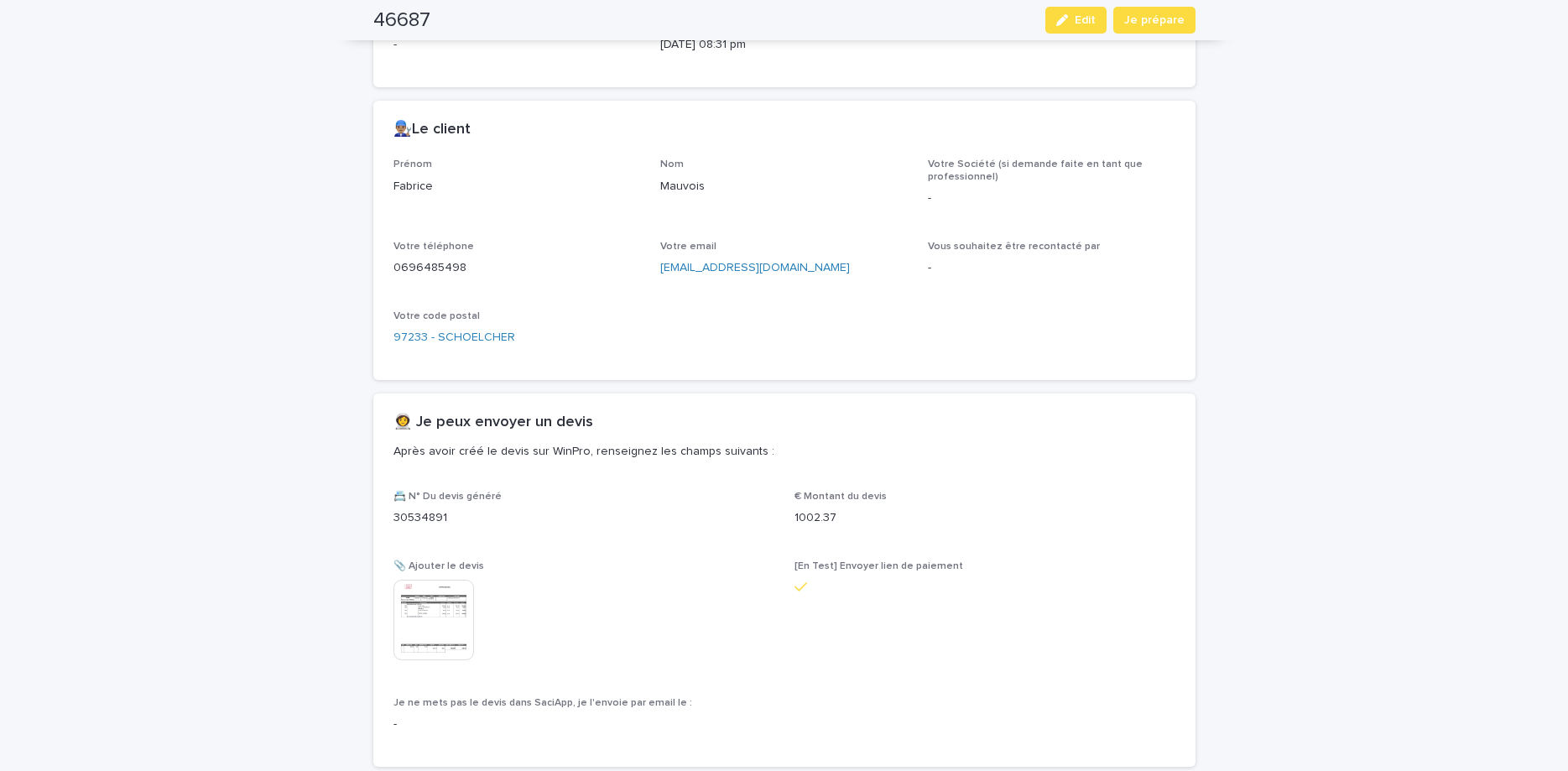
scroll to position [1058, 0]
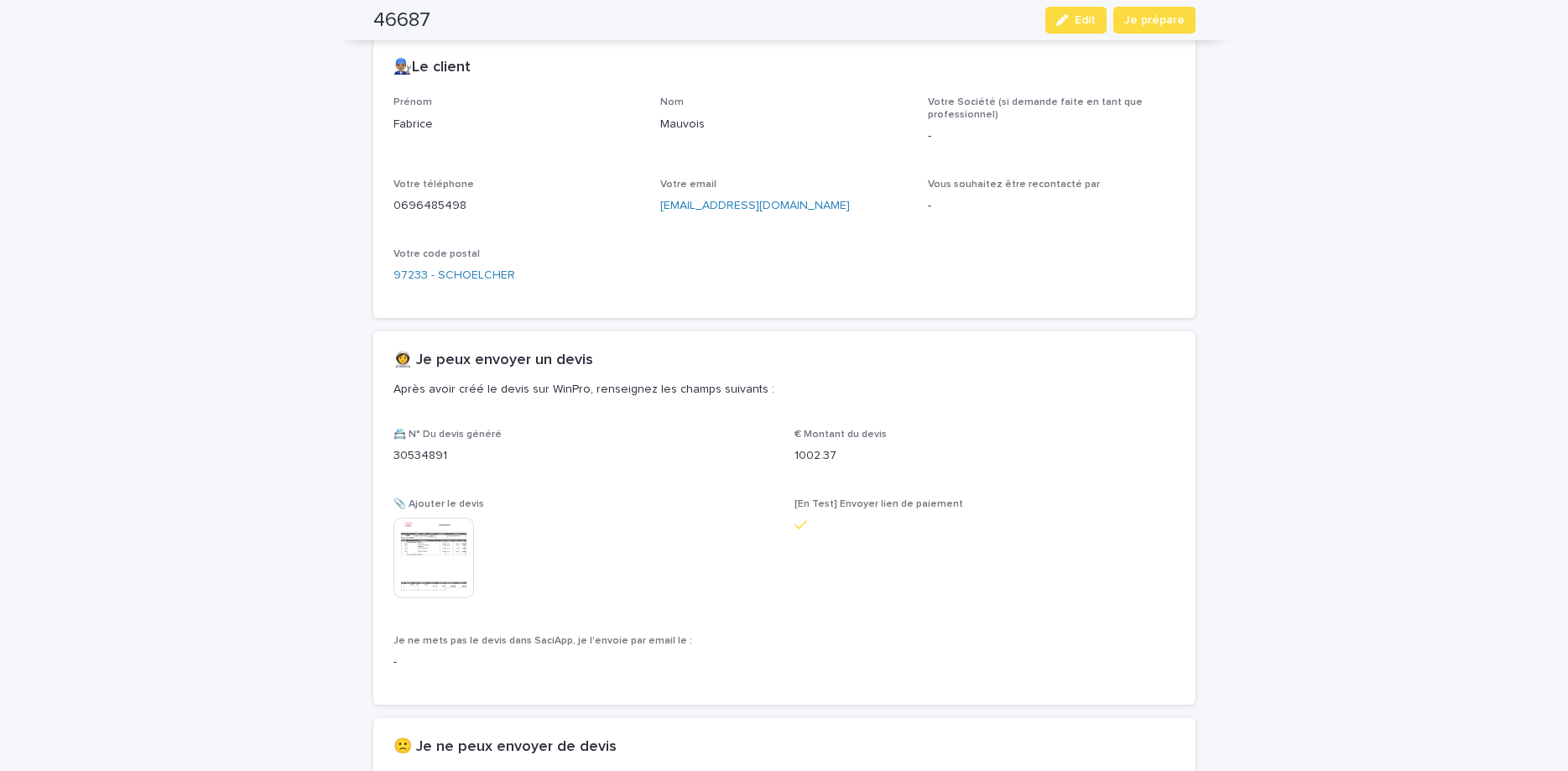
click at [405, 564] on img at bounding box center [433, 558] width 81 height 81
